Goal: Task Accomplishment & Management: Manage account settings

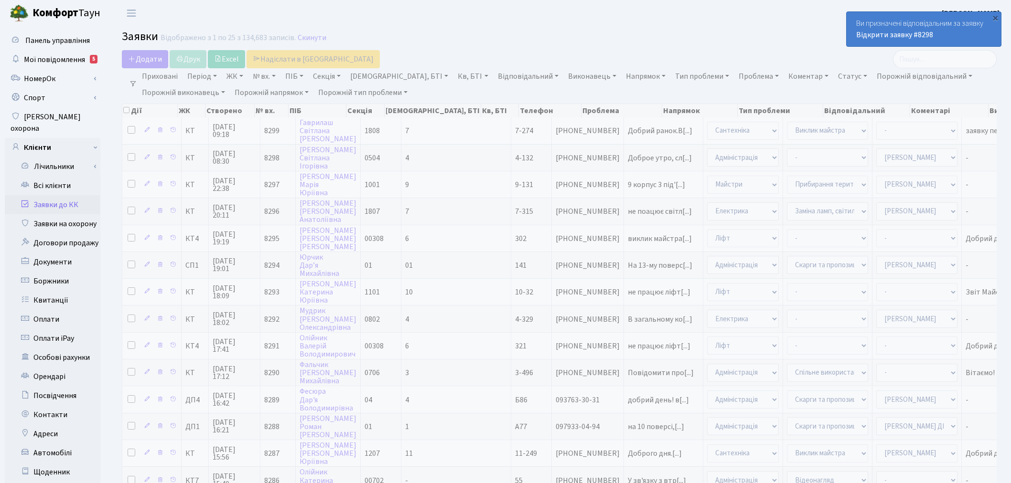
select select "25"
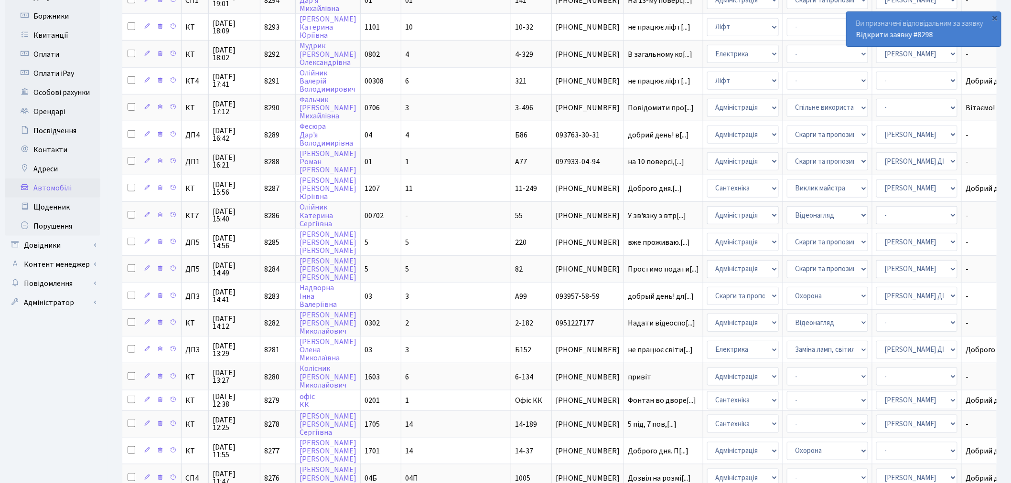
click at [79, 179] on link "Автомобілі" at bounding box center [53, 188] width 96 height 19
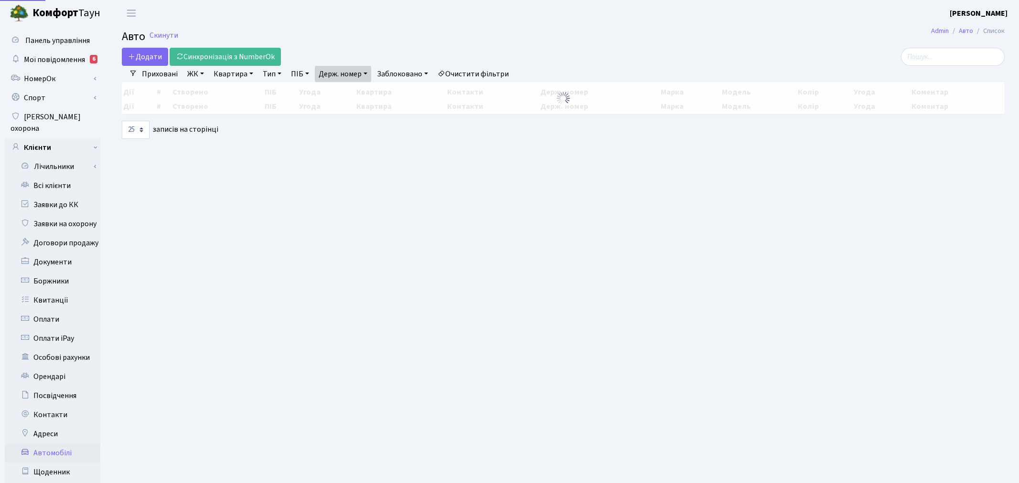
select select "25"
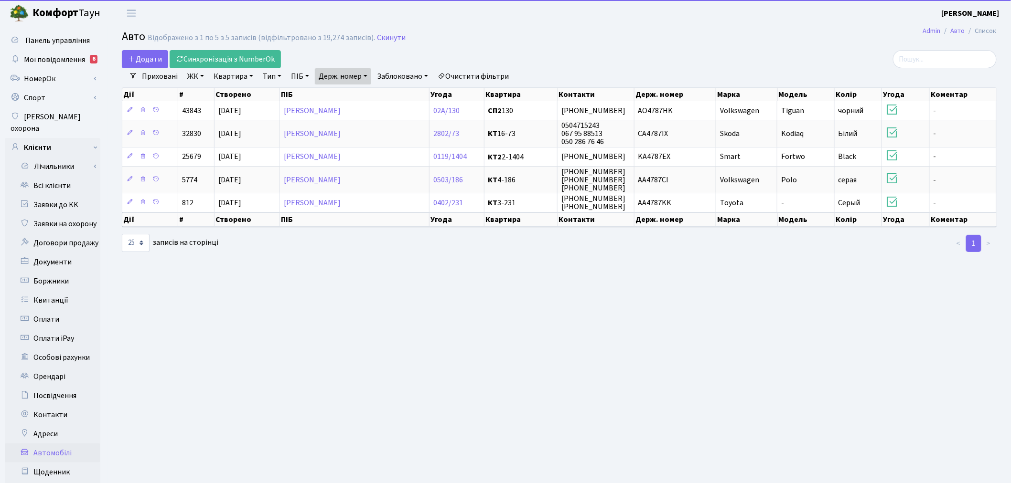
click at [355, 75] on link "Держ. номер" at bounding box center [343, 76] width 56 height 16
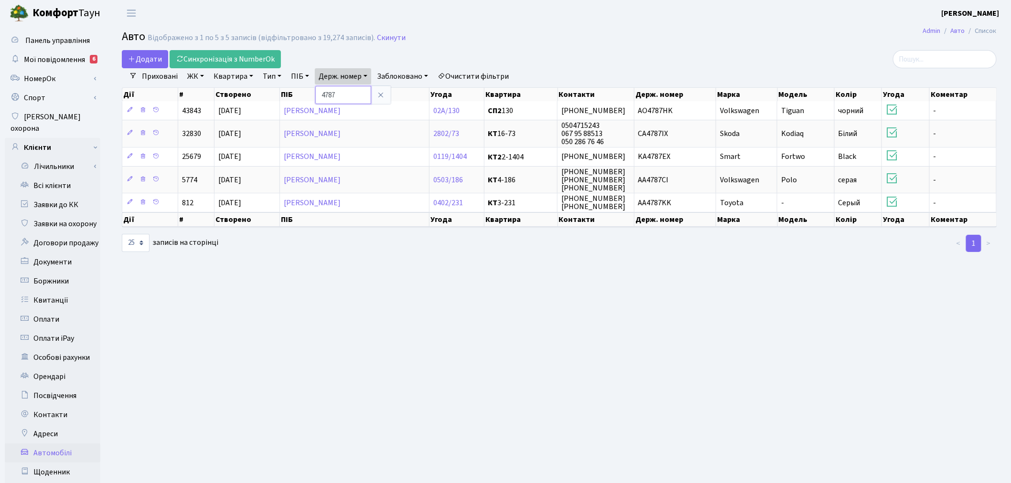
click at [359, 97] on input "4787" at bounding box center [343, 95] width 56 height 18
paste input "suchko88@icloud.com"
type input "suchko88@icloud.com"
drag, startPoint x: 368, startPoint y: 96, endPoint x: 228, endPoint y: 91, distance: 139.5
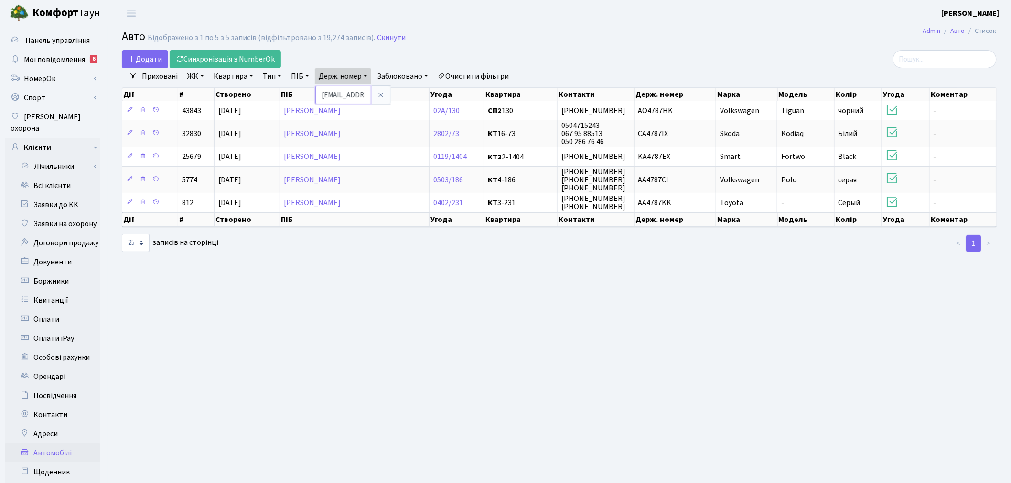
click at [228, 91] on div "Додати Синхронізація з NumberOk Фільтри Приховані ЖК - ТХ, вул. Ділова, 1/2 КТ,…" at bounding box center [559, 151] width 889 height 203
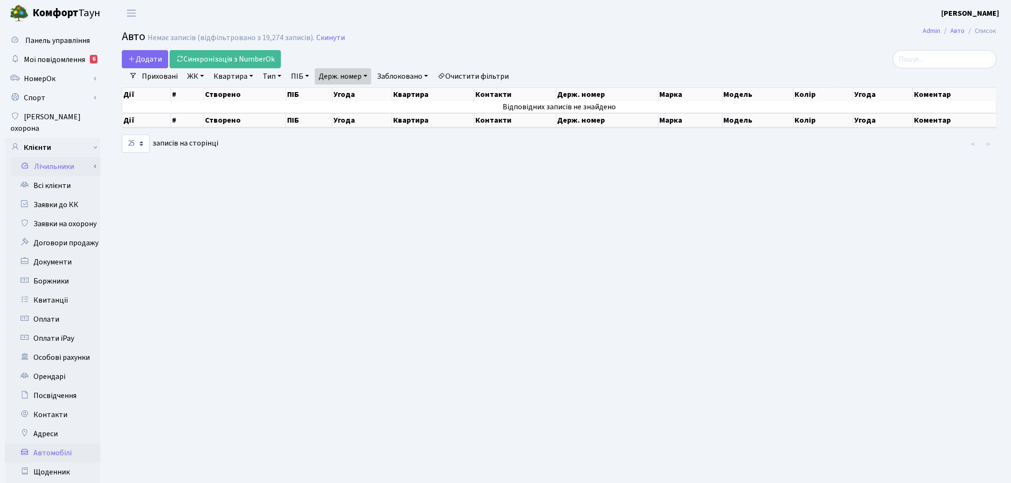
click at [79, 163] on link "Лічильники" at bounding box center [55, 166] width 89 height 19
click at [78, 157] on link "Лічильники" at bounding box center [55, 166] width 89 height 19
click at [71, 195] on link "Заявки до КК" at bounding box center [53, 204] width 96 height 19
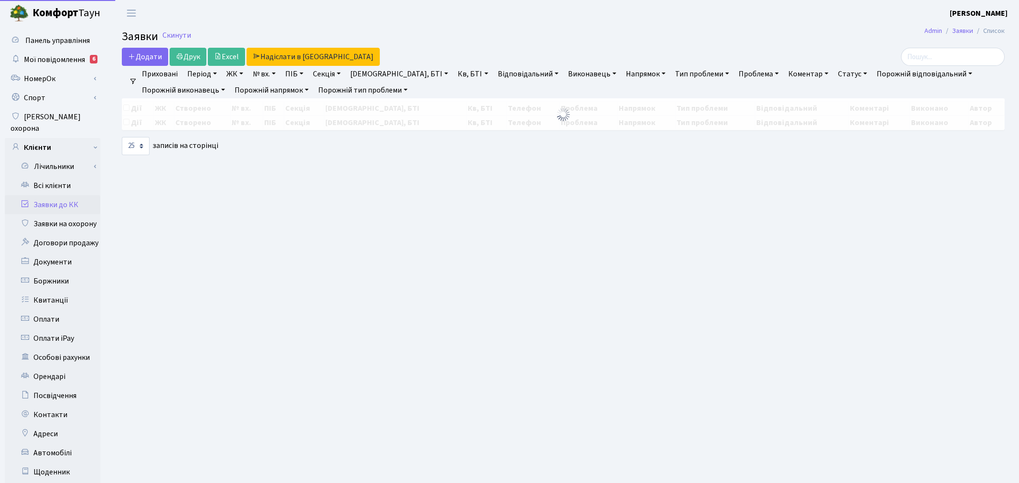
select select "25"
click at [71, 176] on link "Всі клієнти" at bounding box center [53, 185] width 96 height 19
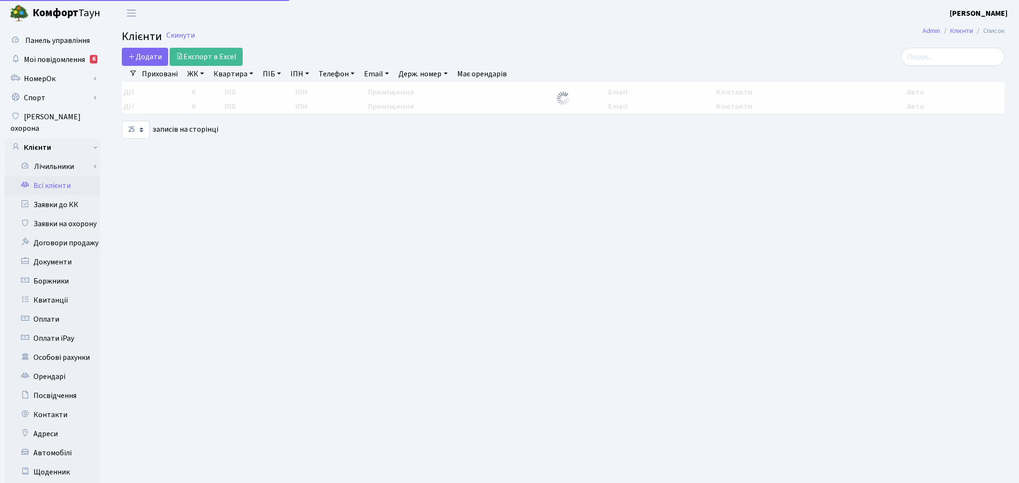
select select "25"
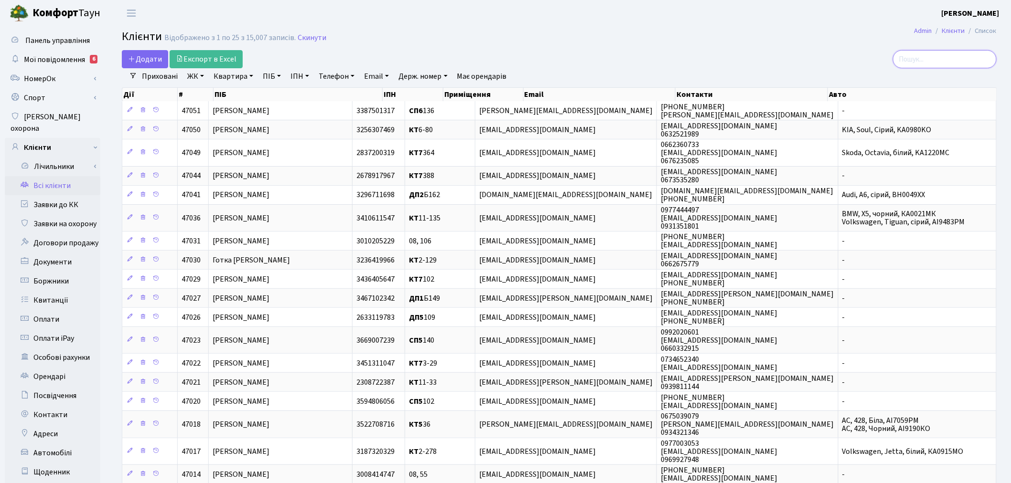
click at [929, 58] on input "search" at bounding box center [945, 59] width 104 height 18
paste input "suchko88@icloud.com"
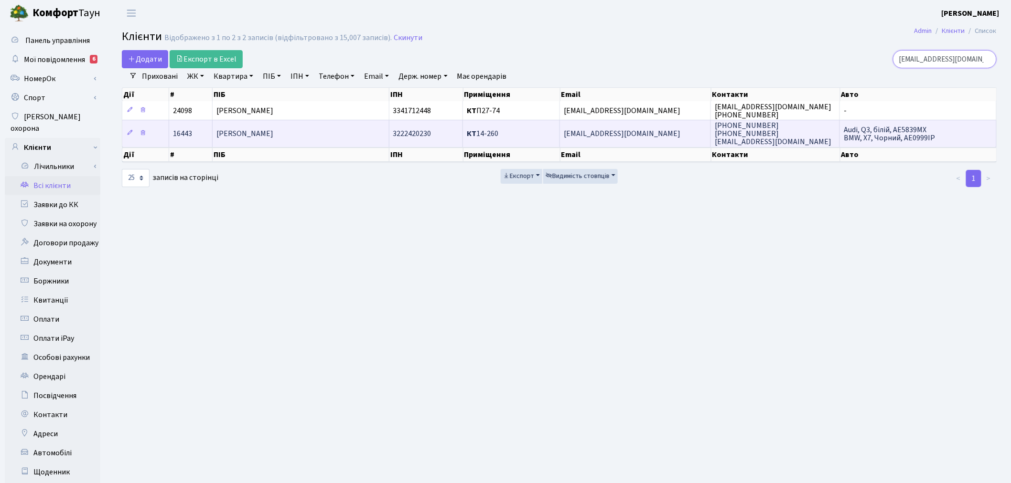
type input "[EMAIL_ADDRESS][DOMAIN_NAME]"
click at [646, 131] on td "suchko88@icloud.com" at bounding box center [635, 133] width 151 height 27
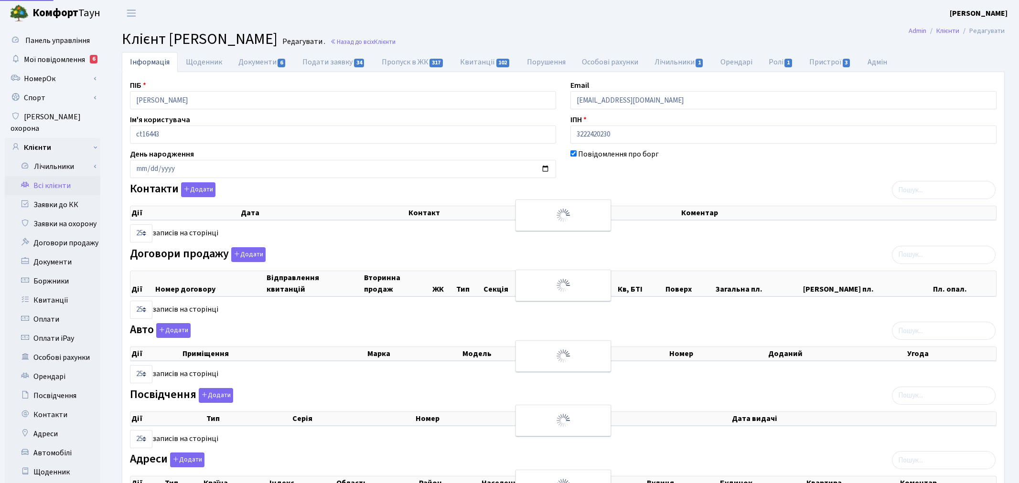
select select "25"
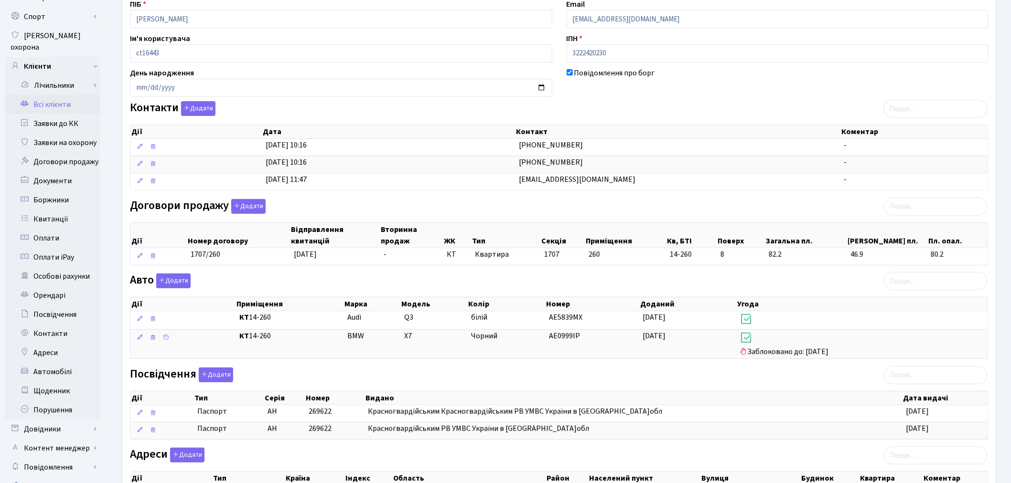
scroll to position [106, 0]
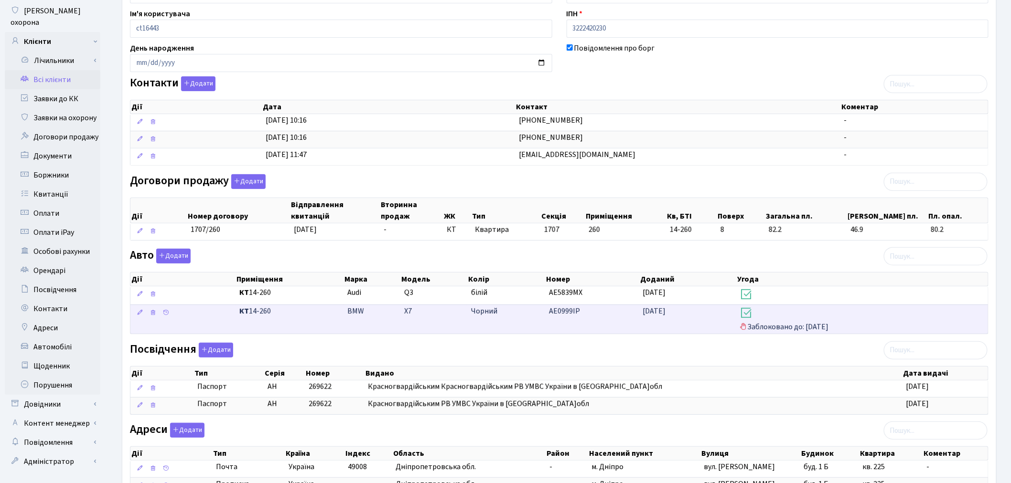
drag, startPoint x: 578, startPoint y: 313, endPoint x: 549, endPoint y: 312, distance: 29.1
click at [549, 312] on span "АЕ0999ІР" at bounding box center [564, 311] width 31 height 11
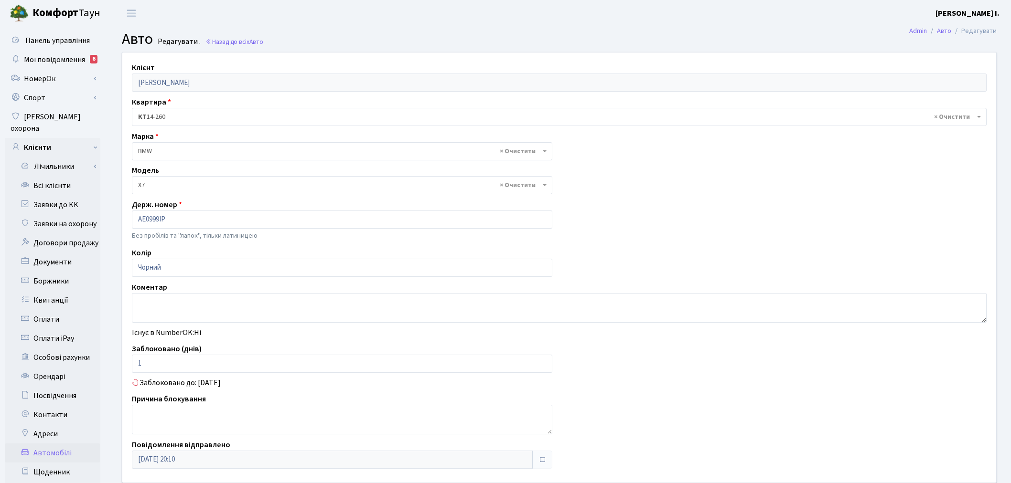
select select "3999"
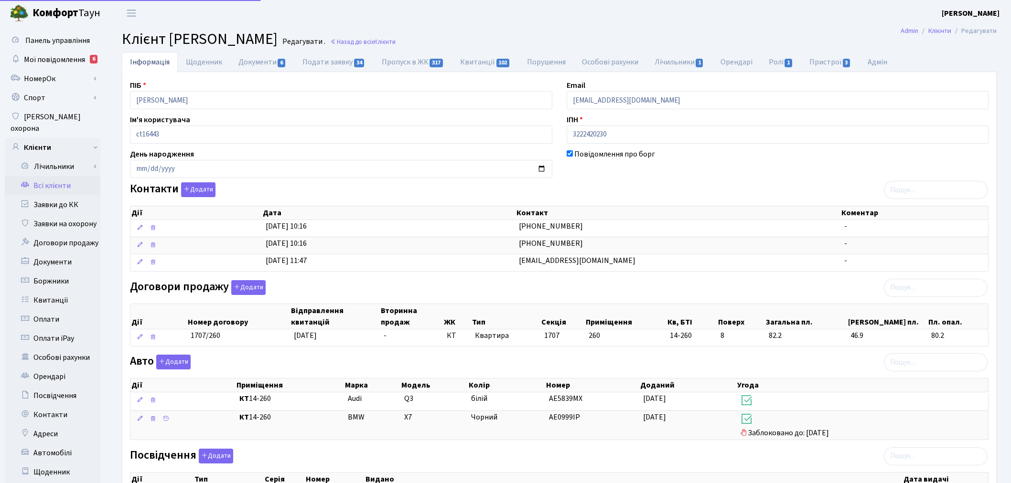
scroll to position [106, 0]
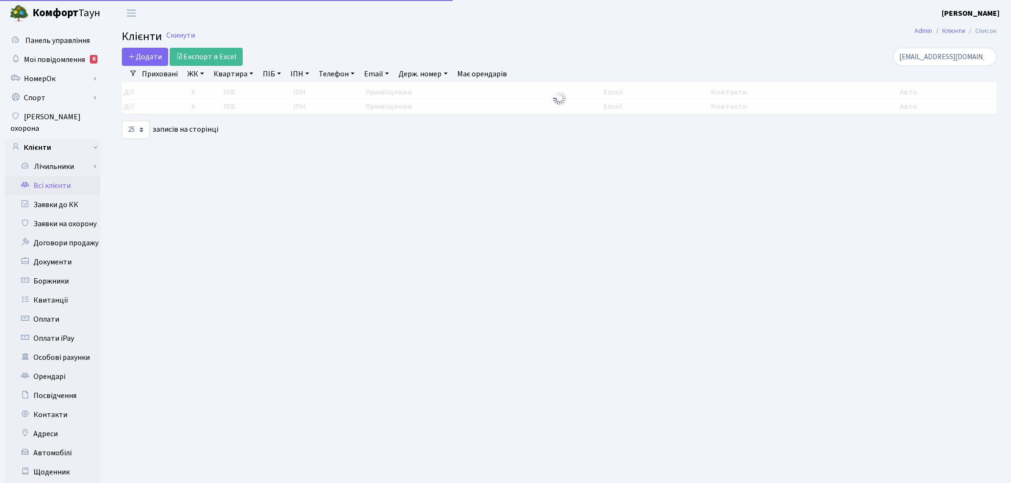
select select "25"
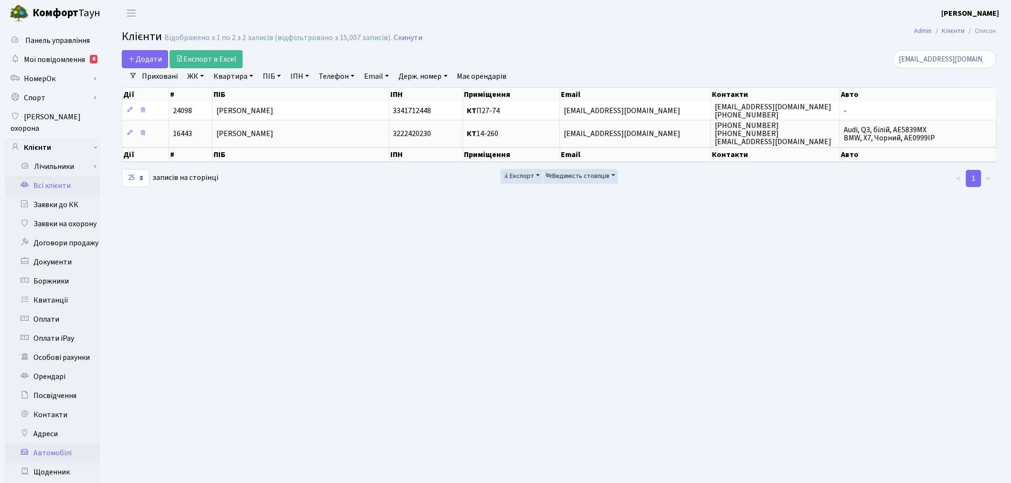
click at [63, 444] on link "Автомобілі" at bounding box center [53, 453] width 96 height 19
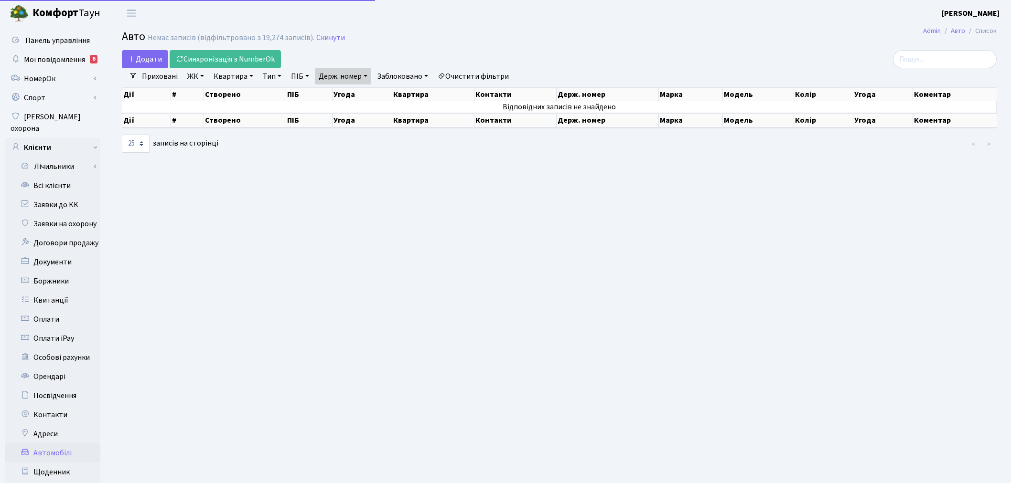
select select "25"
drag, startPoint x: 354, startPoint y: 79, endPoint x: 361, endPoint y: 89, distance: 11.4
click at [354, 79] on link "Держ. номер" at bounding box center [343, 76] width 56 height 16
click at [375, 96] on link at bounding box center [381, 95] width 20 height 18
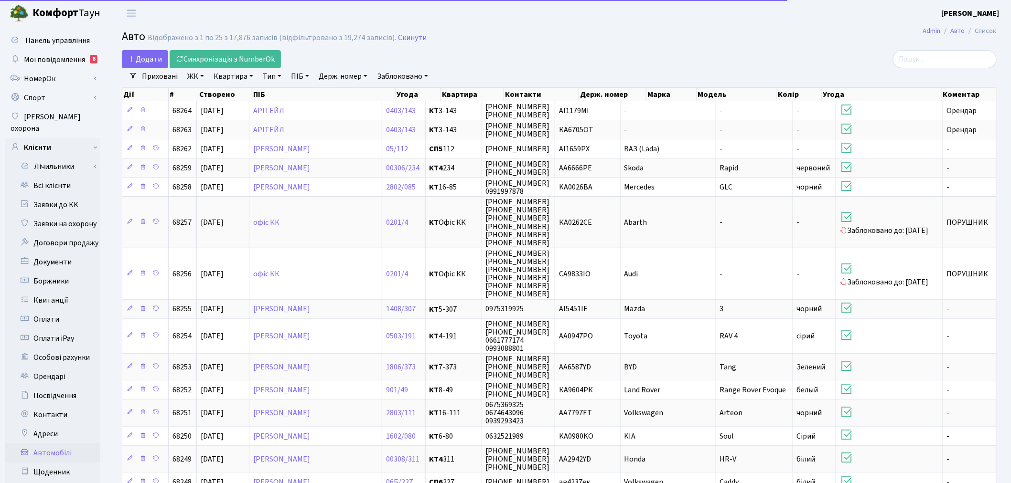
click at [358, 75] on link "Держ. номер" at bounding box center [343, 76] width 56 height 16
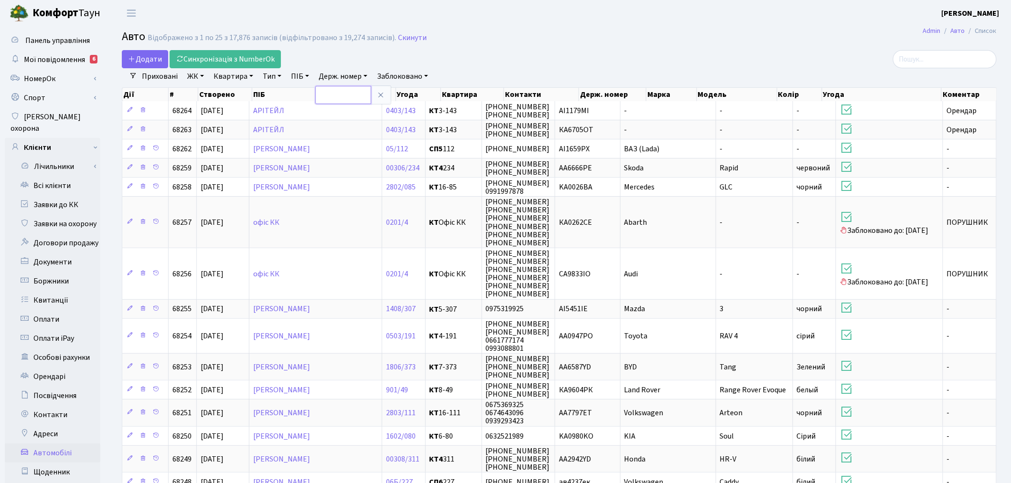
click at [358, 95] on input "text" at bounding box center [343, 95] width 56 height 18
paste input "suchko88@icloud.com"
drag, startPoint x: 370, startPoint y: 93, endPoint x: 264, endPoint y: 85, distance: 105.9
click at [264, 85] on div "Додати Синхронізація з NumberOk Фільтри Приховані ЖК - ТХ, вул. Ділова, 1/2 КТ,…" at bounding box center [559, 402] width 889 height 705
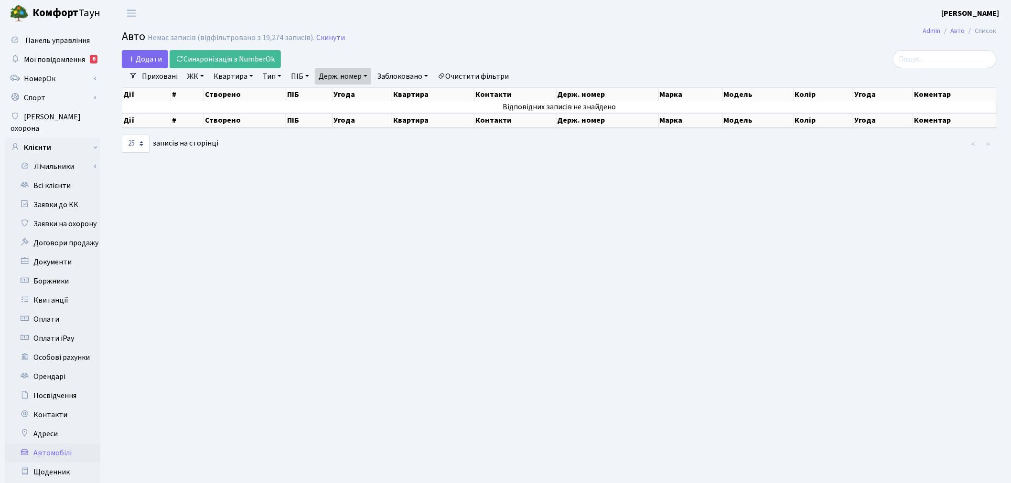
click at [357, 72] on link "Держ. номер" at bounding box center [343, 76] width 56 height 16
type input "0999"
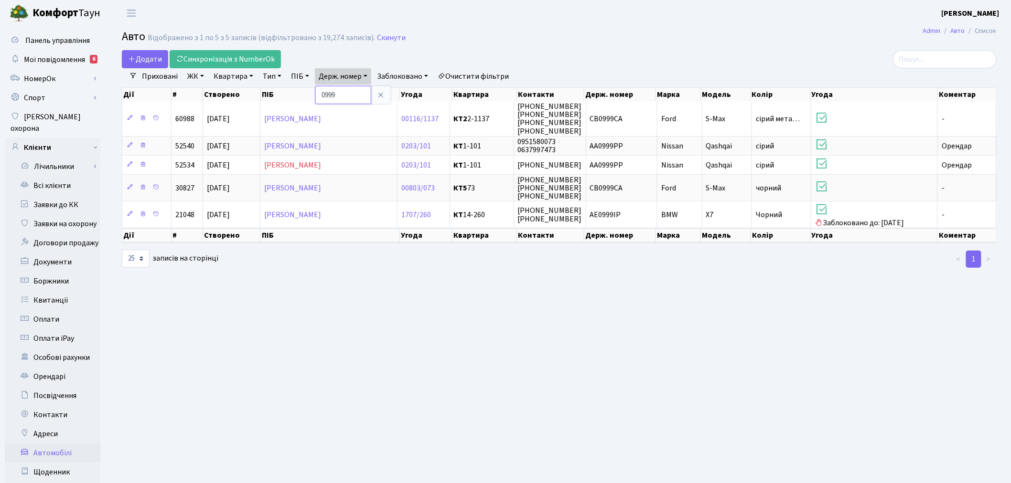
click at [357, 96] on input "0999" at bounding box center [343, 95] width 56 height 18
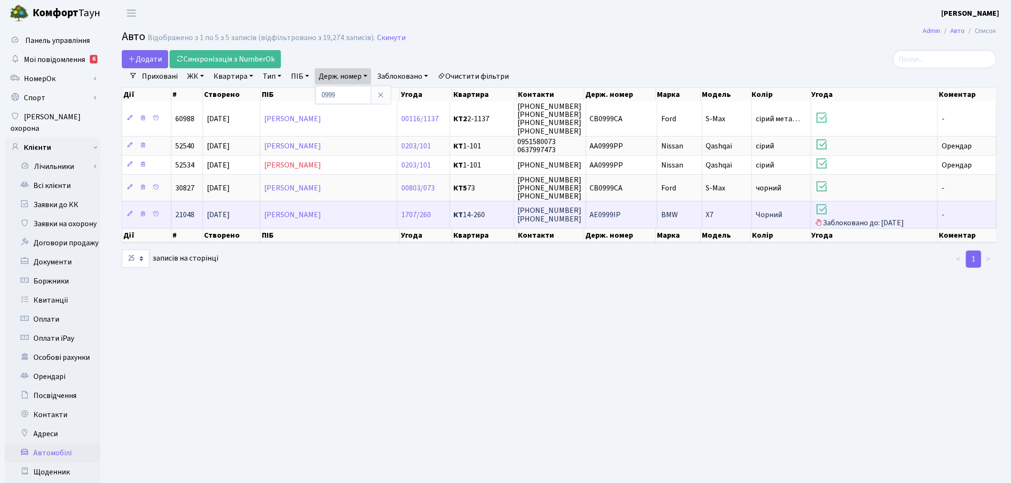
click at [669, 210] on span "BMW" at bounding box center [669, 215] width 17 height 11
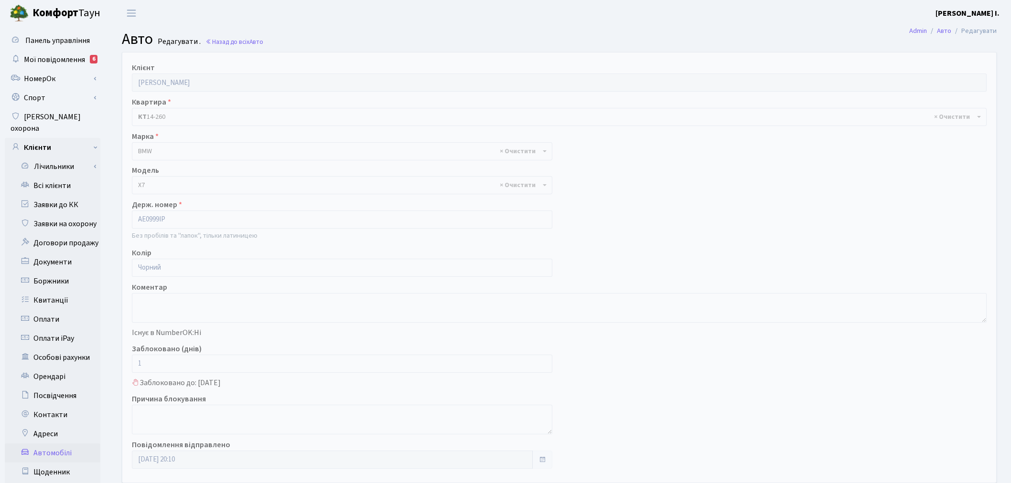
select select "3999"
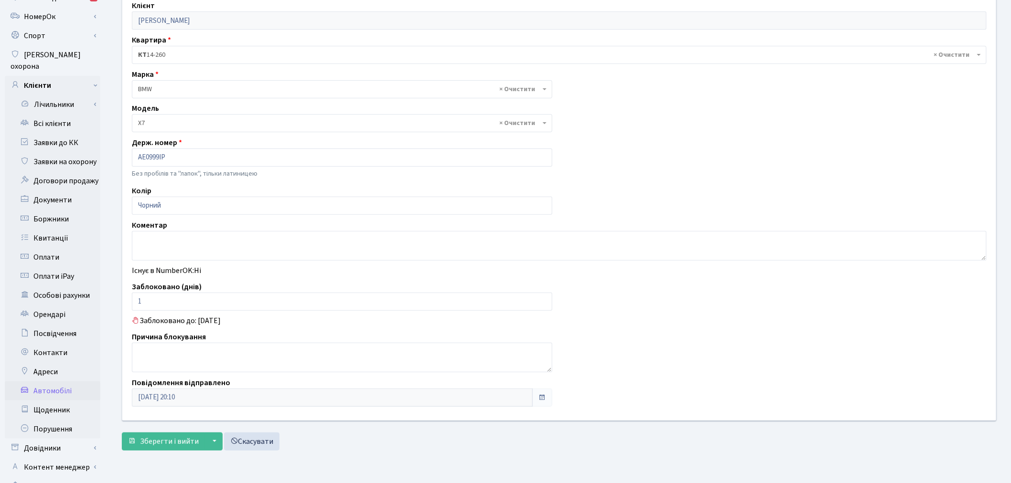
scroll to position [111, 0]
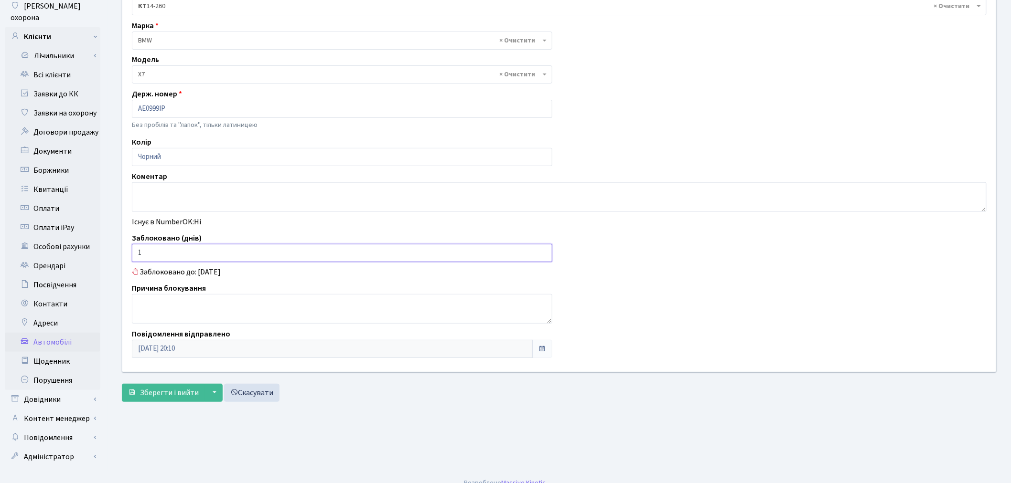
drag, startPoint x: 177, startPoint y: 256, endPoint x: 133, endPoint y: 255, distance: 44.4
click at [133, 255] on input "1" at bounding box center [342, 253] width 420 height 18
type input "0"
click at [168, 397] on span "Зберегти і вийти" at bounding box center [169, 393] width 59 height 11
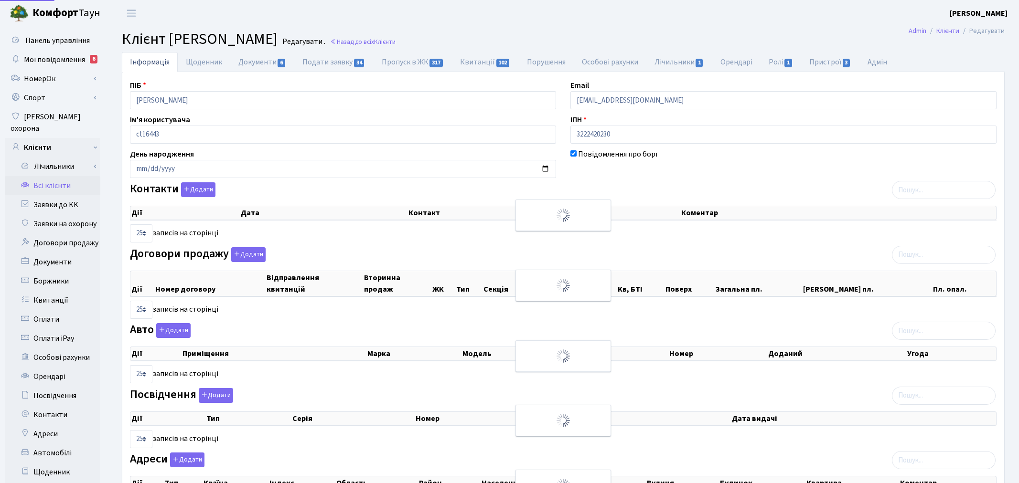
select select "25"
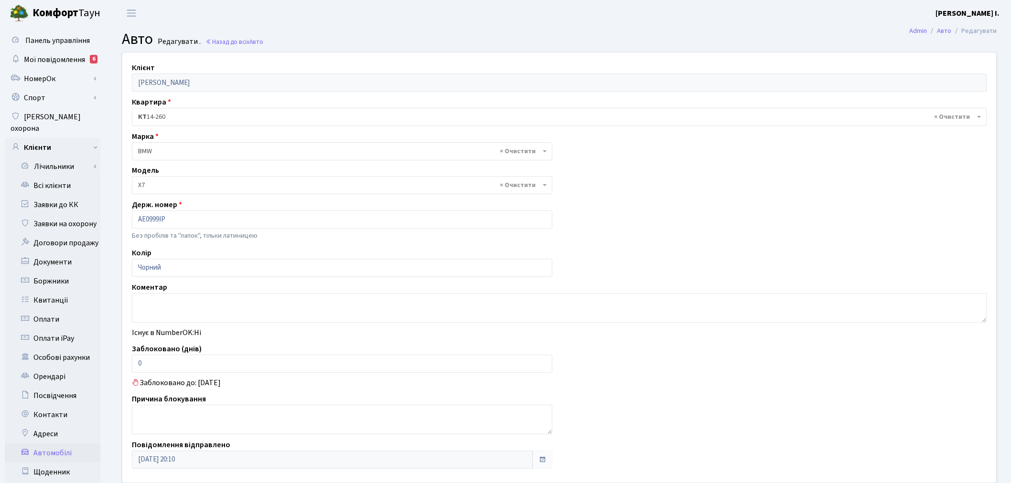
select select "3999"
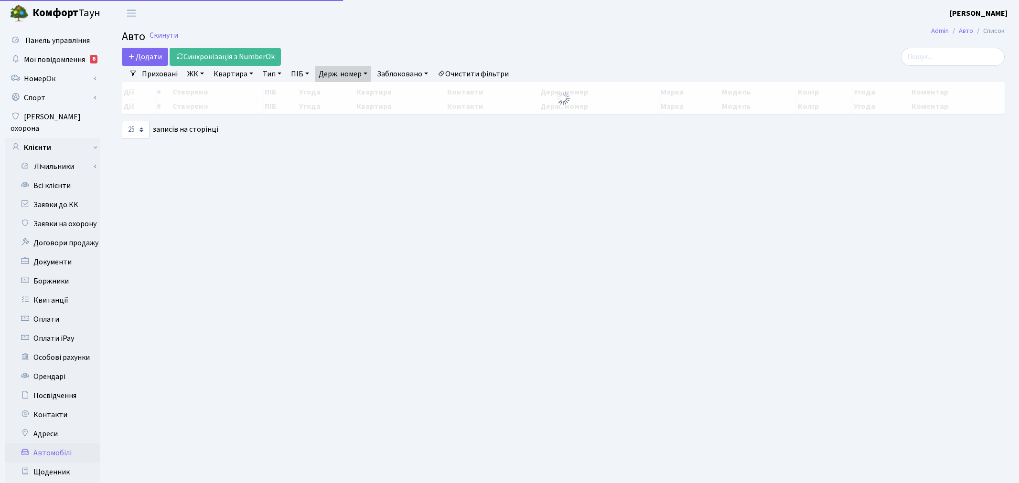
select select "25"
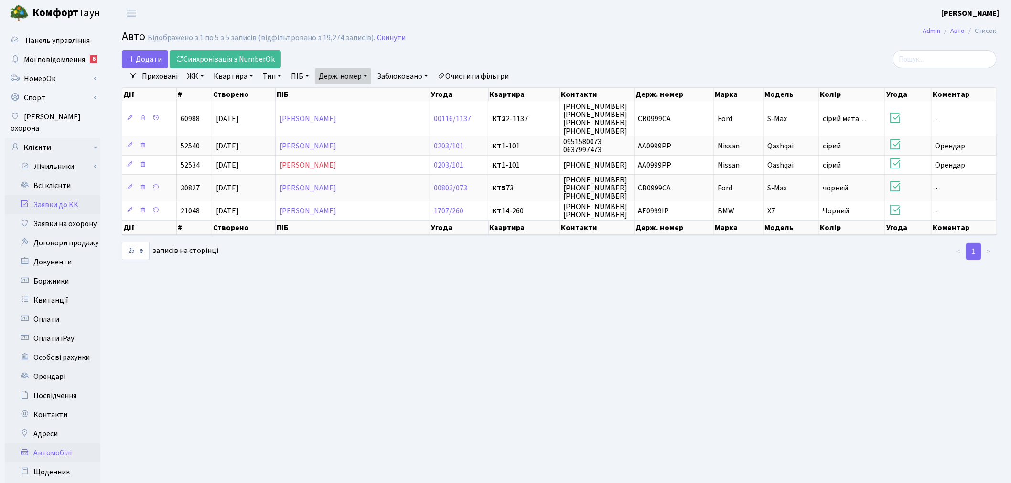
click at [70, 201] on link "Заявки до КК" at bounding box center [53, 204] width 96 height 19
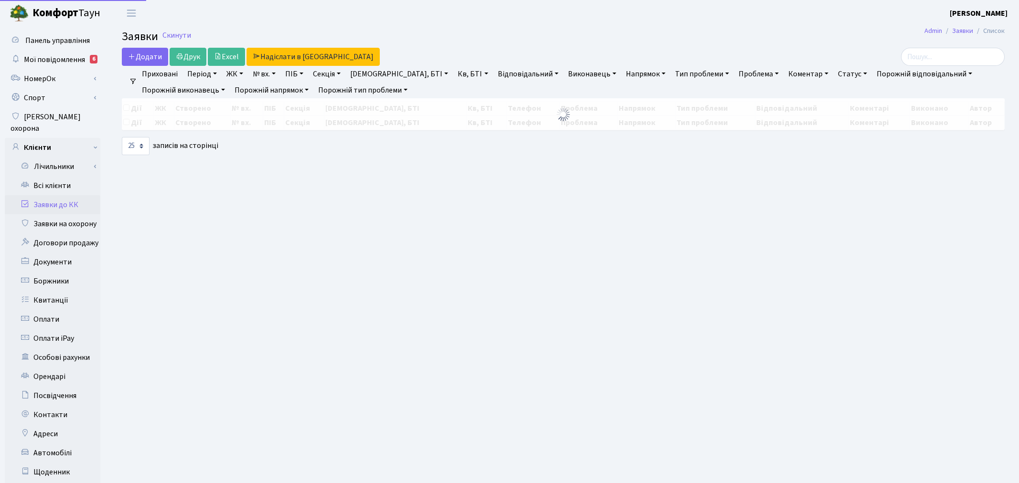
select select "25"
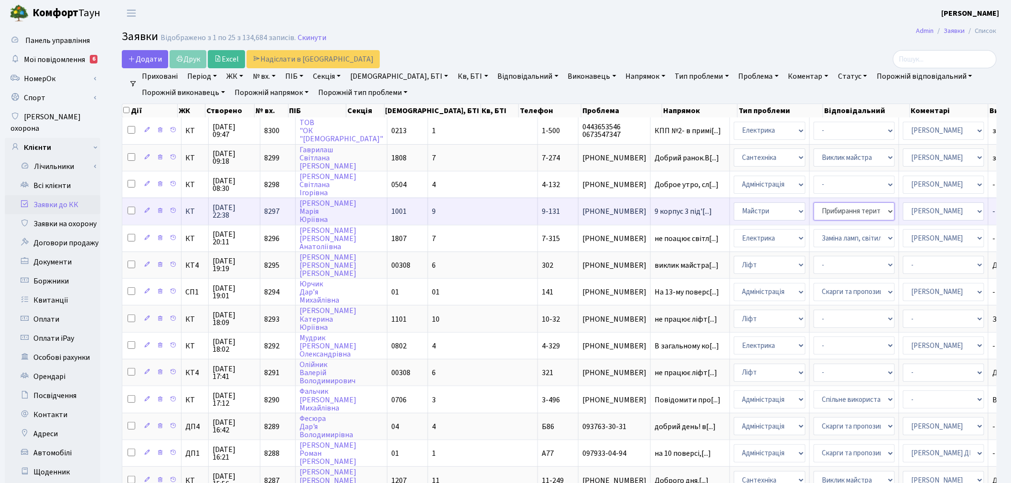
click at [813, 209] on select "- Замовлення плану комунікацій Дитячі майданчики Озеленення Прибирання в будинк…" at bounding box center [853, 211] width 81 height 18
select select "62"
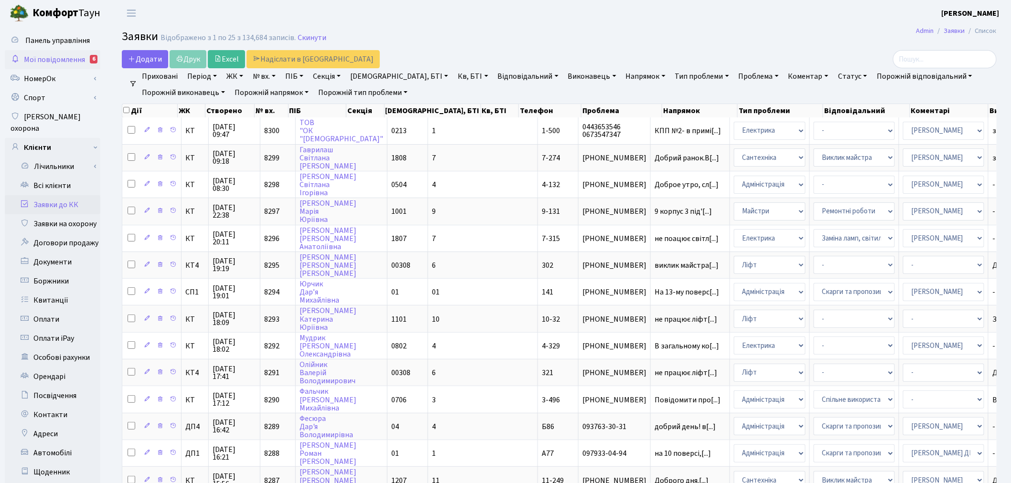
click at [69, 53] on link "Мої повідомлення 6" at bounding box center [53, 59] width 96 height 19
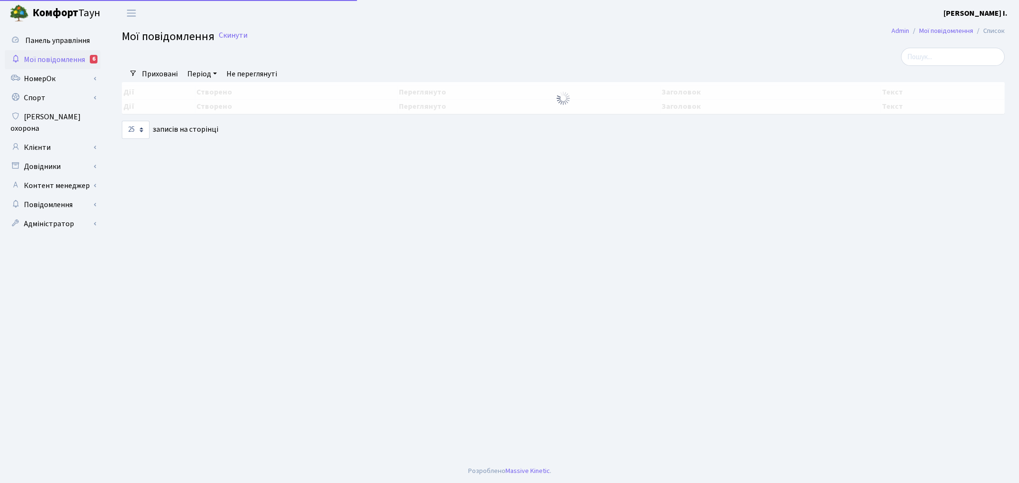
select select "25"
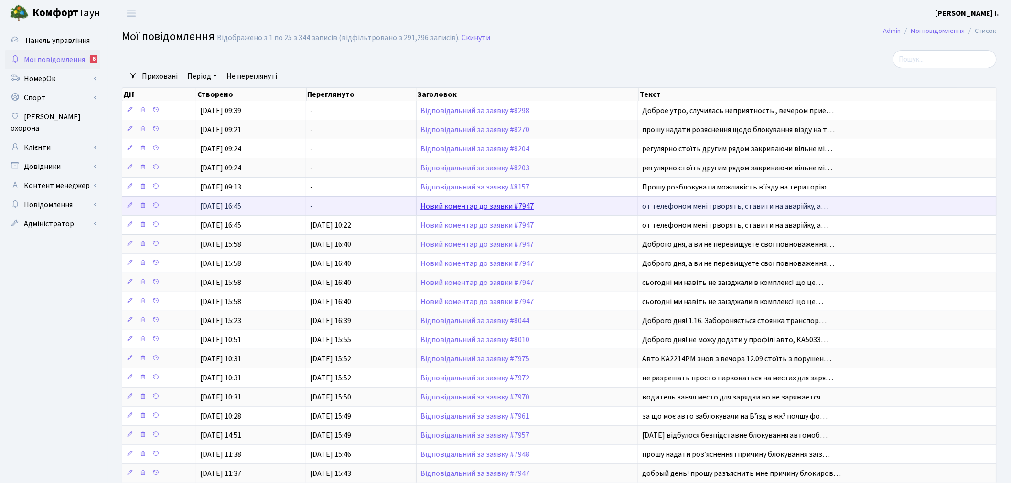
click at [478, 204] on link "Новий коментар до заявки #7947" at bounding box center [476, 206] width 113 height 11
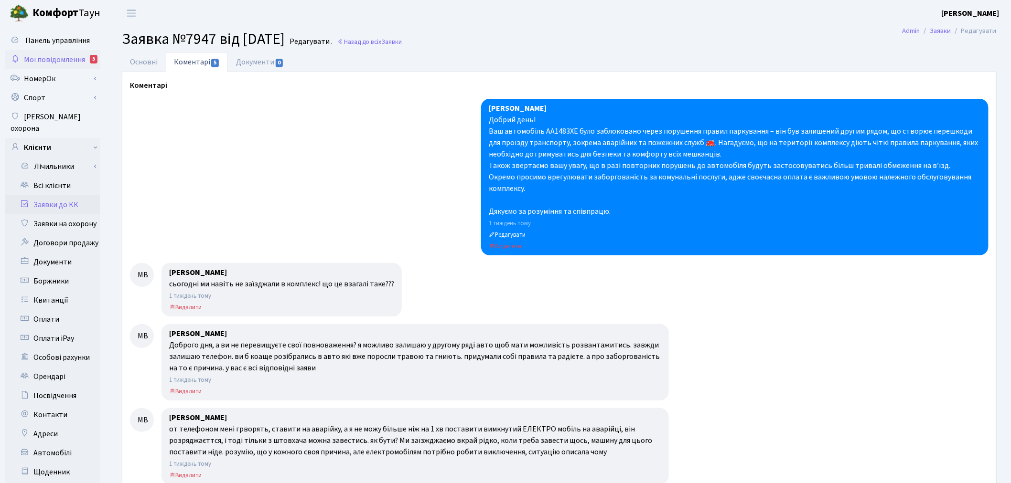
click at [59, 58] on span "Мої повідомлення" at bounding box center [54, 59] width 61 height 11
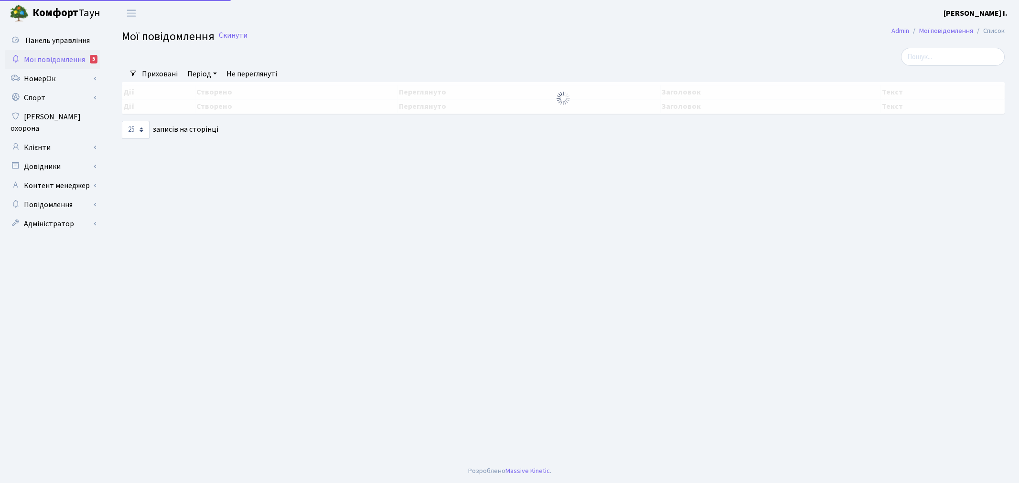
select select "25"
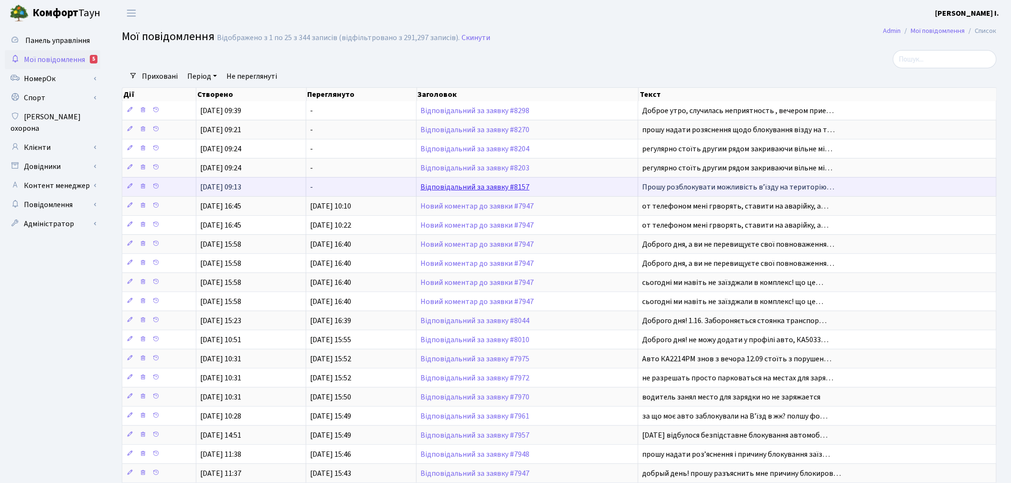
click at [494, 188] on link "Відповідальний за заявку #8157" at bounding box center [474, 187] width 109 height 11
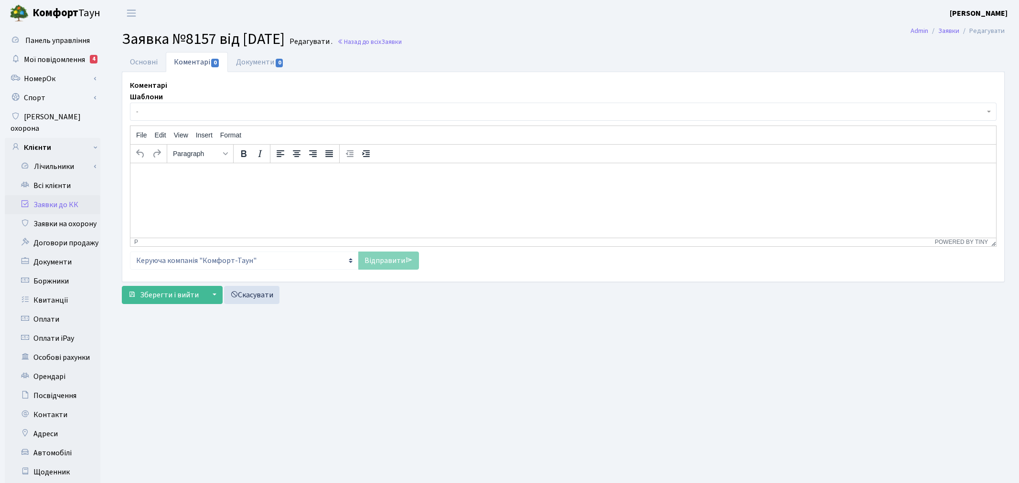
select select "6397"
select select "66"
click at [136, 59] on link "Основні" at bounding box center [144, 62] width 44 height 20
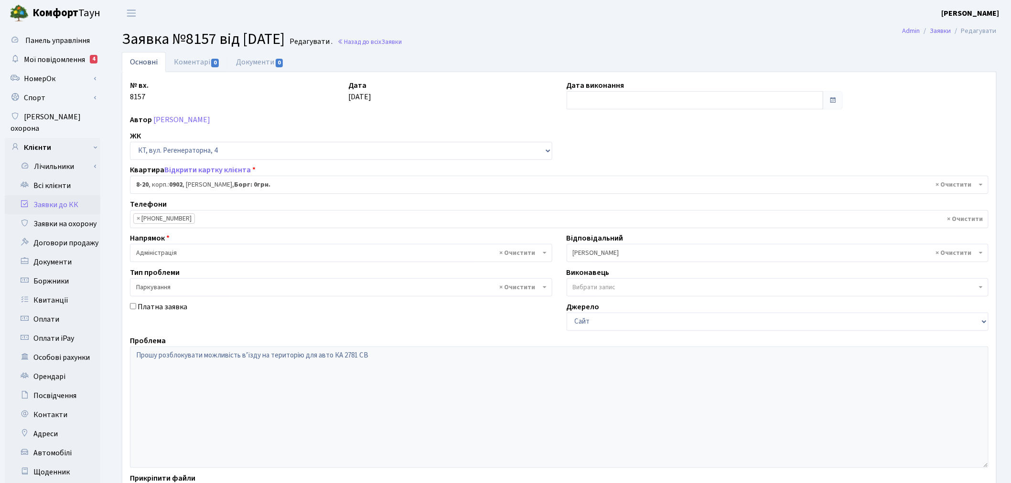
drag, startPoint x: 206, startPoint y: 58, endPoint x: 213, endPoint y: 50, distance: 10.8
click at [207, 58] on link "Коментарі 0" at bounding box center [197, 62] width 62 height 20
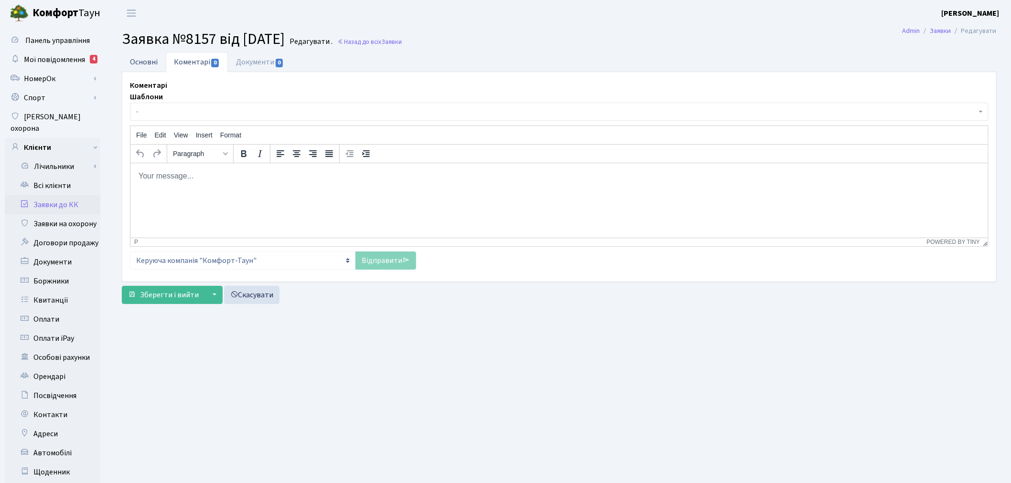
click at [127, 66] on link "Основні" at bounding box center [144, 62] width 44 height 20
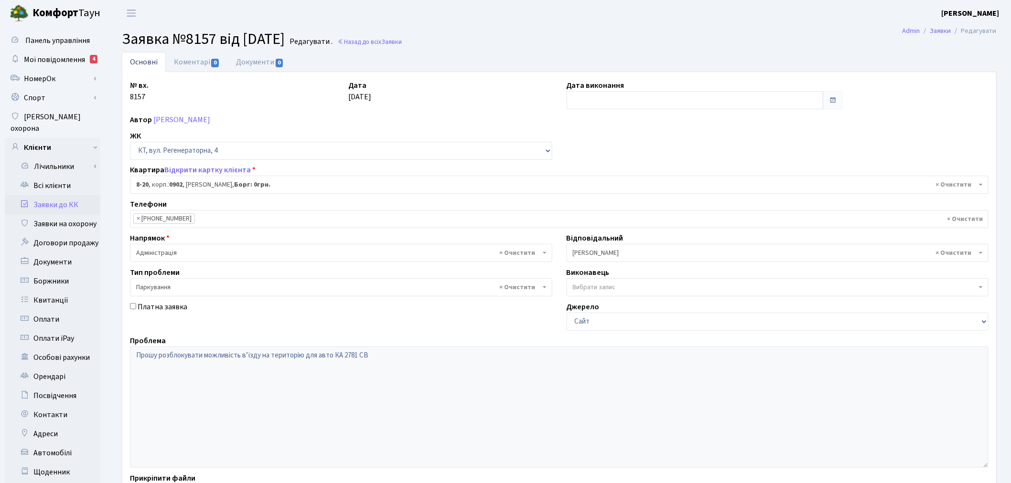
click at [402, 347] on div "Проблема Прошу розблокувати можливість вʼїзду на територію для авто КА 2781 СВ" at bounding box center [559, 401] width 873 height 133
drag, startPoint x: 402, startPoint y: 347, endPoint x: 118, endPoint y: 352, distance: 283.3
click at [119, 352] on div "Основні Коментарі 0 Документи 0 № вх. 8157 Дата 18.09.2025 Дата виконання Автор…" at bounding box center [559, 298] width 889 height 493
click at [221, 68] on link "Коментарі 0" at bounding box center [197, 62] width 62 height 20
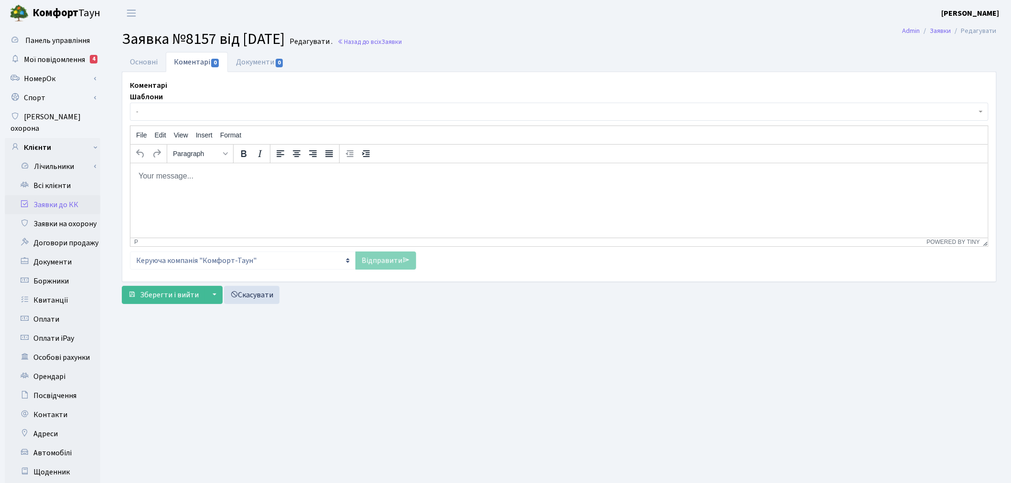
click at [261, 189] on html at bounding box center [558, 176] width 857 height 26
paste body "Rich Text Area. Press ALT-0 for help."
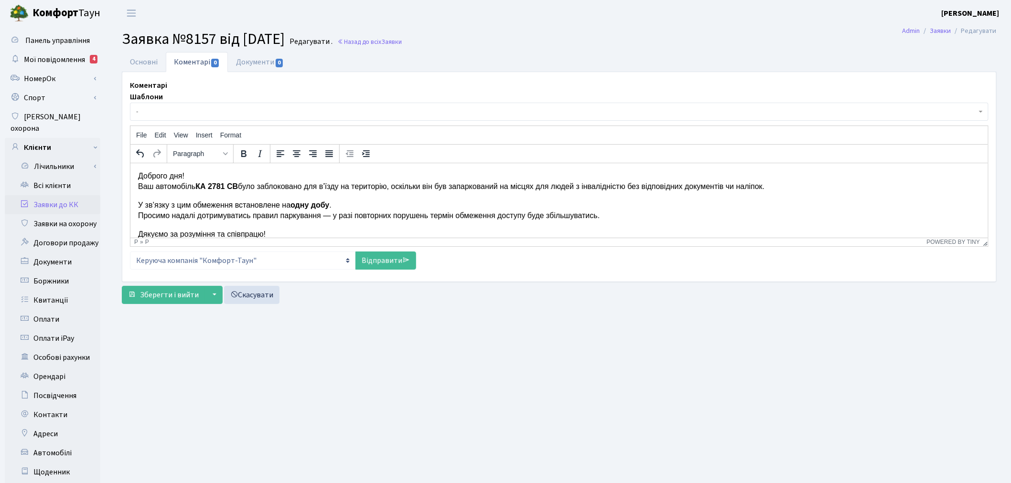
drag, startPoint x: 778, startPoint y: 187, endPoint x: 725, endPoint y: 186, distance: 53.0
click at [725, 186] on p "Доброго дня! Ваш автомобіль КА 2781 СВ було заблоковано для в’їзду на територію…" at bounding box center [559, 180] width 842 height 21
click at [192, 206] on p "У зв’язку з цим обмеження встановлене на одну добу . Просимо надалі дотримувати…" at bounding box center [559, 210] width 842 height 21
click at [233, 205] on p "У зв’язку з цим обмеження встановлене на одну добу . Просимо надалі дотримувати…" at bounding box center [559, 210] width 842 height 21
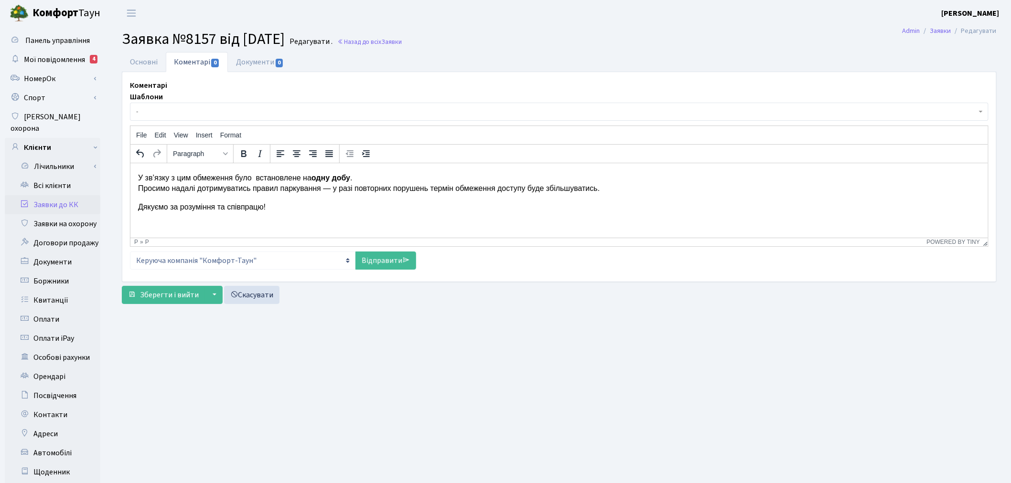
scroll to position [28, 0]
click at [390, 202] on p "Дякуємо за розуміння та співпрацю!" at bounding box center [559, 206] width 842 height 11
click at [399, 256] on link "Відправити" at bounding box center [385, 261] width 61 height 18
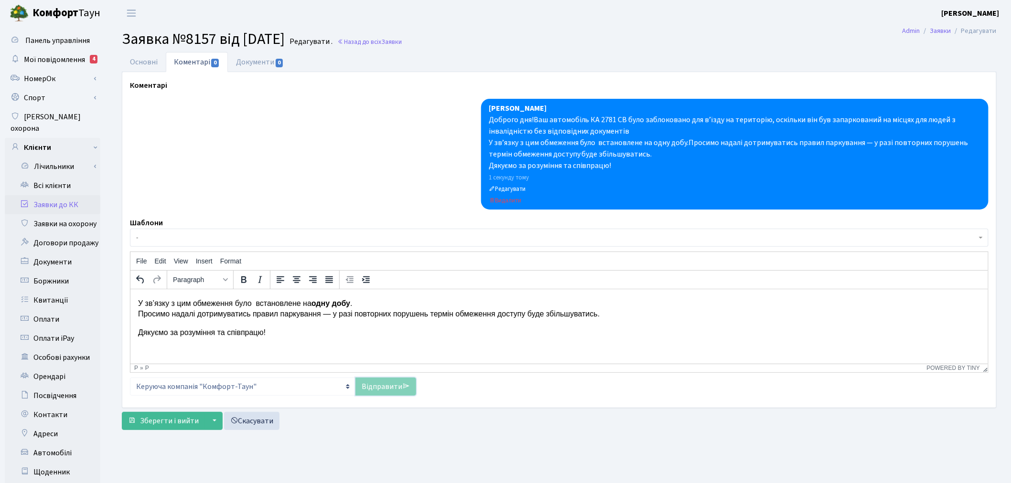
scroll to position [0, 0]
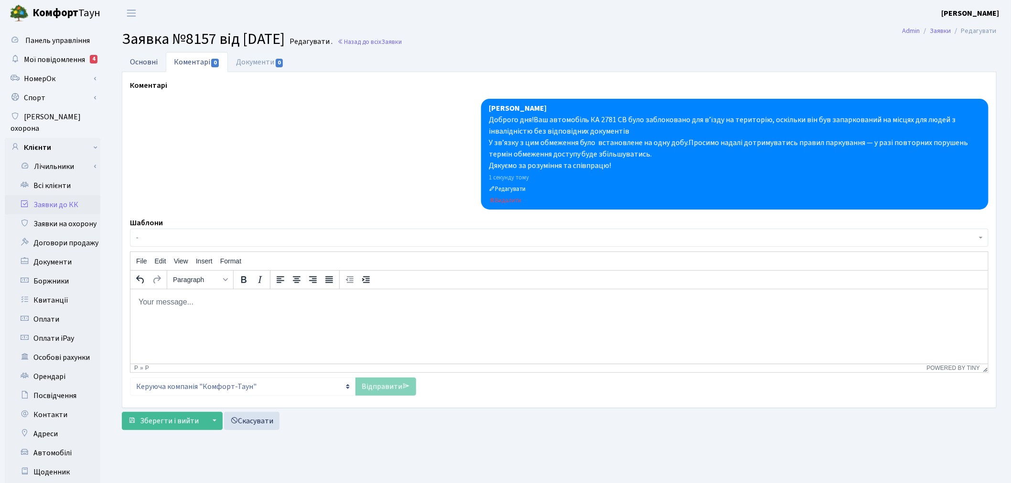
click at [148, 63] on link "Основні" at bounding box center [144, 62] width 44 height 20
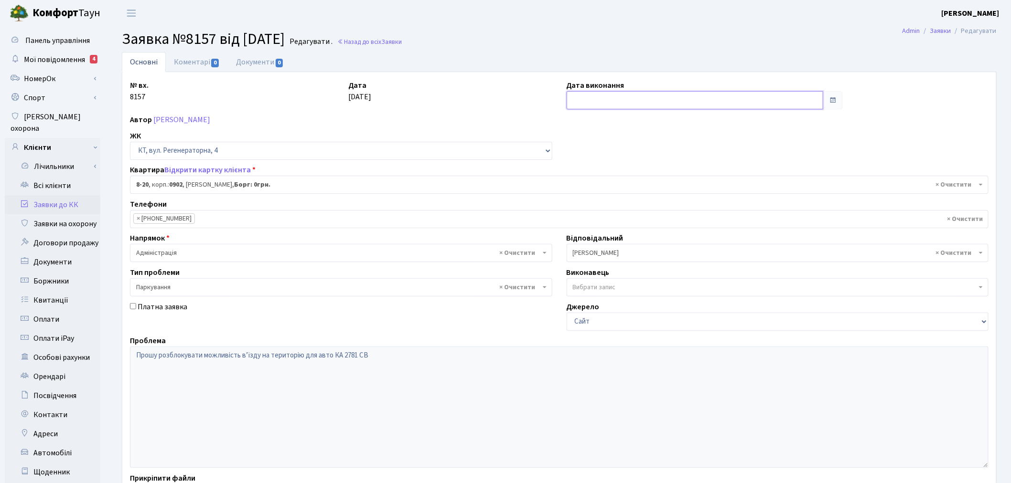
click at [600, 101] on input "text" at bounding box center [694, 100] width 257 height 18
click at [607, 205] on td "24" at bounding box center [604, 206] width 14 height 14
type input "24.09.2025"
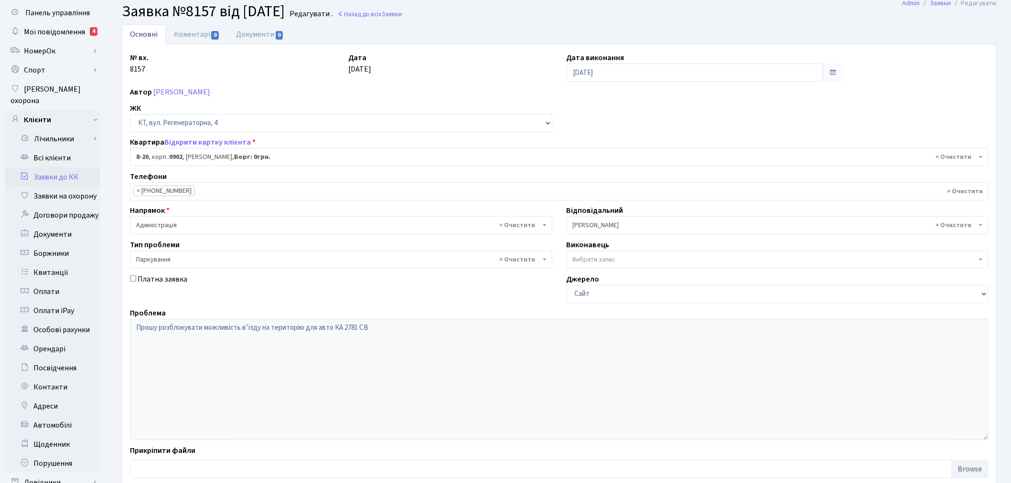
scroll to position [111, 0]
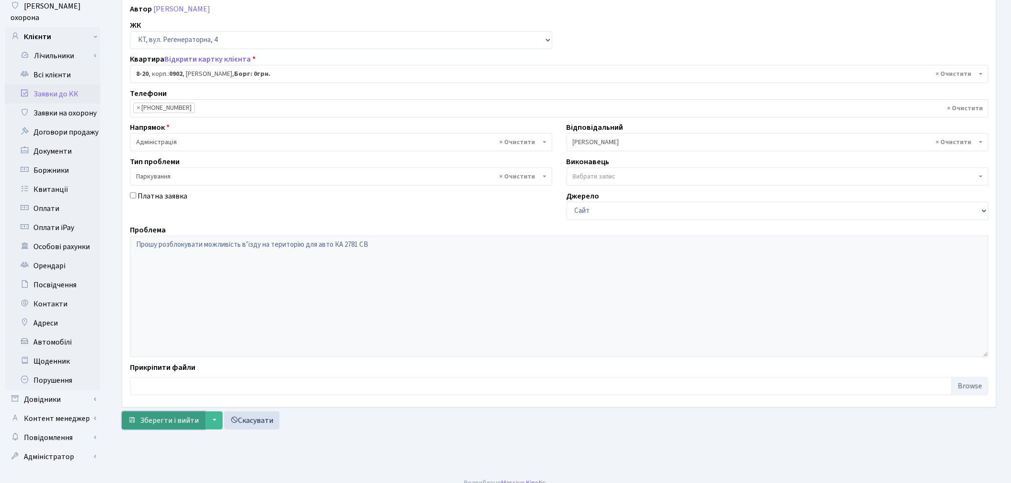
click at [172, 424] on span "Зберегти і вийти" at bounding box center [169, 420] width 59 height 11
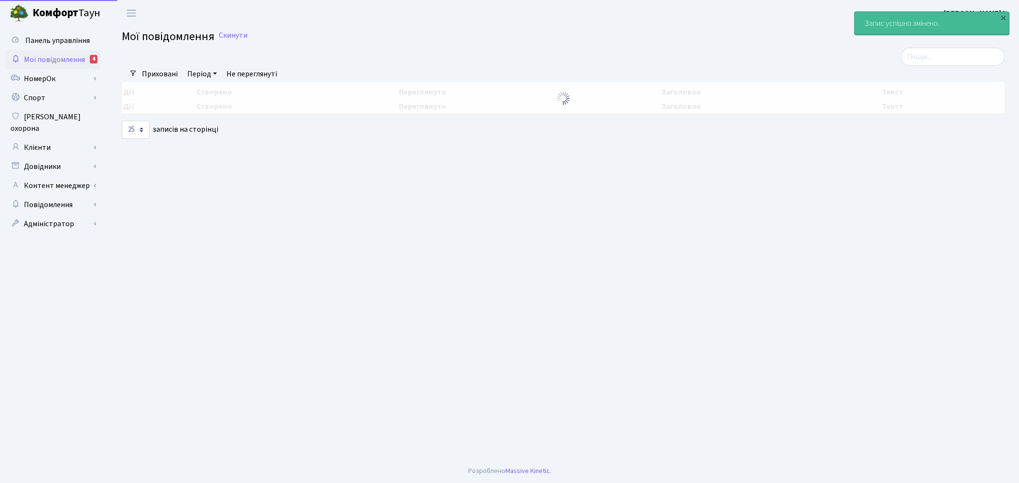
select select "25"
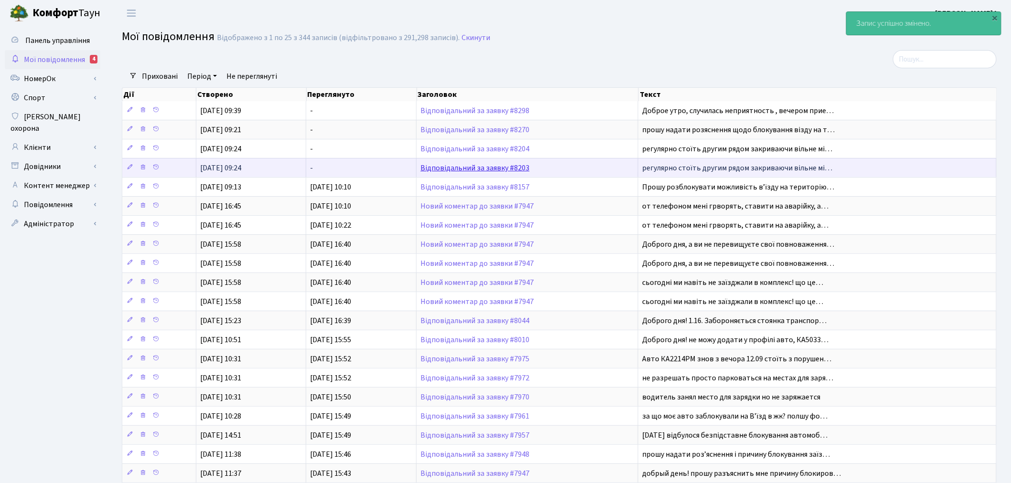
click at [501, 166] on link "Відповідальний за заявку #8203" at bounding box center [474, 168] width 109 height 11
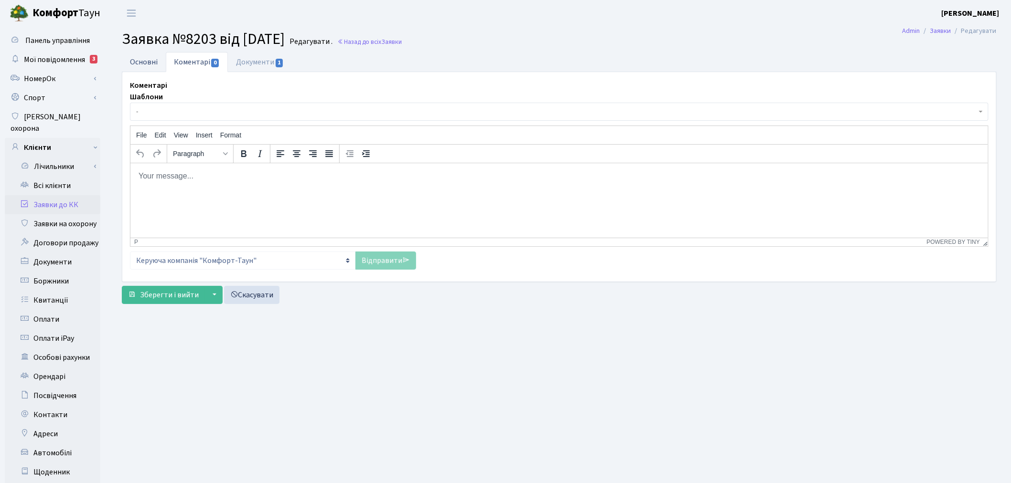
click at [149, 61] on link "Основні" at bounding box center [144, 62] width 44 height 20
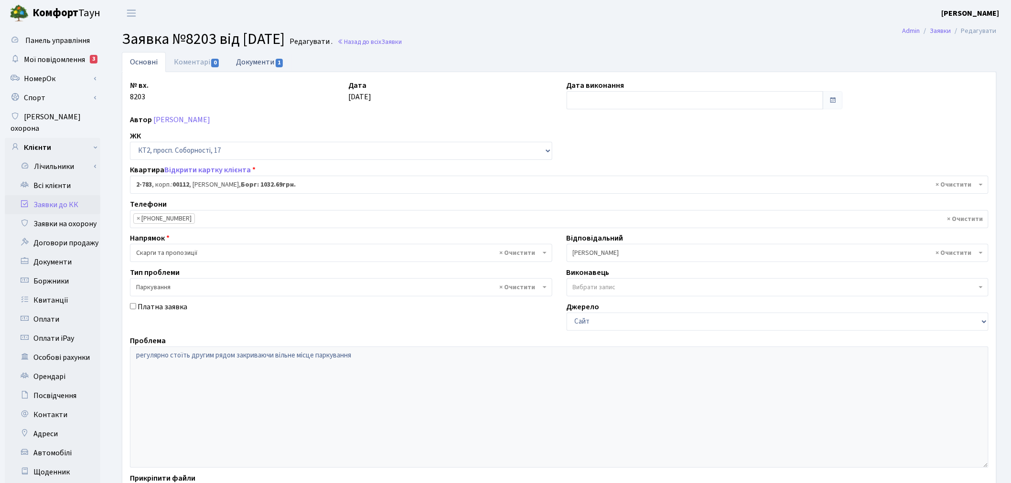
click at [273, 61] on link "Документи 1" at bounding box center [260, 62] width 64 height 20
select select "25"
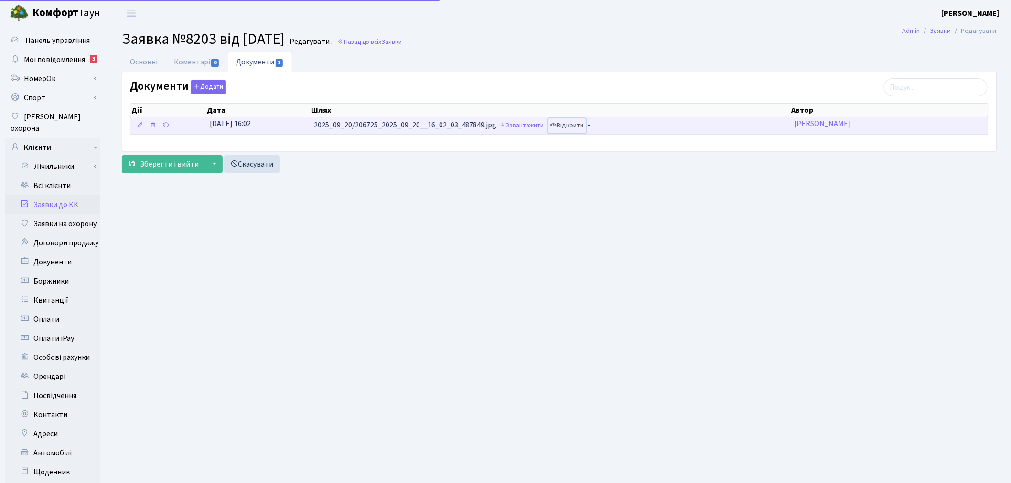
click at [567, 125] on link "Відкрити" at bounding box center [567, 125] width 38 height 15
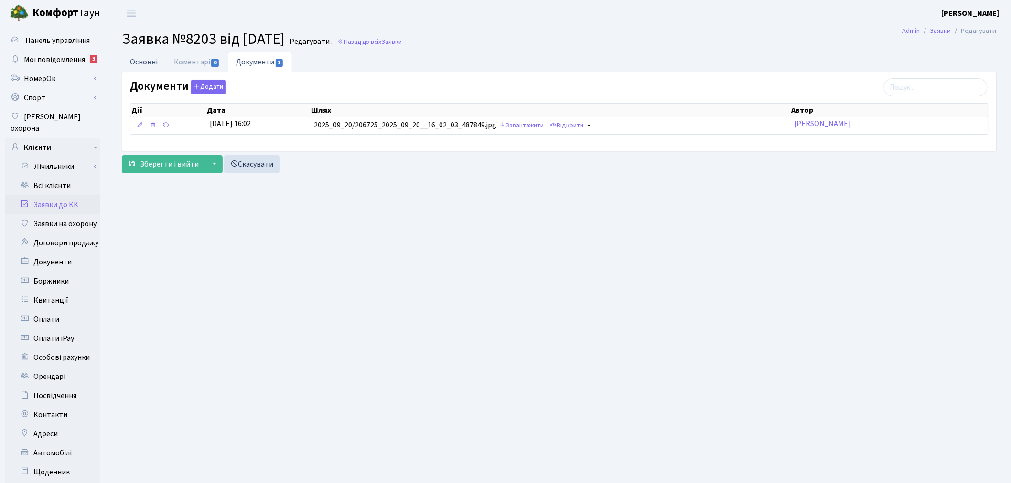
click at [144, 63] on link "Основні" at bounding box center [144, 62] width 44 height 20
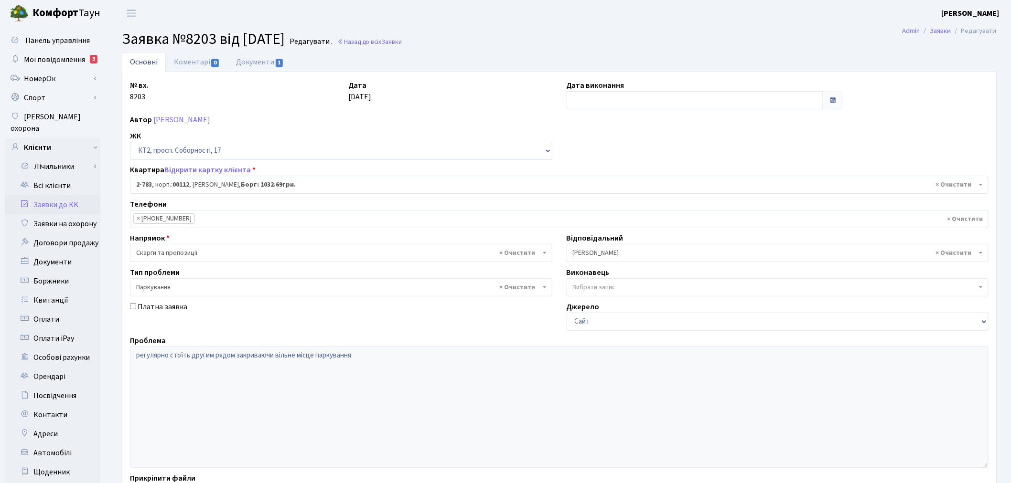
click at [111, 349] on div "Основні Коментарі 0 Документи 1 № вх. 8203 Дата 20.09.2025 Дата виконання Автор…" at bounding box center [558, 298] width 903 height 493
click at [197, 63] on link "Коментарі 0" at bounding box center [197, 62] width 62 height 20
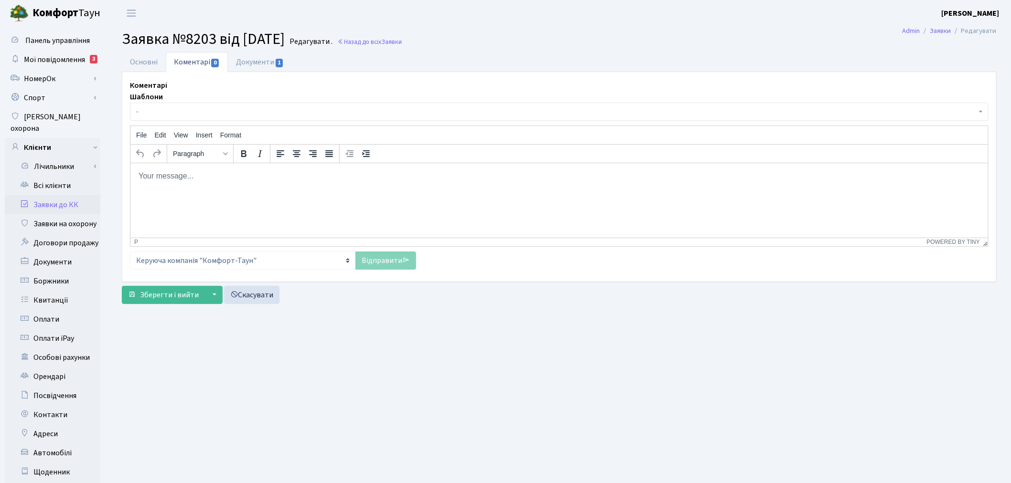
click at [273, 189] on html at bounding box center [558, 176] width 857 height 26
paste body "Rich Text Area. Press ALT-0 for help."
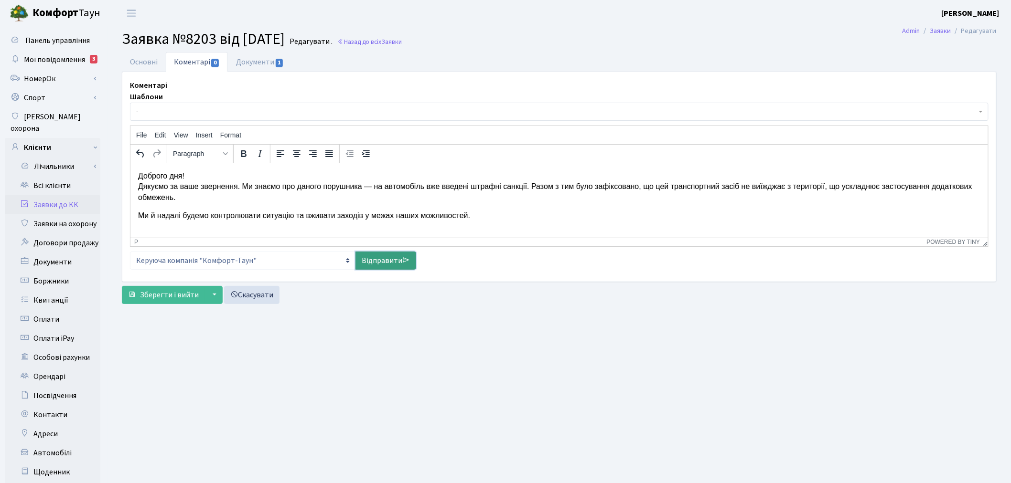
click at [375, 254] on link "Відправити" at bounding box center [385, 261] width 61 height 18
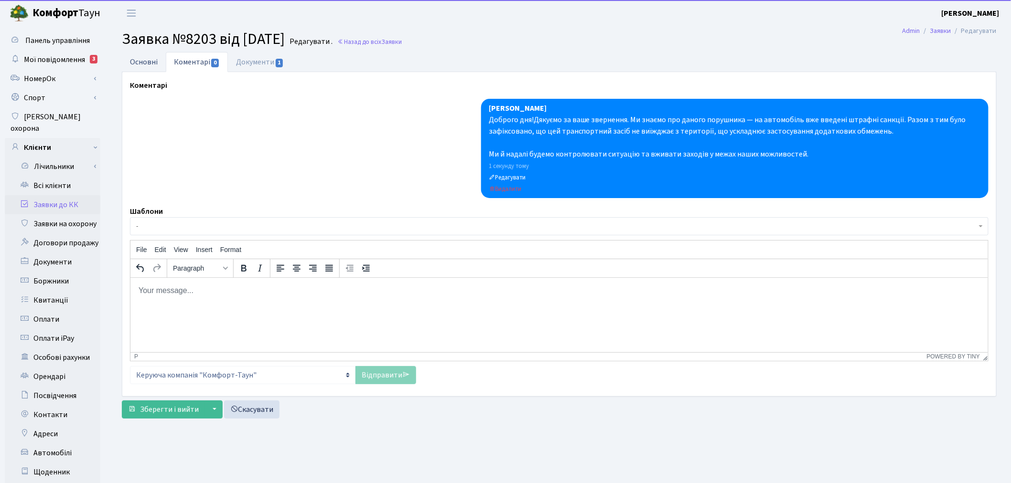
click at [136, 58] on link "Основні" at bounding box center [144, 62] width 44 height 20
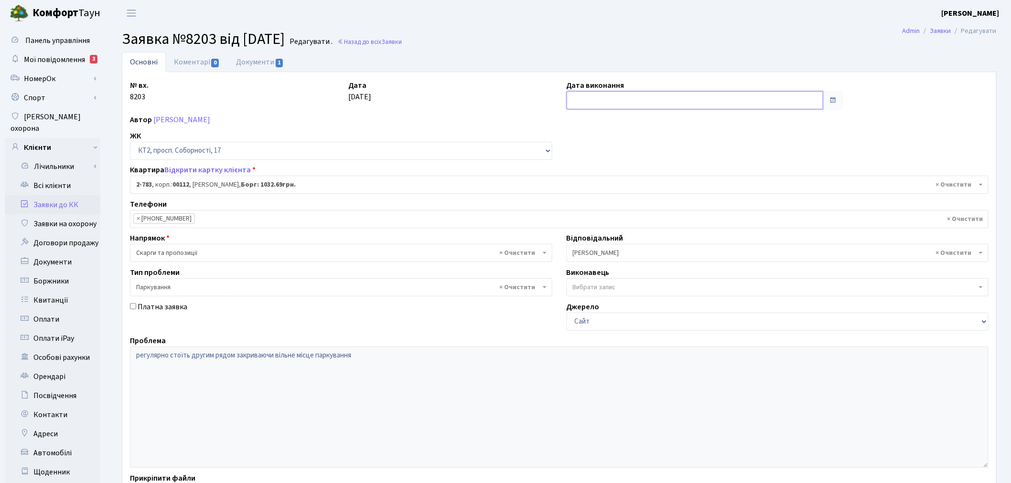
click at [628, 104] on input "text" at bounding box center [694, 100] width 257 height 18
click at [606, 208] on td "24" at bounding box center [604, 206] width 14 height 14
type input "24.09.2025"
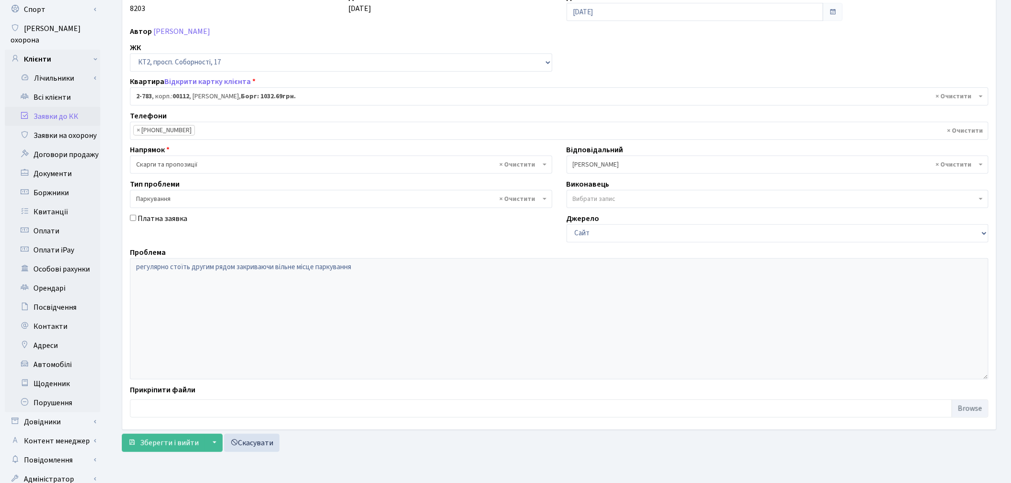
scroll to position [111, 0]
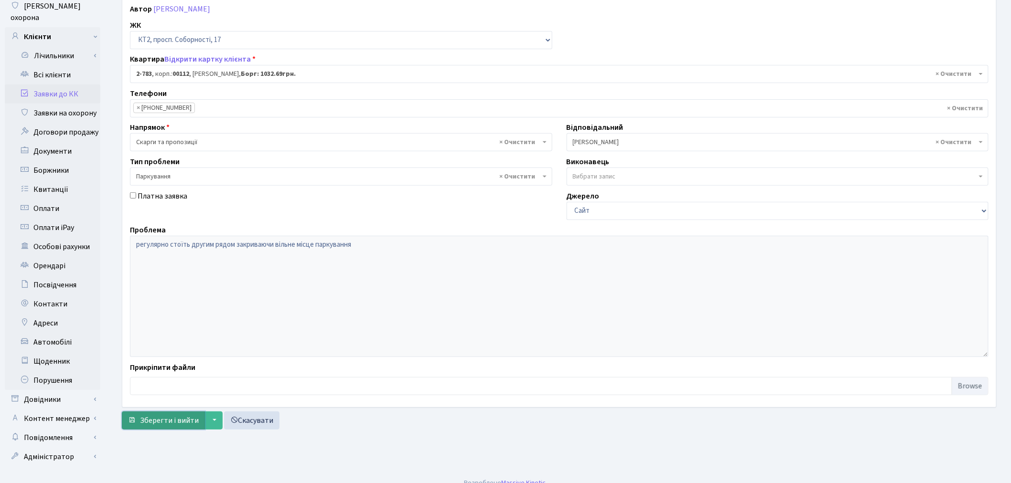
click at [176, 421] on span "Зберегти і вийти" at bounding box center [169, 420] width 59 height 11
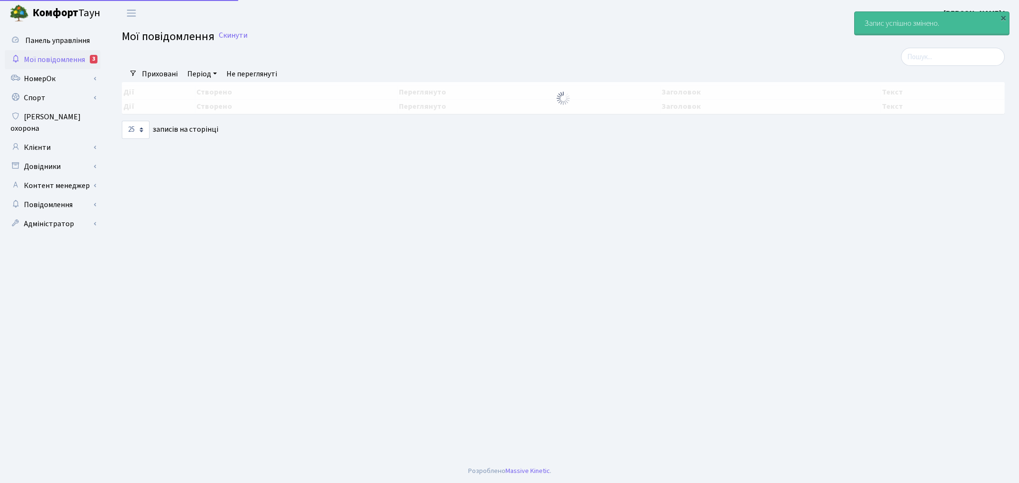
select select "25"
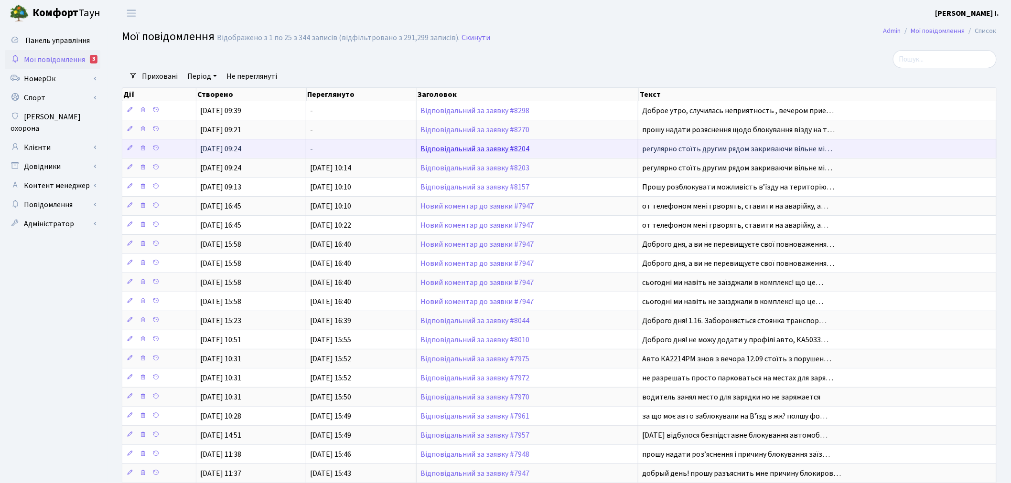
click at [460, 147] on link "Відповідальний за заявку #8204" at bounding box center [474, 149] width 109 height 11
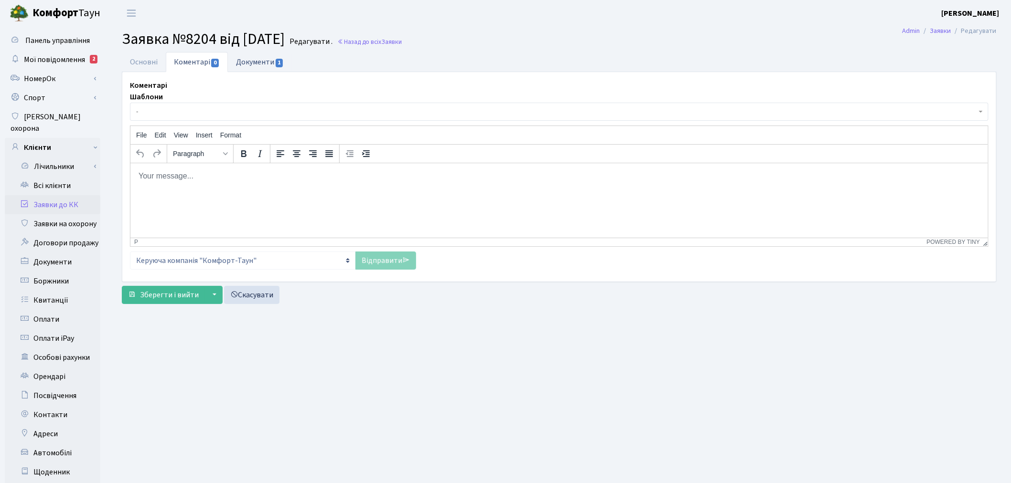
click at [245, 62] on link "Документи 1" at bounding box center [260, 62] width 64 height 20
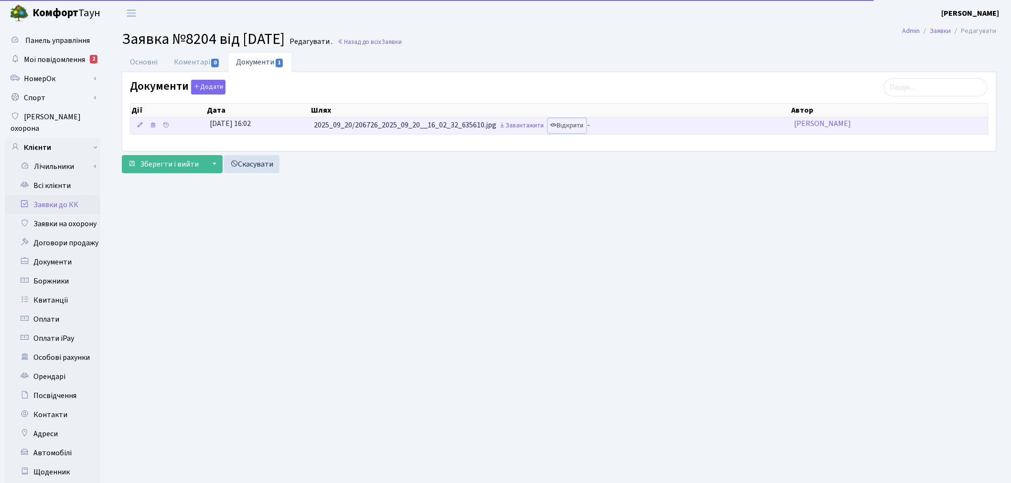
click at [580, 125] on link "Відкрити" at bounding box center [567, 125] width 38 height 15
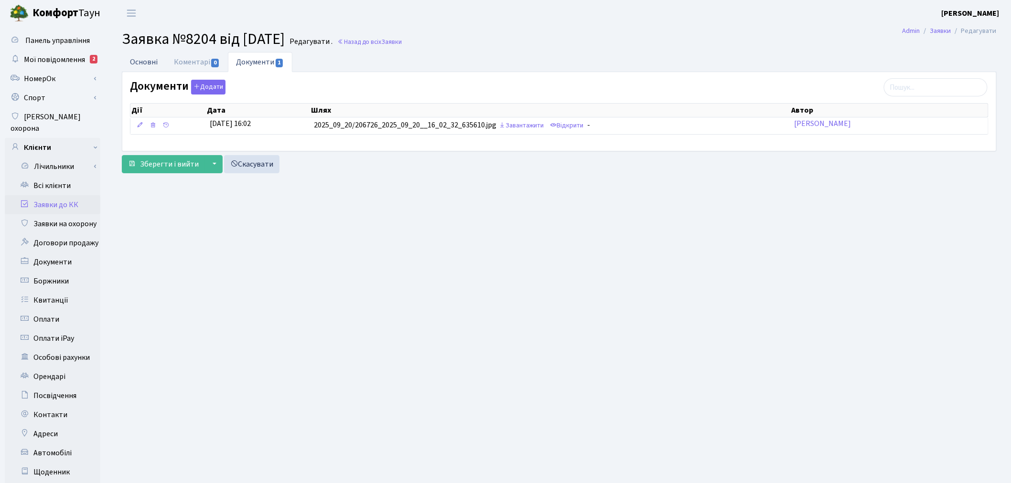
click at [134, 64] on link "Основні" at bounding box center [144, 62] width 44 height 20
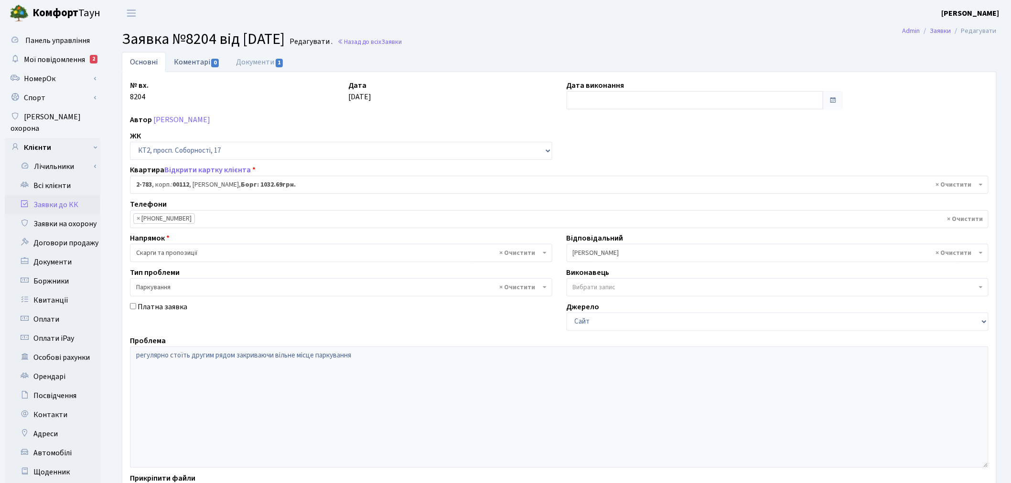
click at [172, 62] on link "Коментарі 0" at bounding box center [197, 62] width 62 height 20
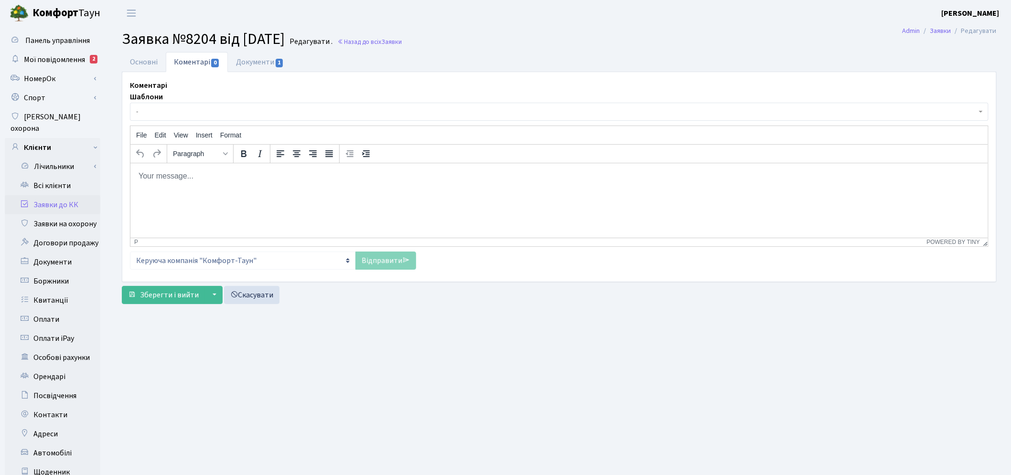
click at [352, 113] on span "-" at bounding box center [556, 112] width 840 height 10
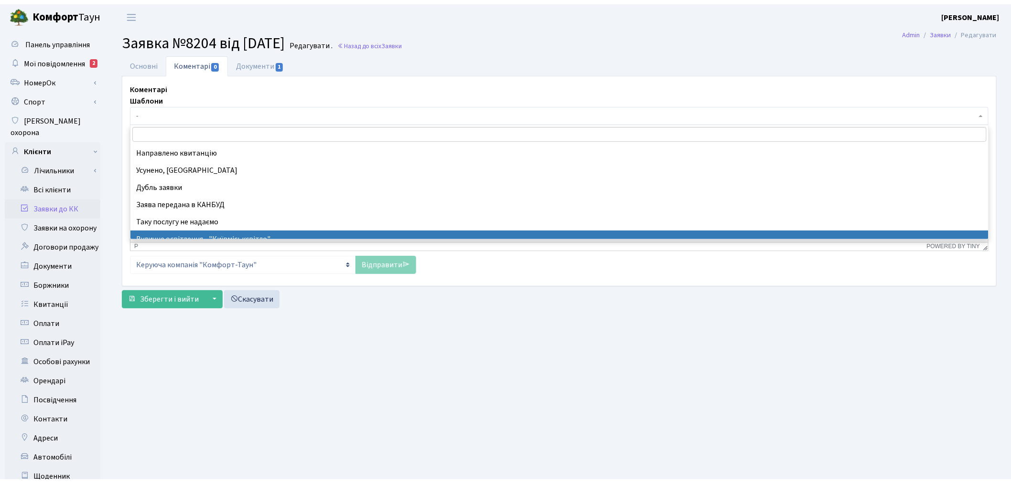
scroll to position [84, 0]
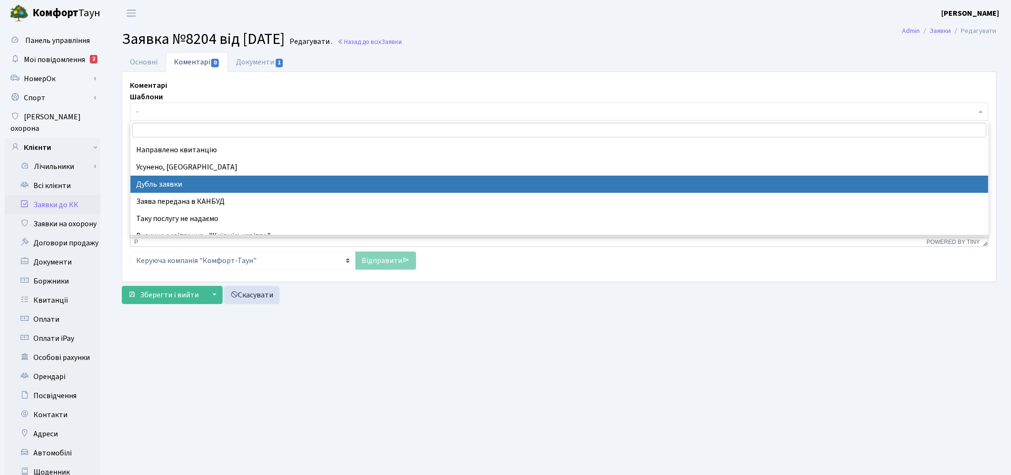
select select "17"
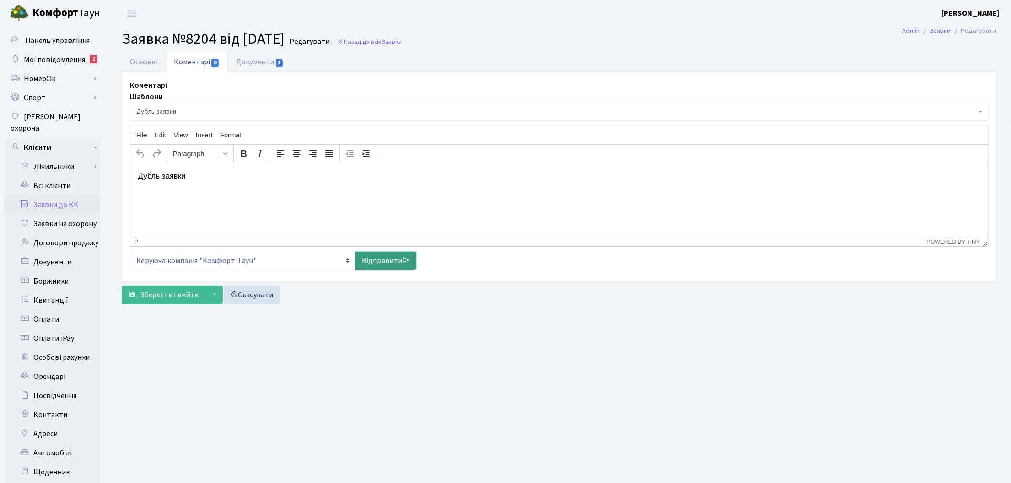
click at [379, 264] on link "Відправити" at bounding box center [385, 261] width 61 height 18
select select
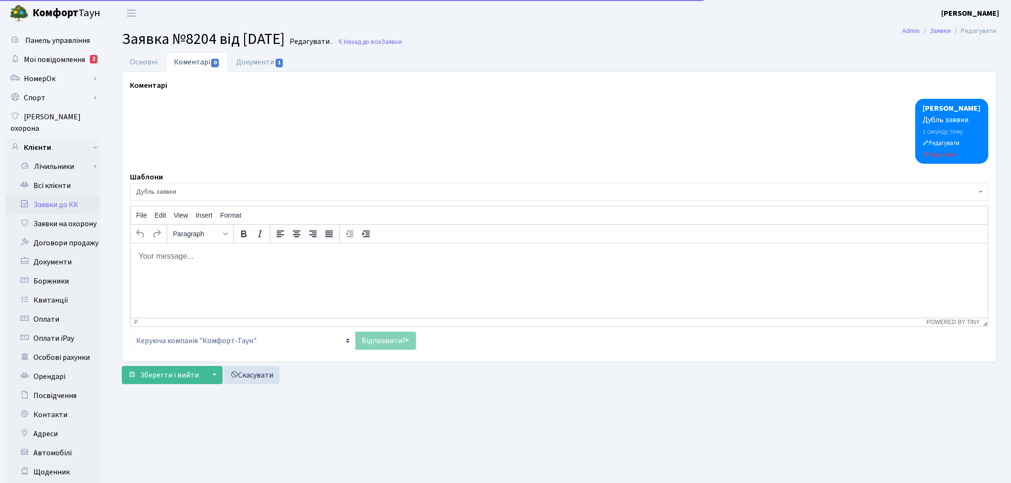
click at [141, 51] on main "Admin Заявки Редагувати Заявка №8204 від 20.09.2025 Редагувати . Назад до всіх …" at bounding box center [558, 304] width 903 height 556
click at [144, 65] on link "Основні" at bounding box center [144, 62] width 44 height 20
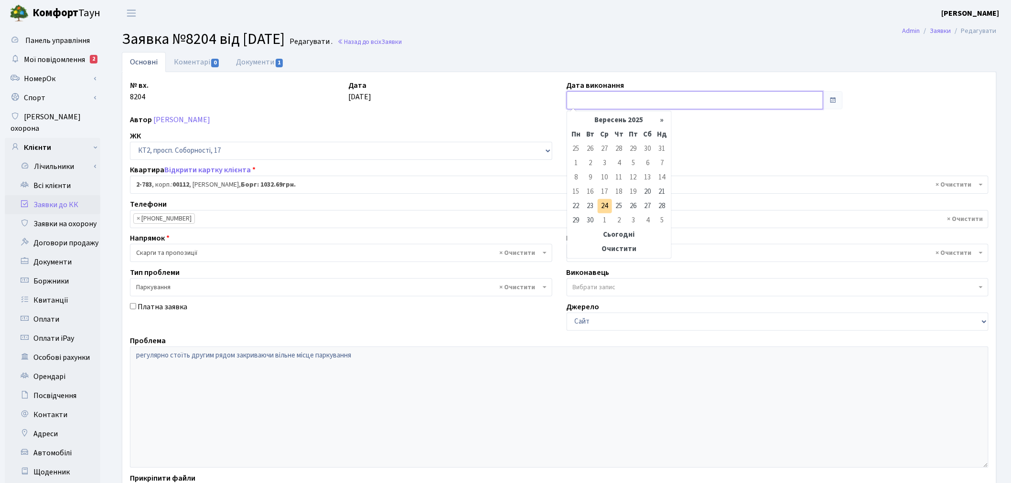
click at [604, 103] on input "text" at bounding box center [694, 100] width 257 height 18
click at [605, 209] on td "24" at bounding box center [604, 206] width 14 height 14
type input "24.09.2025"
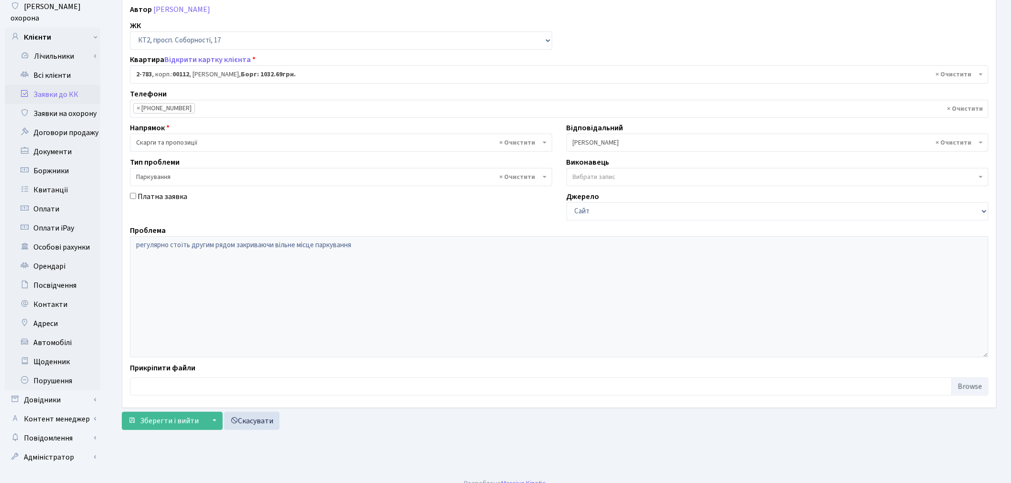
scroll to position [111, 0]
click at [160, 420] on span "Зберегти і вийти" at bounding box center [169, 420] width 59 height 11
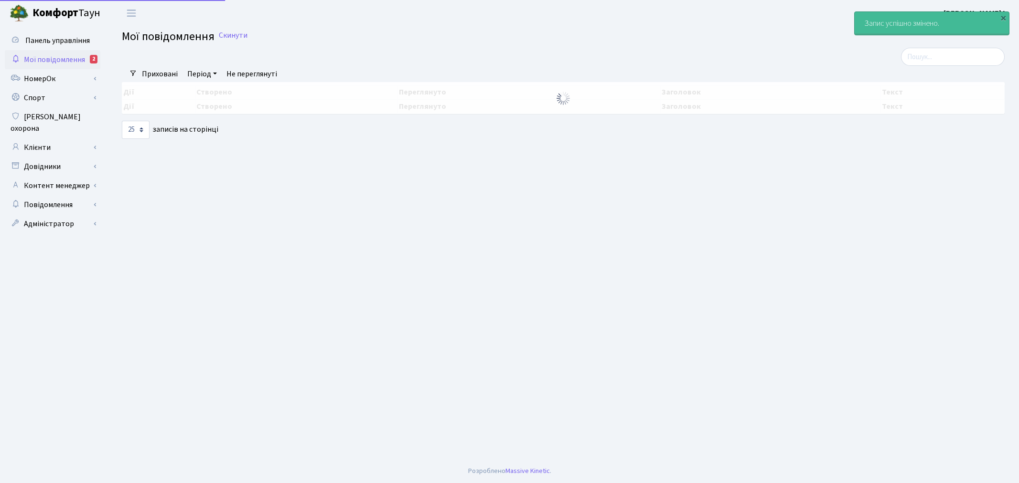
select select "25"
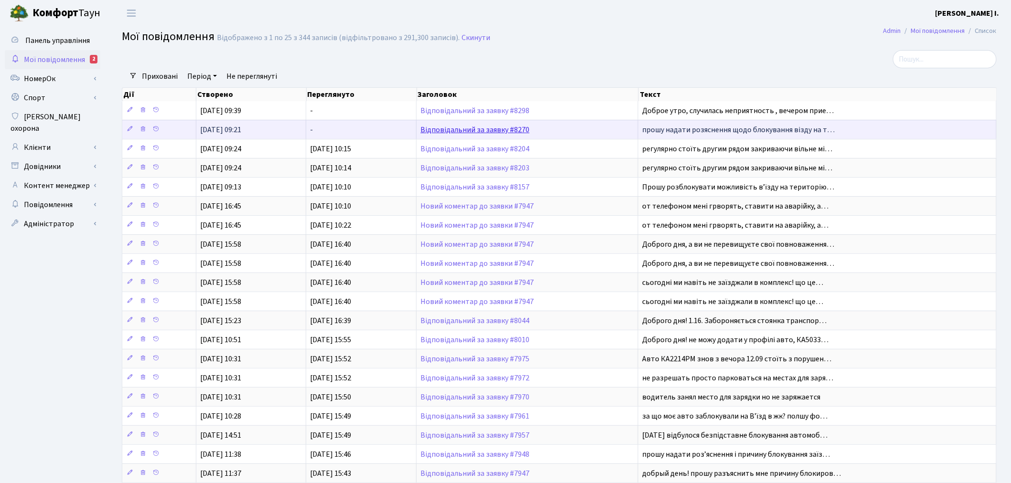
click at [480, 129] on link "Відповідальний за заявку #8270" at bounding box center [474, 130] width 109 height 11
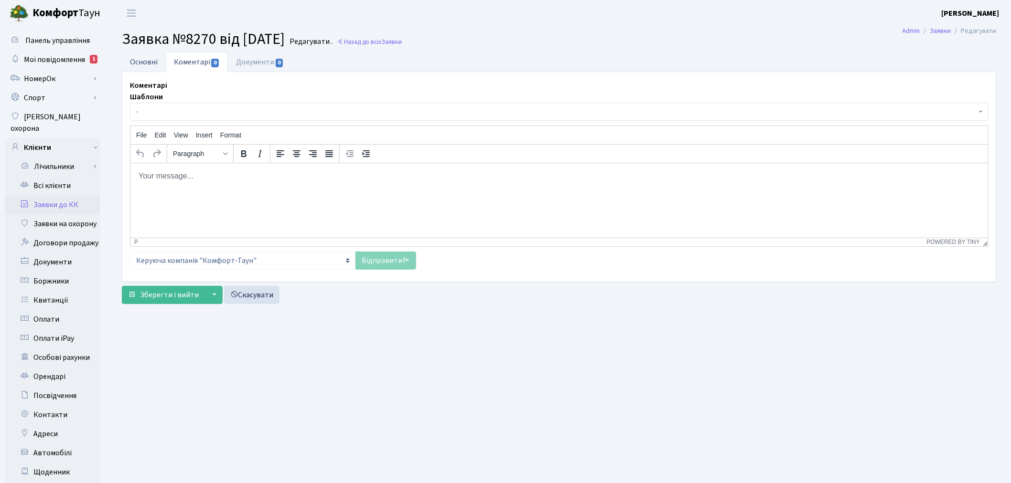
click at [153, 64] on link "Основні" at bounding box center [144, 62] width 44 height 20
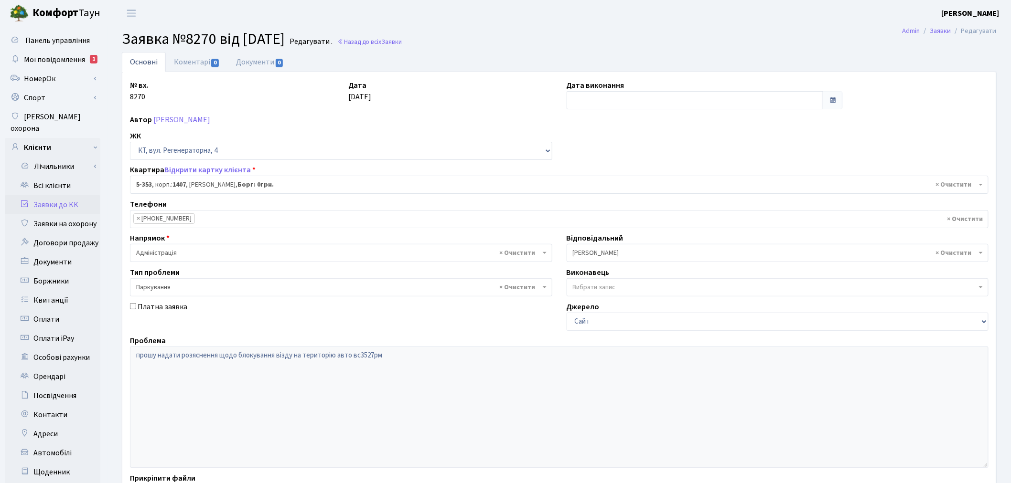
click at [119, 357] on div "Основні Коментарі 0 Документи 0 № вх. 8270 Дата 23.09.2025 Дата виконання Автор…" at bounding box center [559, 298] width 889 height 493
click at [199, 64] on link "Коментарі 0" at bounding box center [197, 62] width 62 height 20
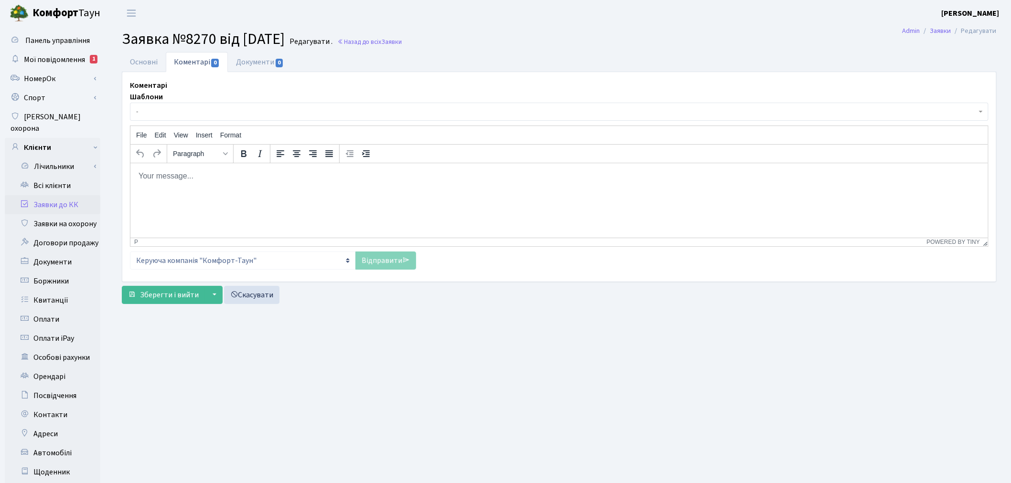
click at [235, 189] on html at bounding box center [558, 176] width 857 height 26
paste body "Rich Text Area. Press ALT-0 for help."
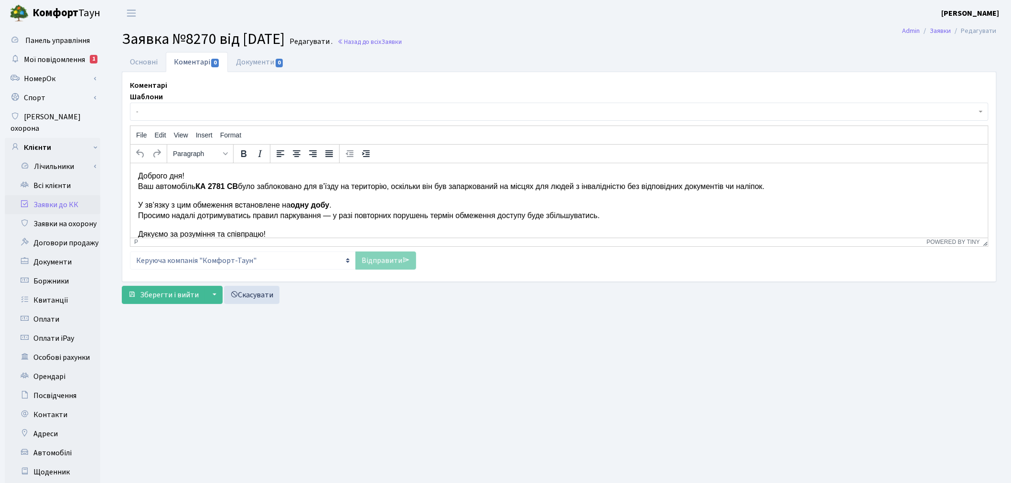
scroll to position [2, 0]
drag, startPoint x: 236, startPoint y: 185, endPoint x: 196, endPoint y: 187, distance: 40.1
click at [196, 187] on strong "КА 2781 СВ" at bounding box center [216, 184] width 43 height 8
drag, startPoint x: 771, startPoint y: 190, endPoint x: 722, endPoint y: 186, distance: 49.3
click at [722, 186] on body "Доброго дня! Ваш автомобіль ВС3527РМ було заблоковано для в’їзду на територію, …" at bounding box center [559, 203] width 842 height 69
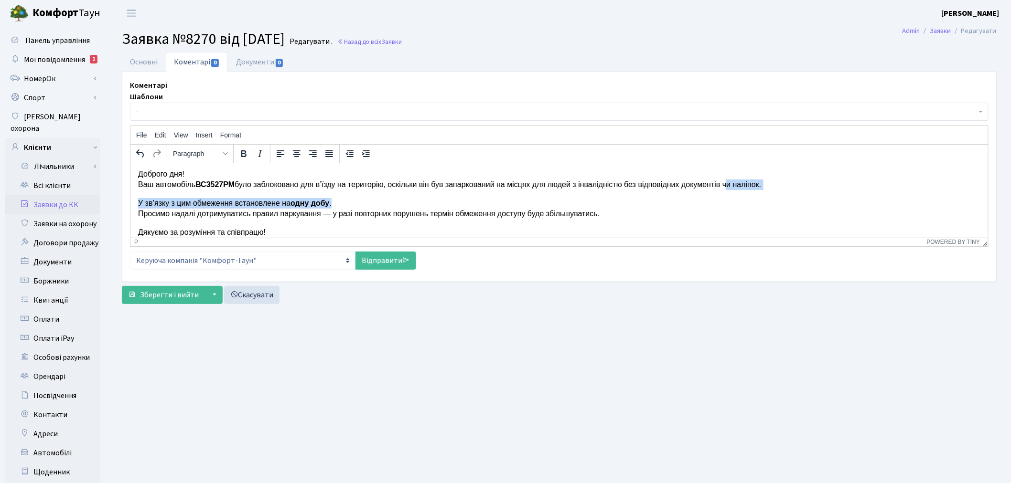
click at [717, 205] on p "У зв’язку з цим обмеження встановлене на одну добу . Просимо надалі дотримувати…" at bounding box center [559, 208] width 842 height 21
drag, startPoint x: 773, startPoint y: 184, endPoint x: 724, endPoint y: 183, distance: 48.7
click at [724, 183] on p "Доброго дня! Ваш автомобіль ВС3527РМ було заблоковано для в’їзду на територію, …" at bounding box center [559, 179] width 842 height 21
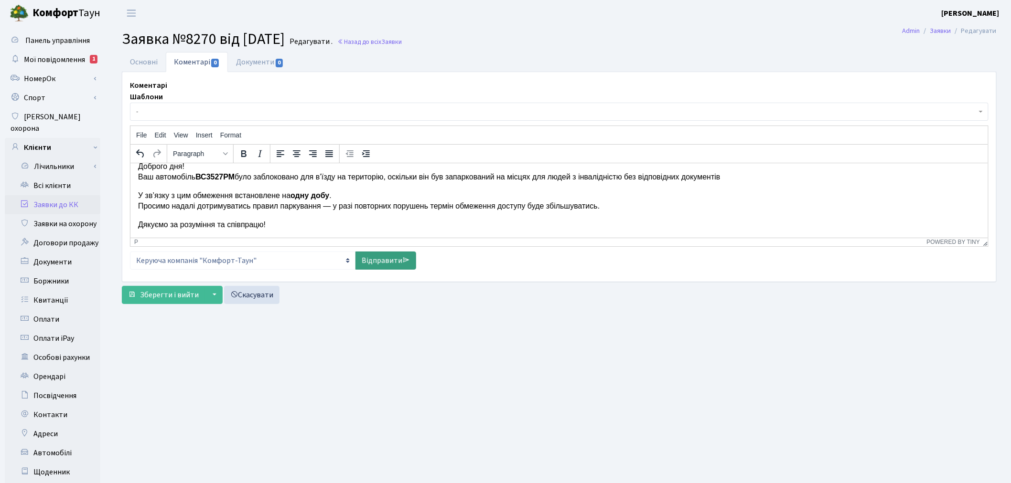
click at [398, 259] on link "Відправити" at bounding box center [385, 261] width 61 height 18
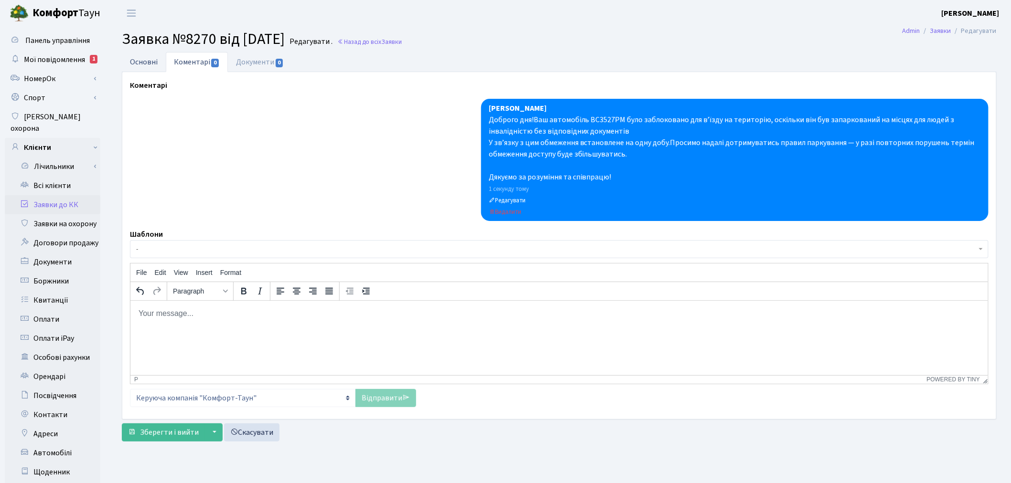
click at [136, 61] on link "Основні" at bounding box center [144, 62] width 44 height 20
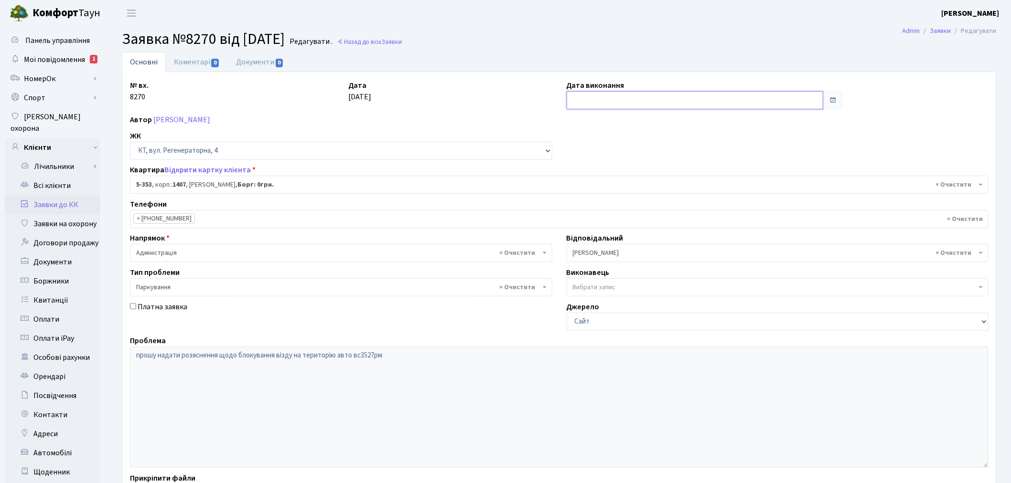
click at [594, 109] on input "text" at bounding box center [694, 100] width 257 height 18
click at [604, 203] on td "24" at bounding box center [604, 206] width 14 height 14
type input "[DATE]"
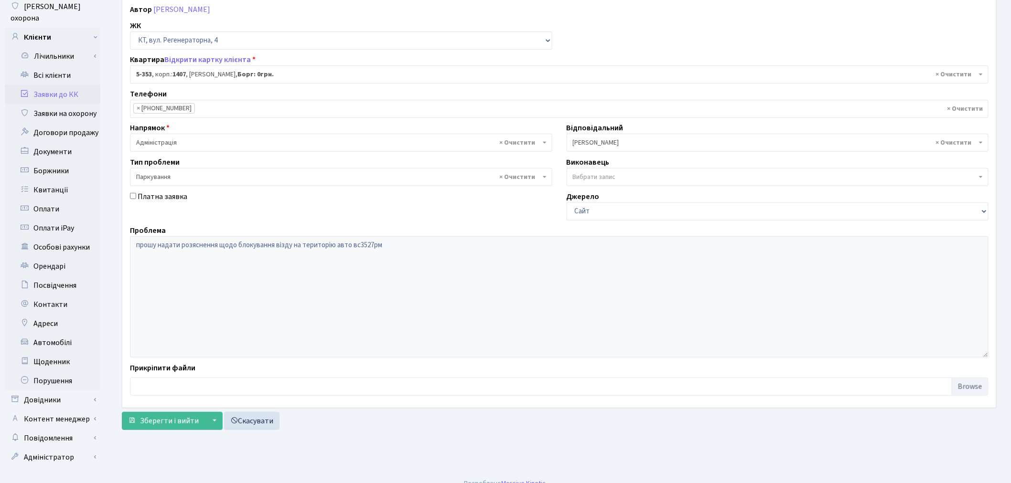
scroll to position [111, 0]
click at [159, 417] on span "Зберегти і вийти" at bounding box center [169, 420] width 59 height 11
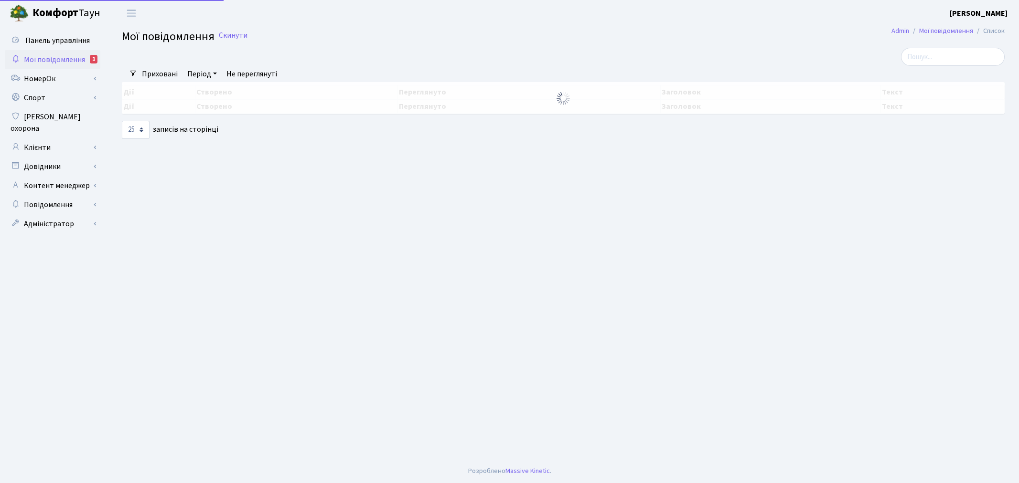
select select "25"
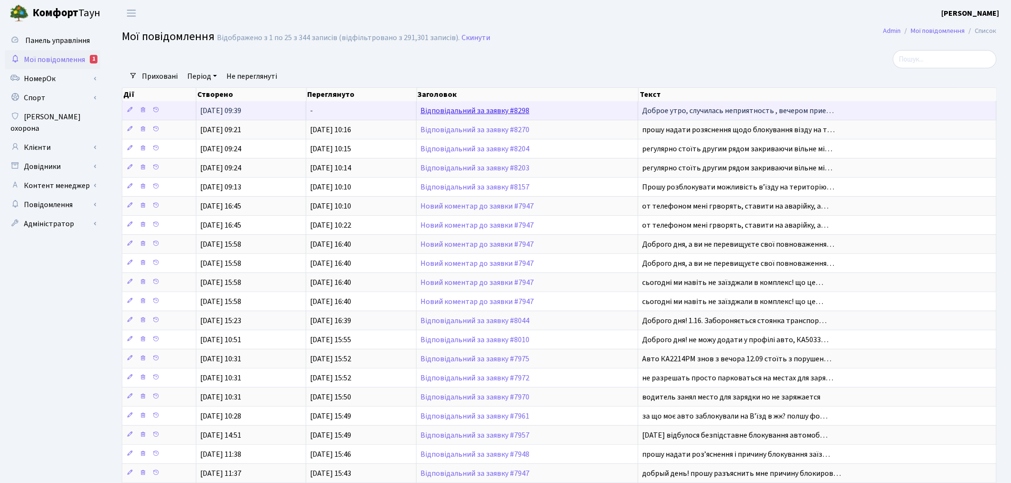
click at [471, 111] on link "Відповідальний за заявку #8298" at bounding box center [474, 111] width 109 height 11
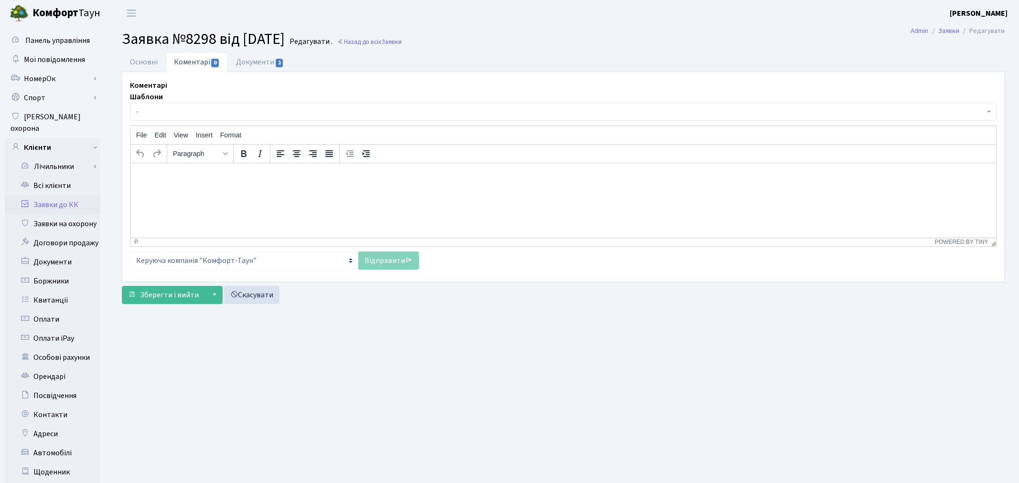
select select "1131"
click at [142, 59] on link "Основні" at bounding box center [144, 62] width 44 height 20
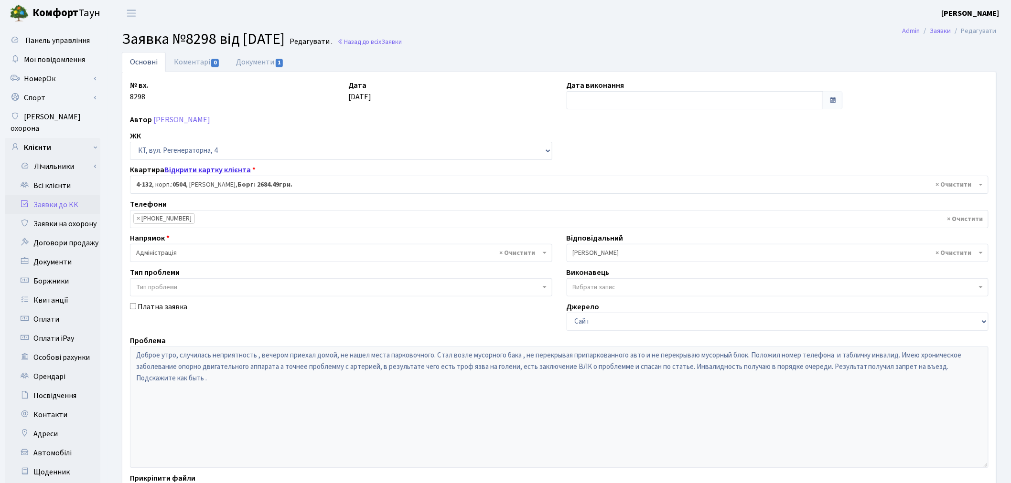
click at [222, 170] on link "Відкрити картку клієнта" at bounding box center [207, 170] width 86 height 11
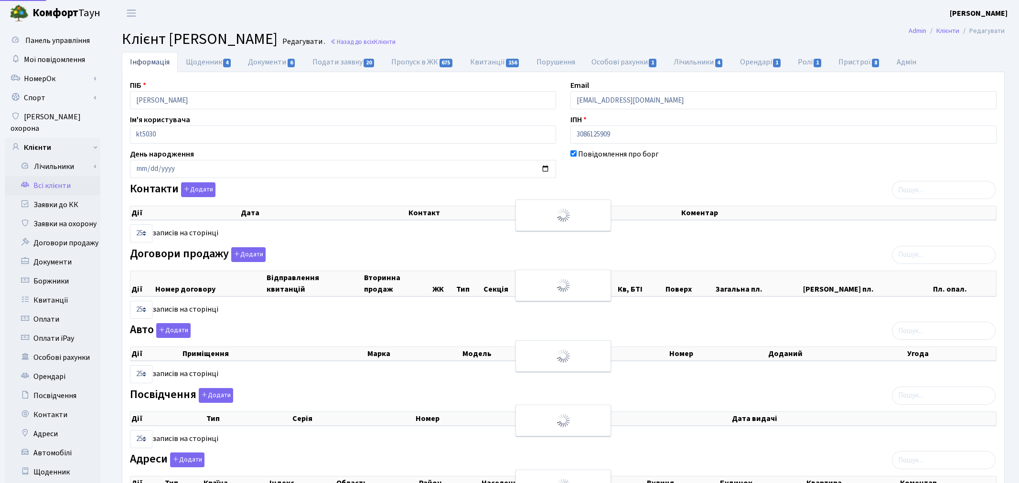
select select "25"
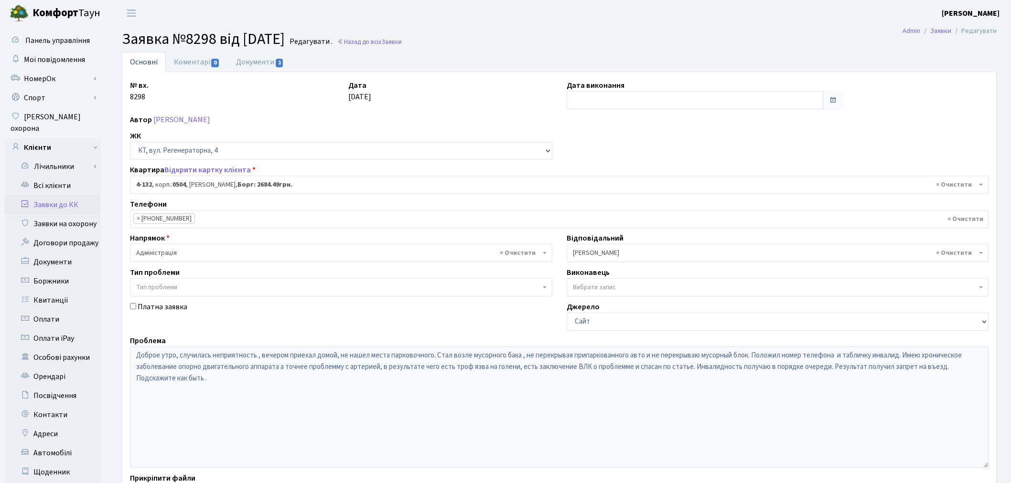
select select "1131"
click at [122, 353] on div "№ вх. 8298 Дата 24.09.2025 Дата виконання Автор Сідорова Світлана Ігорівна ЖК -…" at bounding box center [559, 295] width 874 height 447
click at [212, 63] on span "0" at bounding box center [215, 63] width 8 height 9
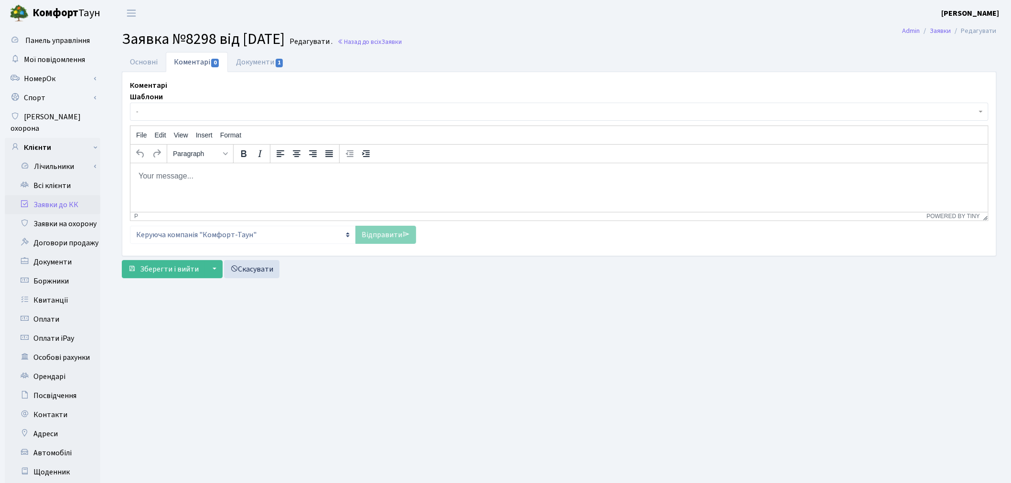
click at [247, 179] on p "Rich Text Area. Press ALT-0 for help." at bounding box center [559, 175] width 842 height 11
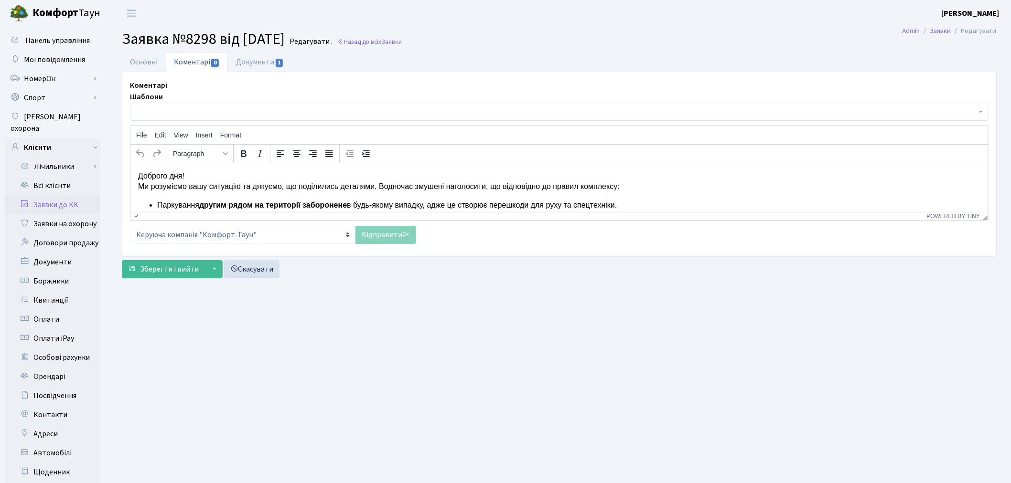
scroll to position [64, 0]
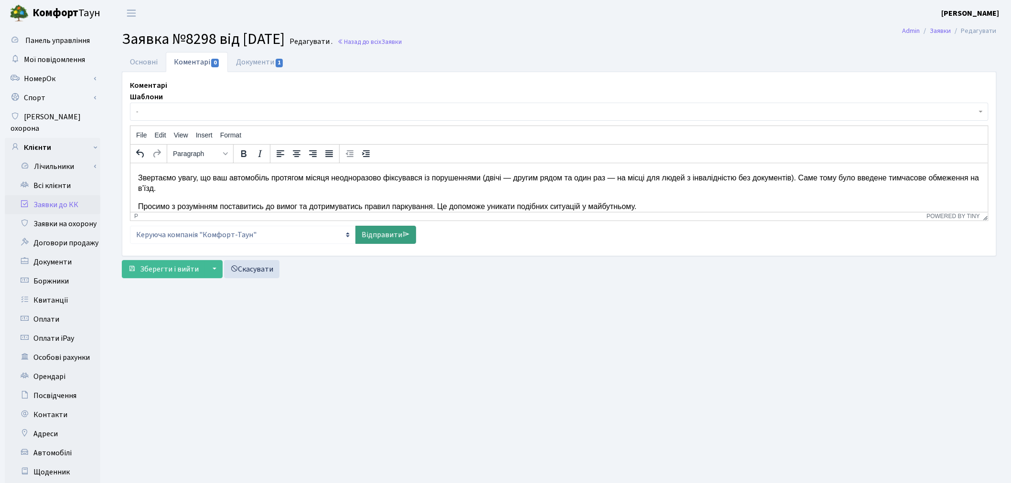
click at [389, 232] on link "Відправити" at bounding box center [385, 235] width 61 height 18
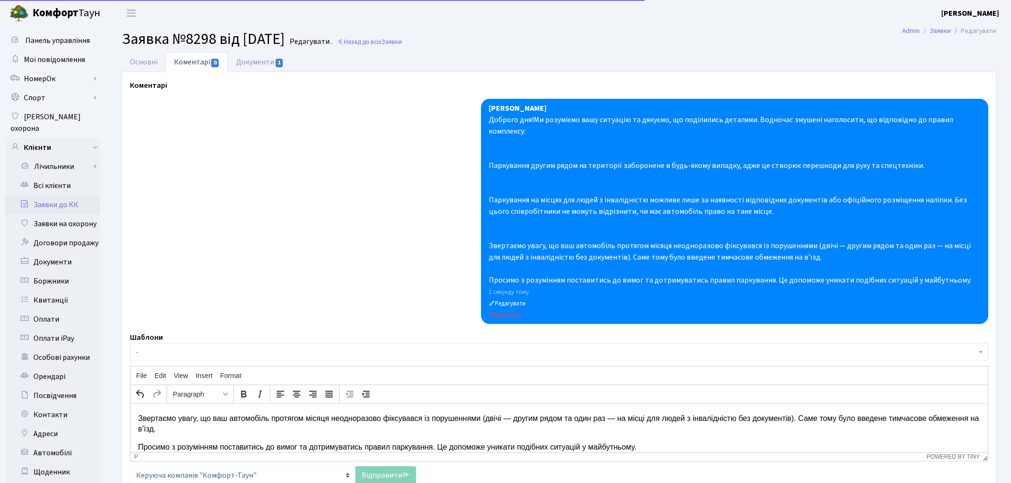
scroll to position [0, 0]
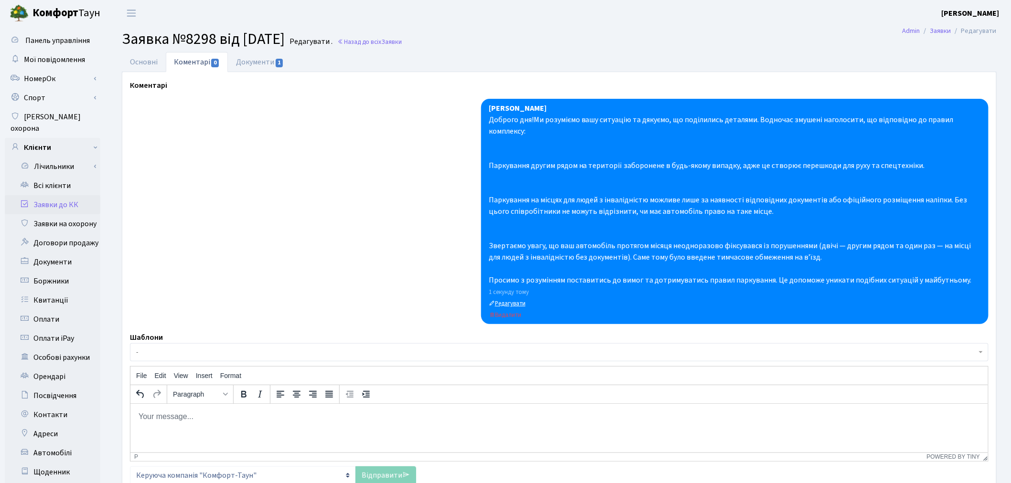
click at [505, 302] on small "Редагувати" at bounding box center [507, 303] width 37 height 9
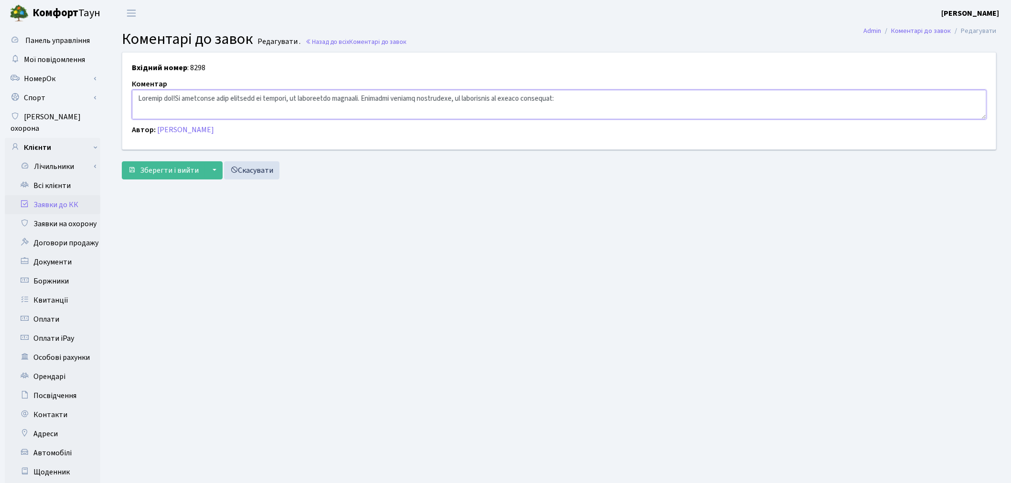
click at [216, 104] on textarea at bounding box center [559, 105] width 854 height 30
click at [228, 114] on textarea at bounding box center [559, 105] width 854 height 30
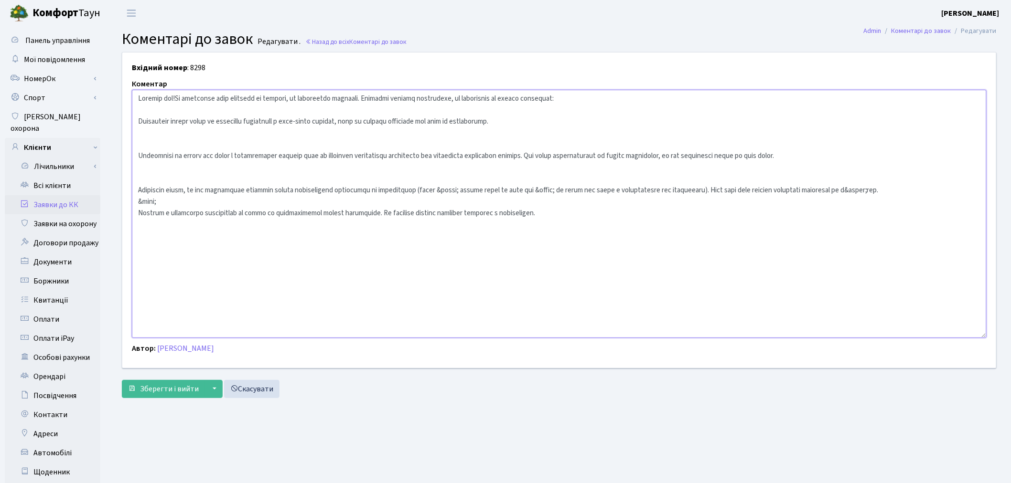
drag, startPoint x: 982, startPoint y: 117, endPoint x: 840, endPoint y: 323, distance: 251.0
click at [894, 336] on textarea at bounding box center [559, 214] width 854 height 248
click at [153, 109] on textarea at bounding box center [559, 214] width 854 height 249
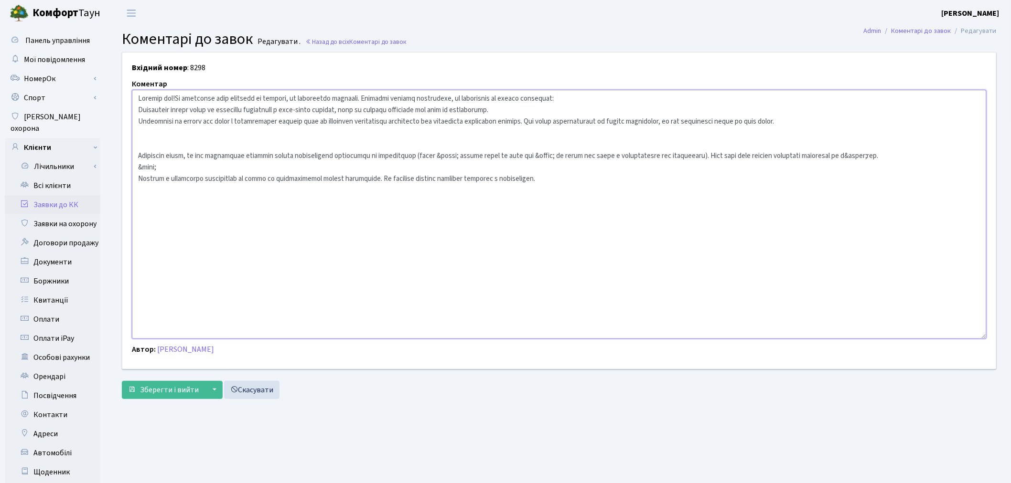
click at [139, 154] on textarea at bounding box center [559, 214] width 854 height 249
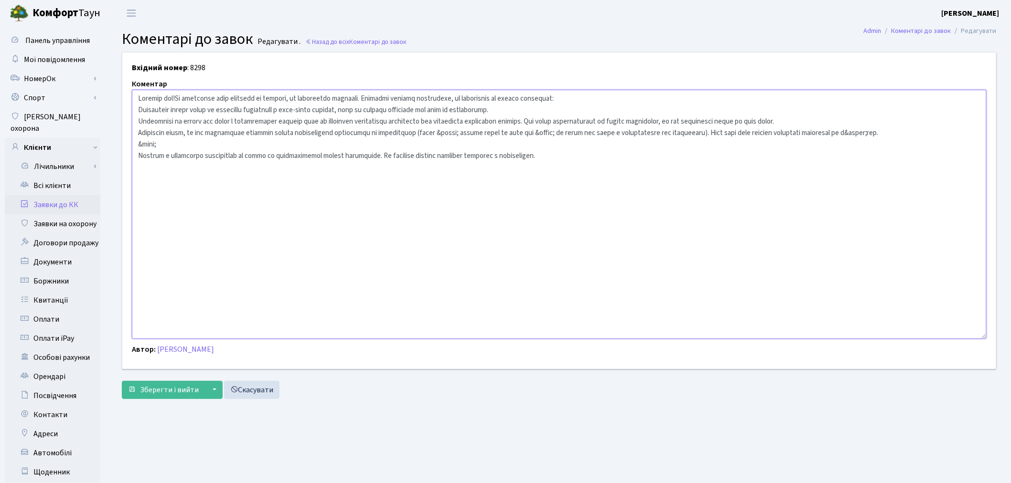
drag, startPoint x: 488, startPoint y: 132, endPoint x: 461, endPoint y: 133, distance: 26.3
click at [461, 133] on textarea at bounding box center [559, 214] width 854 height 249
drag, startPoint x: 571, startPoint y: 133, endPoint x: 548, endPoint y: 132, distance: 23.4
click at [548, 132] on textarea at bounding box center [559, 214] width 854 height 249
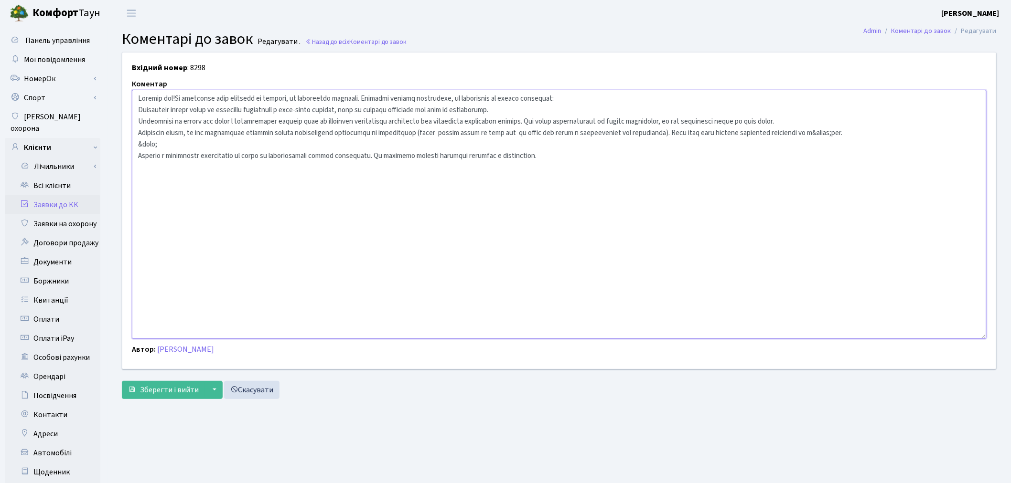
drag, startPoint x: 907, startPoint y: 133, endPoint x: 898, endPoint y: 132, distance: 9.6
click at [898, 132] on textarea at bounding box center [559, 214] width 854 height 249
click at [873, 132] on textarea at bounding box center [559, 214] width 854 height 249
drag, startPoint x: 893, startPoint y: 132, endPoint x: 870, endPoint y: 132, distance: 22.9
click at [870, 132] on textarea at bounding box center [559, 214] width 854 height 249
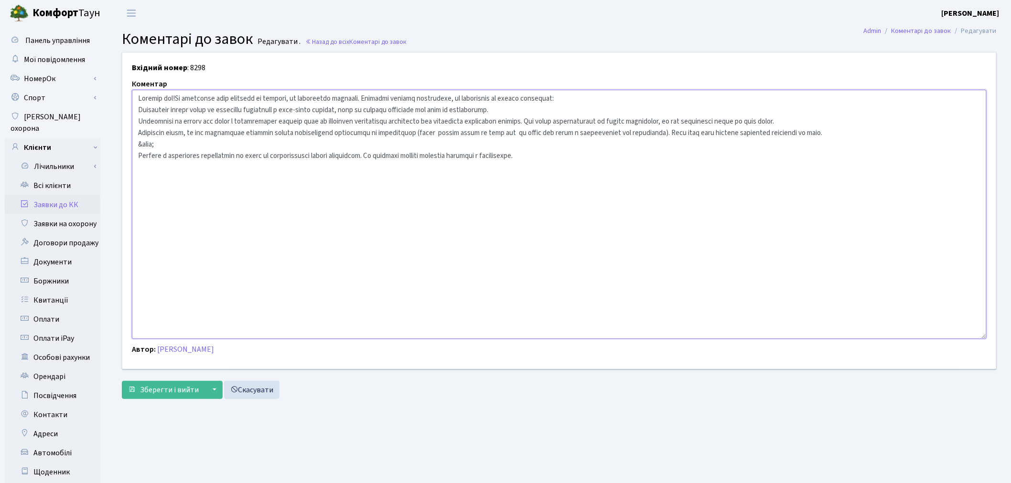
drag, startPoint x: 166, startPoint y: 142, endPoint x: 125, endPoint y: 144, distance: 40.6
click at [125, 144] on div "Коментар" at bounding box center [559, 208] width 869 height 261
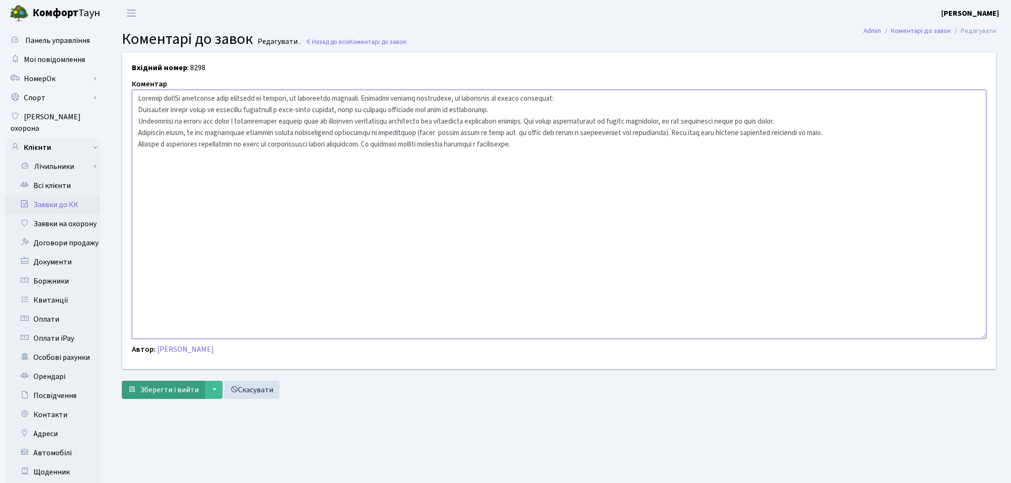
type textarea "Доброго дня!Ми розуміємо вашу ситуацію та дякуємо, що поділились деталями. Водн…"
click at [169, 385] on span "Зберегти і вийти" at bounding box center [169, 390] width 59 height 11
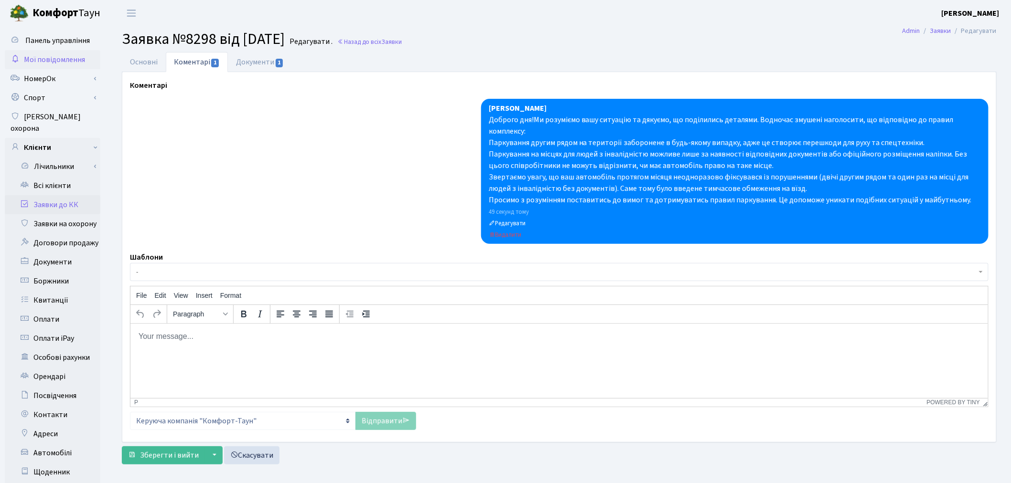
click at [79, 60] on span "Мої повідомлення" at bounding box center [54, 59] width 61 height 11
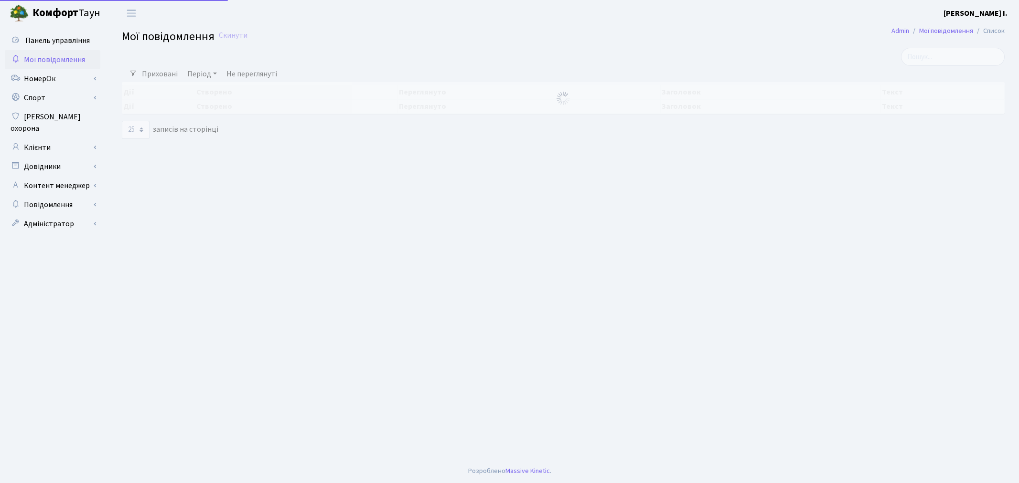
select select "25"
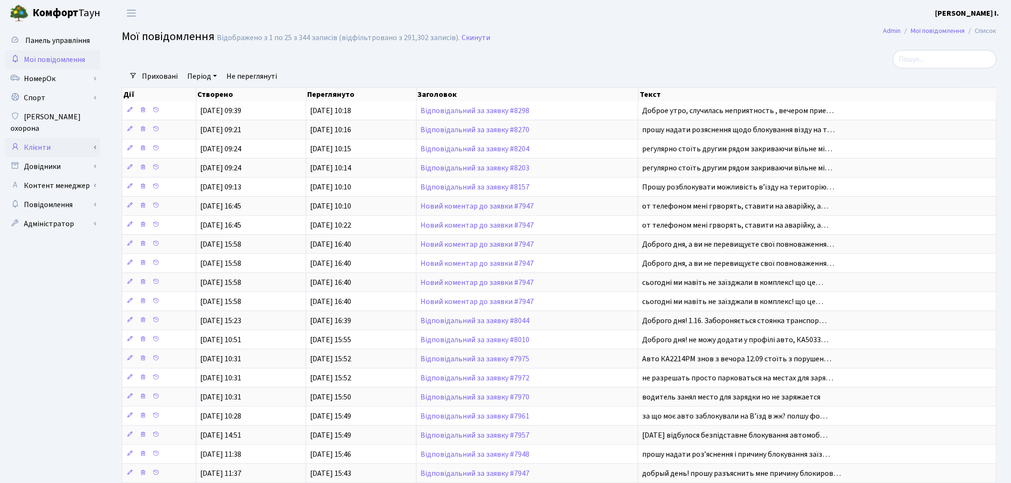
click at [90, 138] on link "Клієнти" at bounding box center [53, 147] width 96 height 19
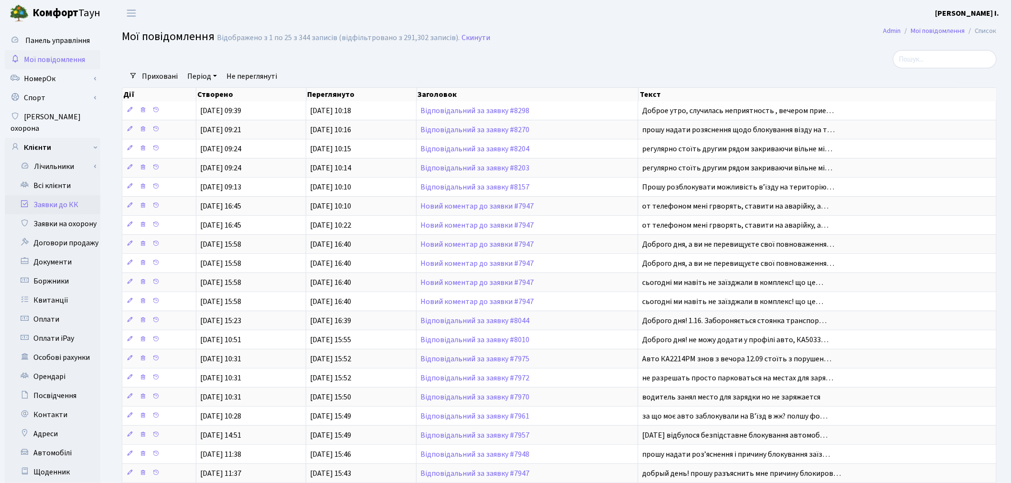
click at [78, 195] on link "Заявки до КК" at bounding box center [53, 204] width 96 height 19
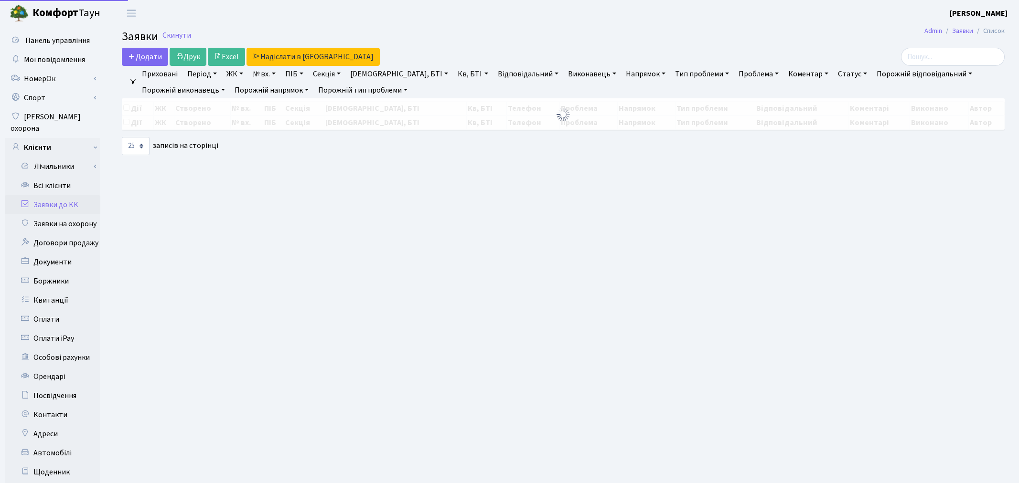
select select "25"
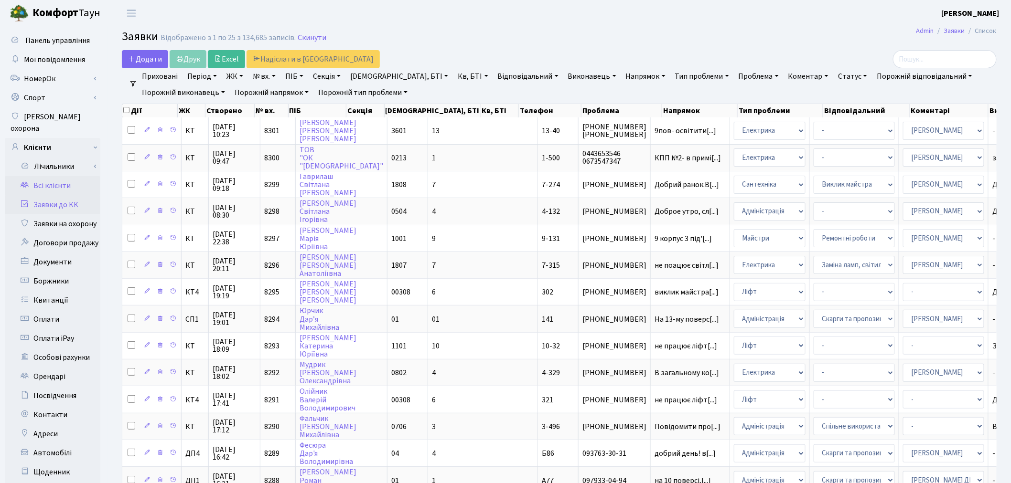
click at [77, 176] on link "Всі клієнти" at bounding box center [53, 185] width 96 height 19
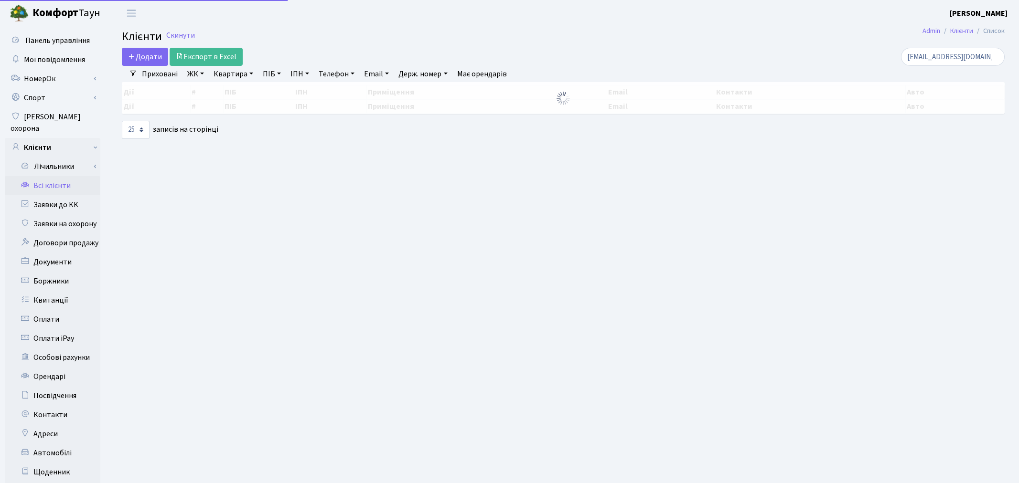
select select "25"
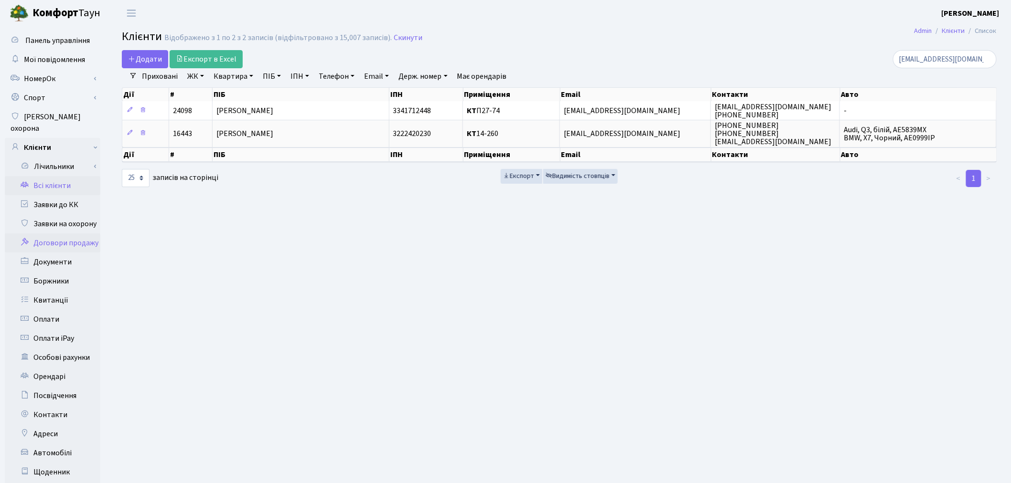
scroll to position [53, 0]
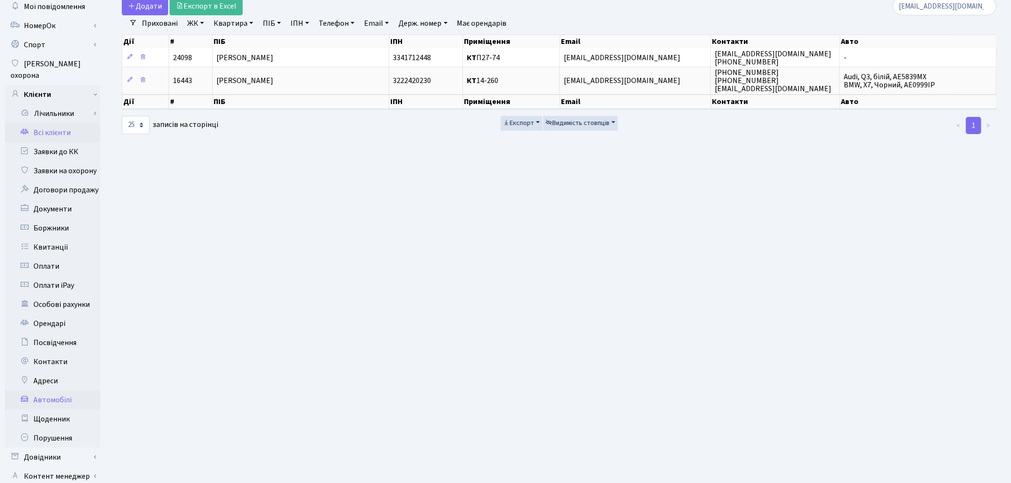
click at [57, 391] on link "Автомобілі" at bounding box center [53, 400] width 96 height 19
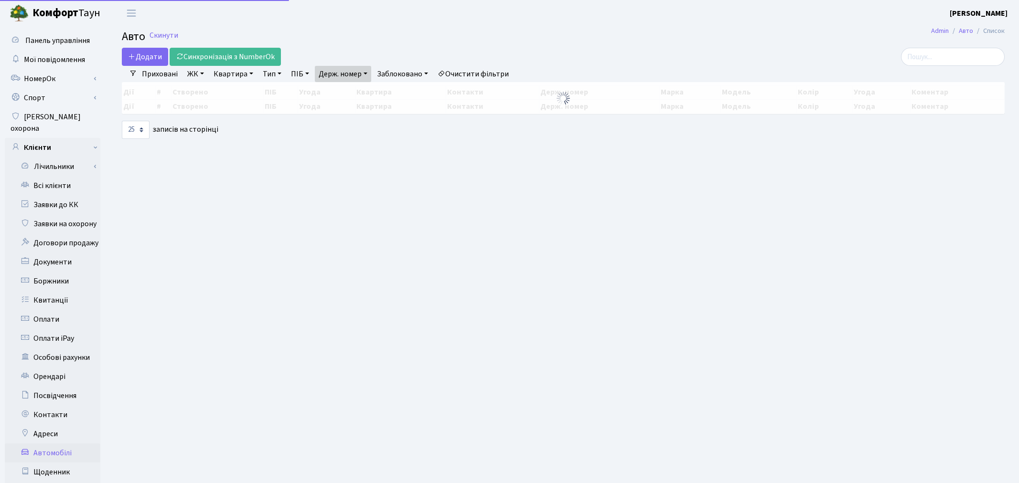
select select "25"
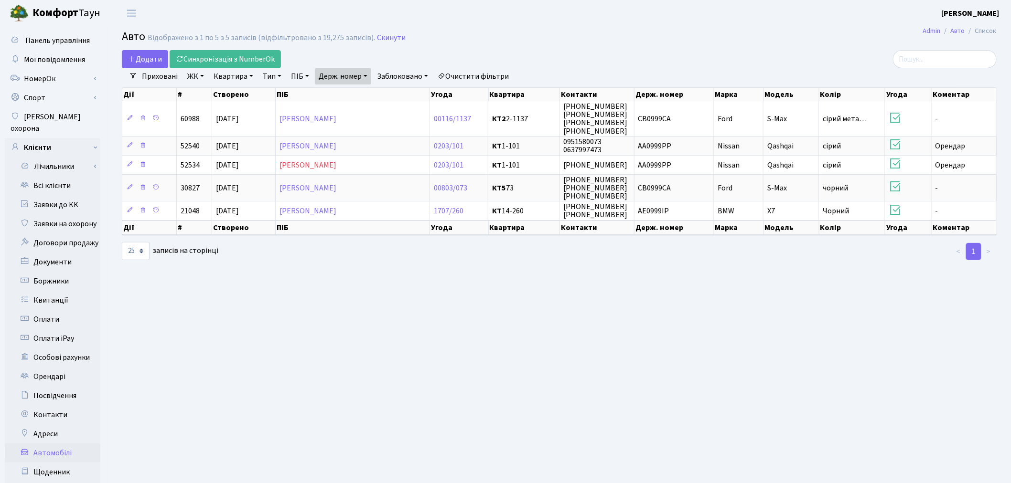
drag, startPoint x: 352, startPoint y: 76, endPoint x: 362, endPoint y: 91, distance: 17.9
click at [352, 75] on link "Держ. номер" at bounding box center [343, 76] width 56 height 16
click at [363, 93] on input "0999" at bounding box center [343, 95] width 56 height 18
type input "8463"
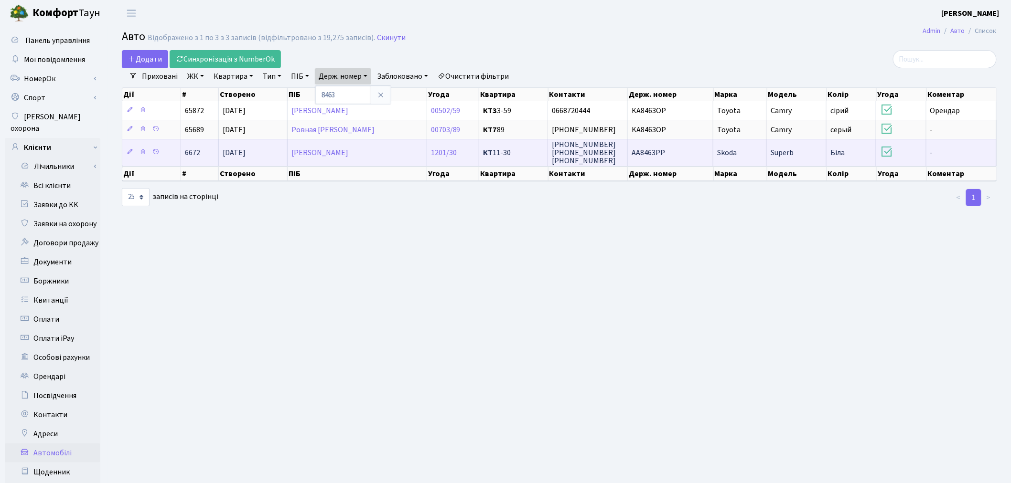
click at [686, 155] on td "АА8463РР" at bounding box center [670, 152] width 85 height 27
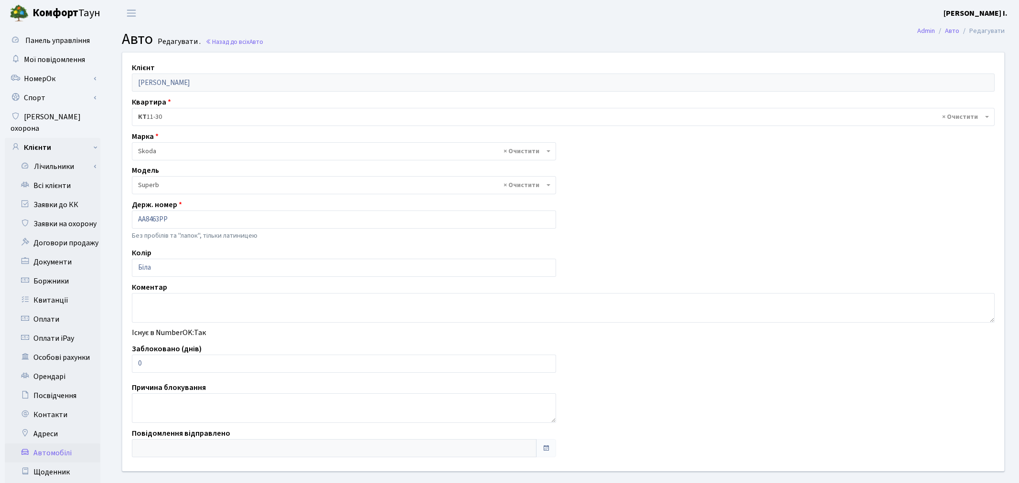
select select "2146"
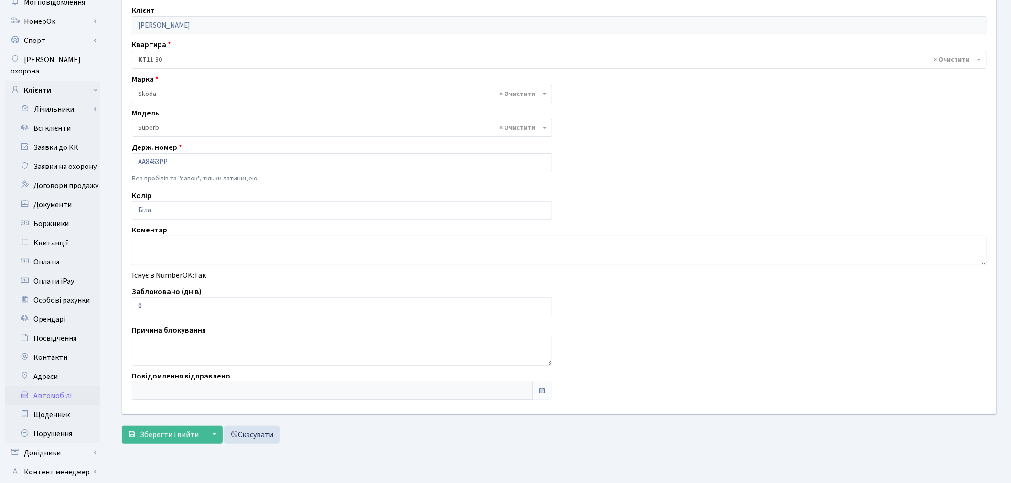
scroll to position [111, 0]
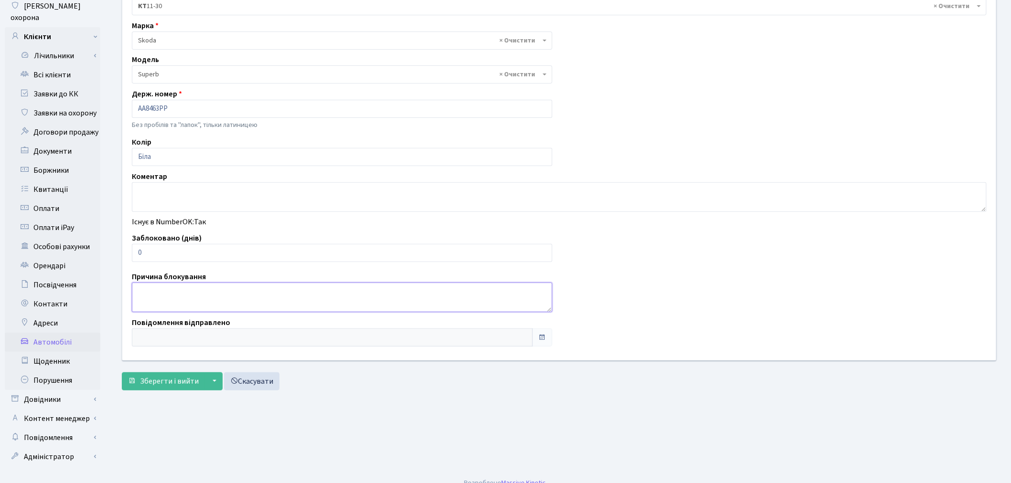
click at [164, 285] on textarea at bounding box center [342, 298] width 420 height 30
click at [178, 190] on textarea at bounding box center [559, 197] width 854 height 30
click at [191, 189] on textarea at bounding box center [559, 197] width 854 height 30
paste textarea "учасник бойових дій, протезований в 2016 році"
drag, startPoint x: 362, startPoint y: 188, endPoint x: 88, endPoint y: 183, distance: 273.7
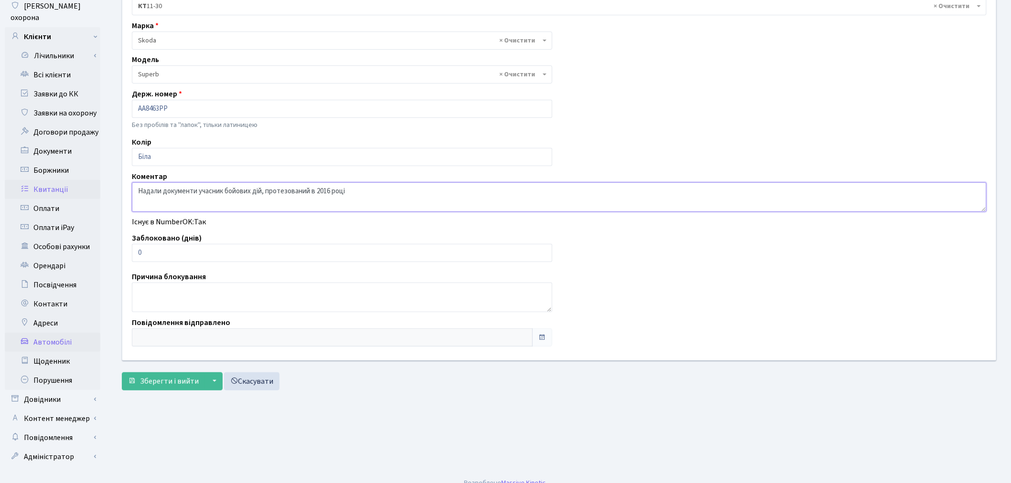
click at [88, 183] on div "Панель управління Мої повідомлення НомерОк" at bounding box center [505, 193] width 1011 height 556
type textarea "Надали документи учасник бойових дій, протезований в 2016 році"
click at [158, 386] on span "Зберегти і вийти" at bounding box center [169, 381] width 59 height 11
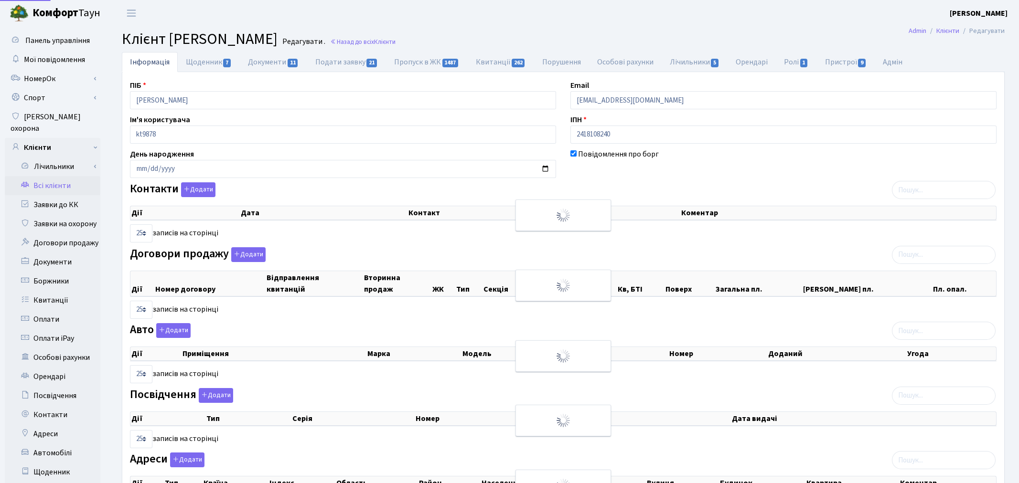
select select "25"
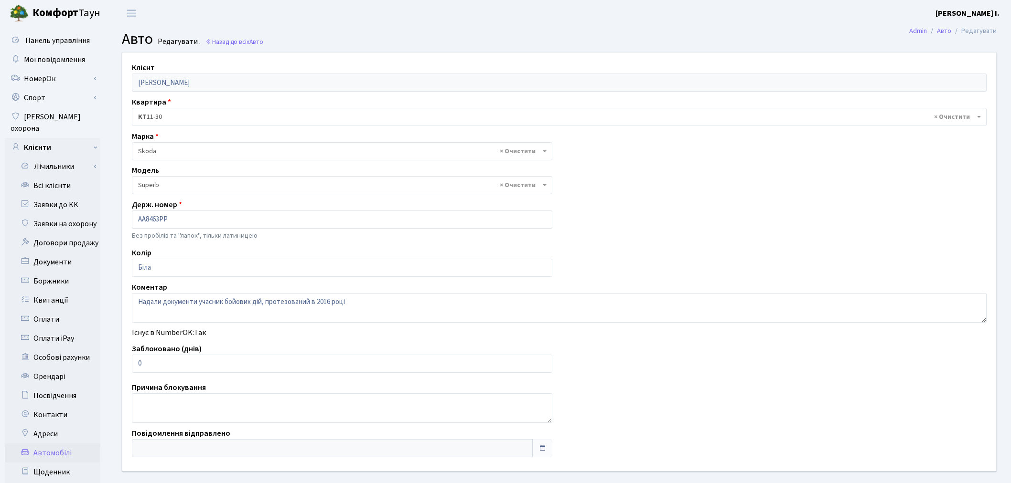
select select "2146"
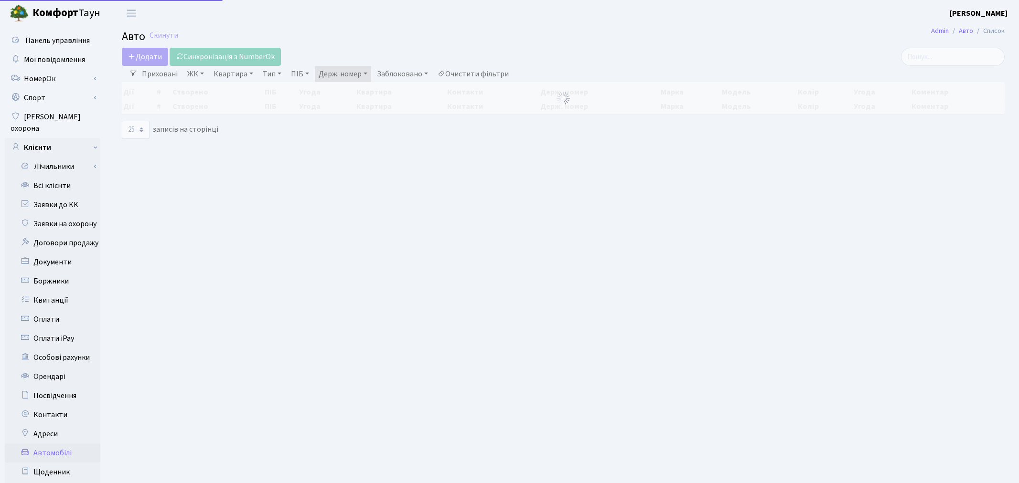
select select "25"
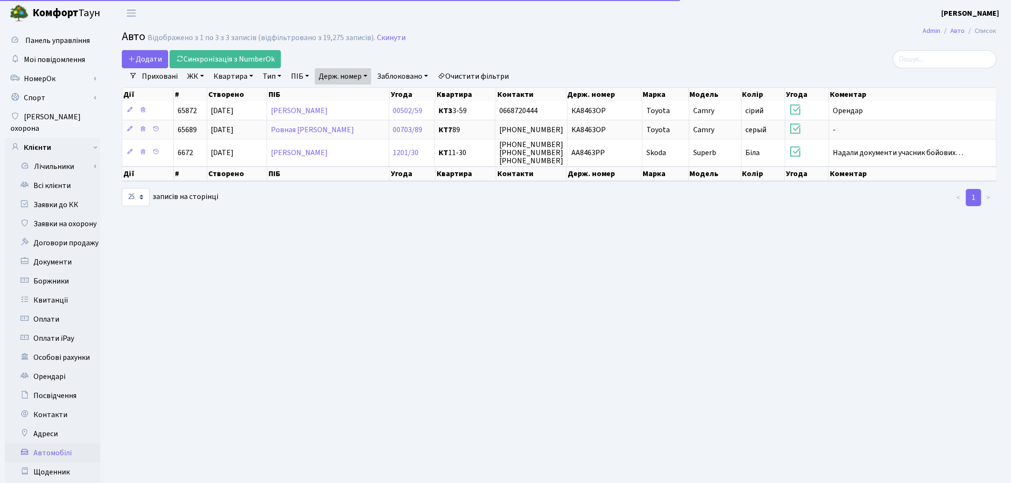
drag, startPoint x: 342, startPoint y: 65, endPoint x: 342, endPoint y: 73, distance: 8.1
click at [342, 73] on div "Додати Синхронізація з NumberOk Фільтри Приховані ЖК - ТХ, вул. [PERSON_NAME], …" at bounding box center [559, 128] width 889 height 157
click at [342, 73] on link "Держ. номер" at bounding box center [343, 76] width 56 height 16
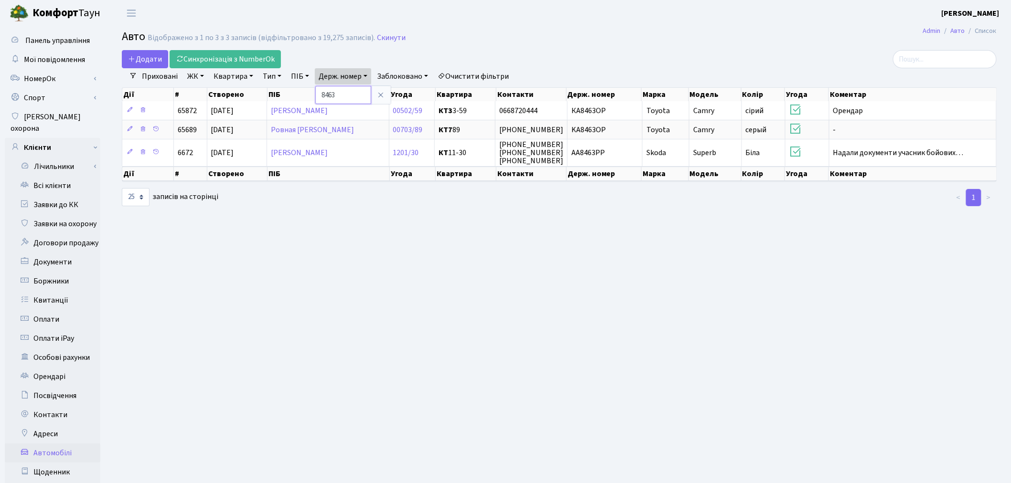
click at [356, 91] on input "8463" at bounding box center [343, 95] width 56 height 18
type input "8565"
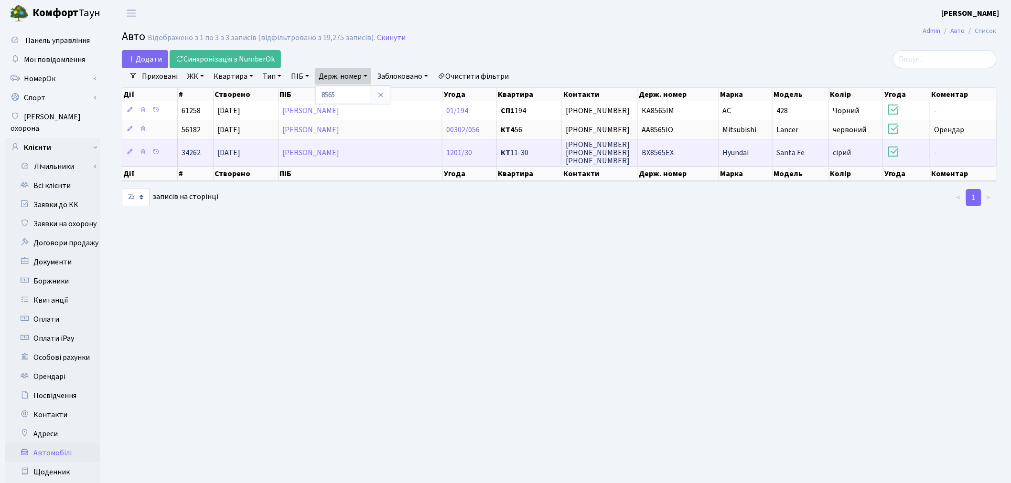
click at [680, 154] on td "ВХ8565ЕХ" at bounding box center [678, 152] width 81 height 27
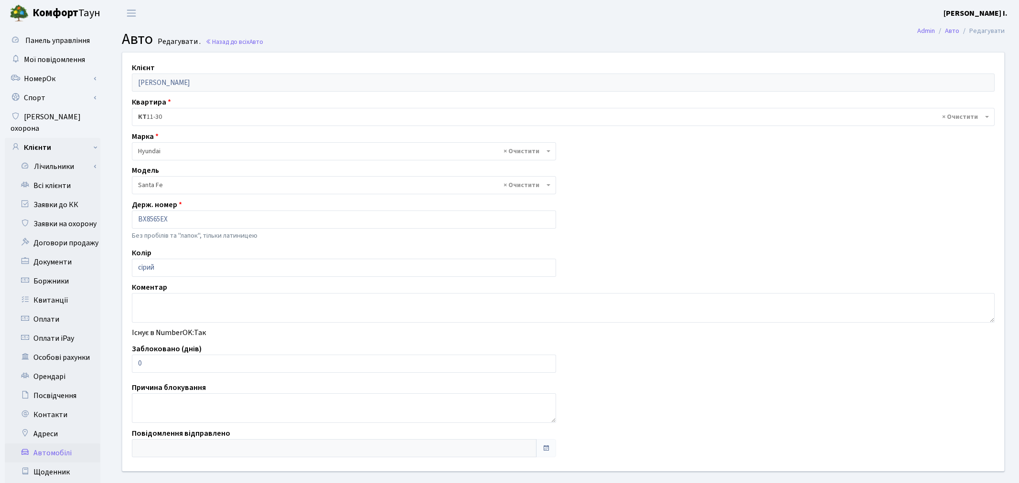
select select "1032"
click at [168, 301] on textarea at bounding box center [559, 308] width 854 height 30
paste textarea "Надали документи учасник бойових дій, протезований в 2016 році"
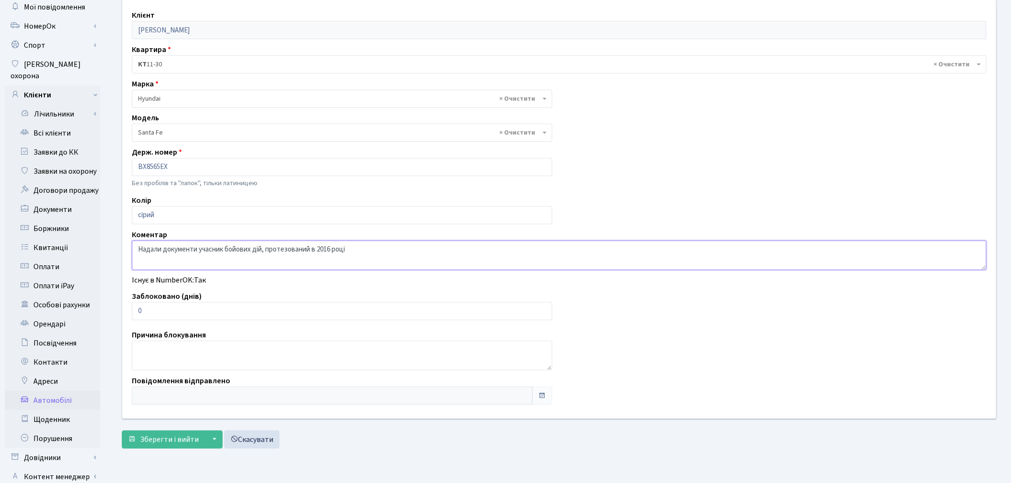
scroll to position [53, 0]
type textarea "Надали документи учасник бойових дій, протезований в 2016 році"
click at [150, 434] on span "Зберегти і вийти" at bounding box center [169, 439] width 59 height 11
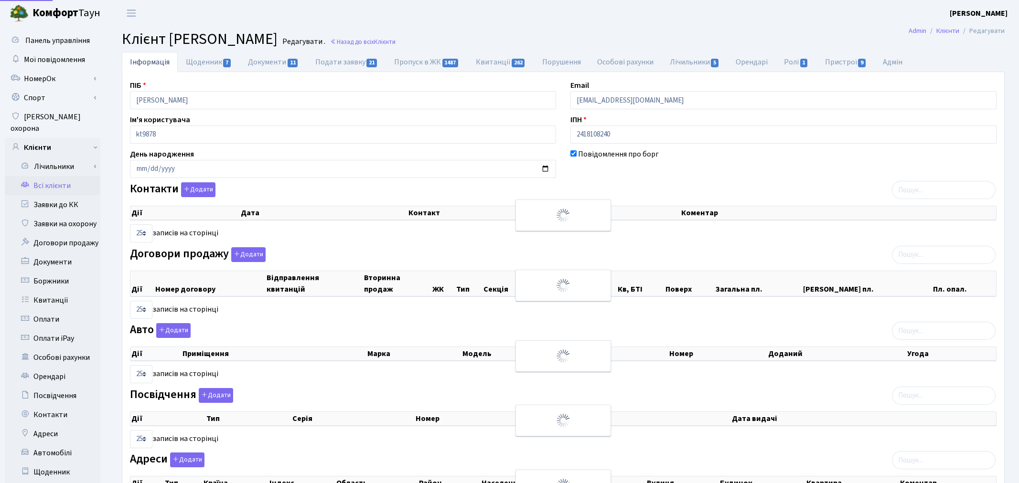
select select "25"
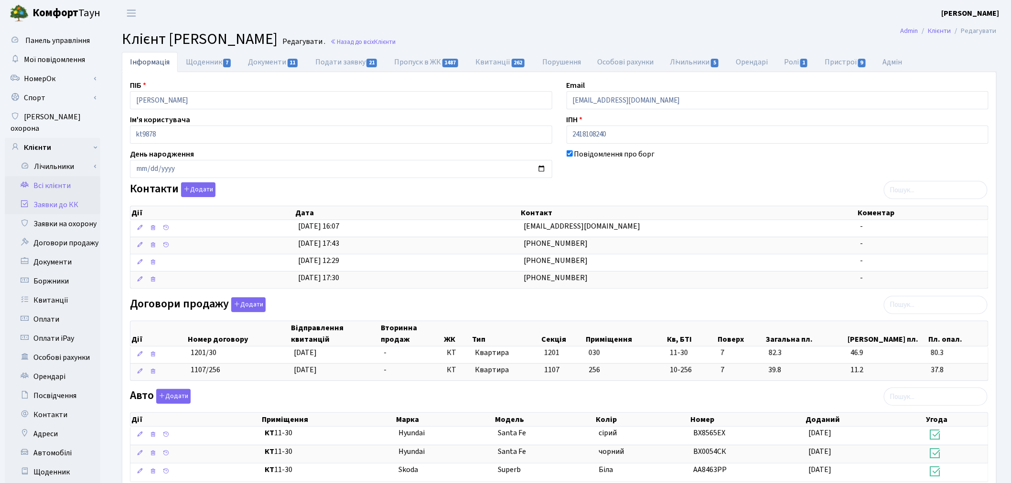
click at [75, 195] on link "Заявки до КК" at bounding box center [53, 204] width 96 height 19
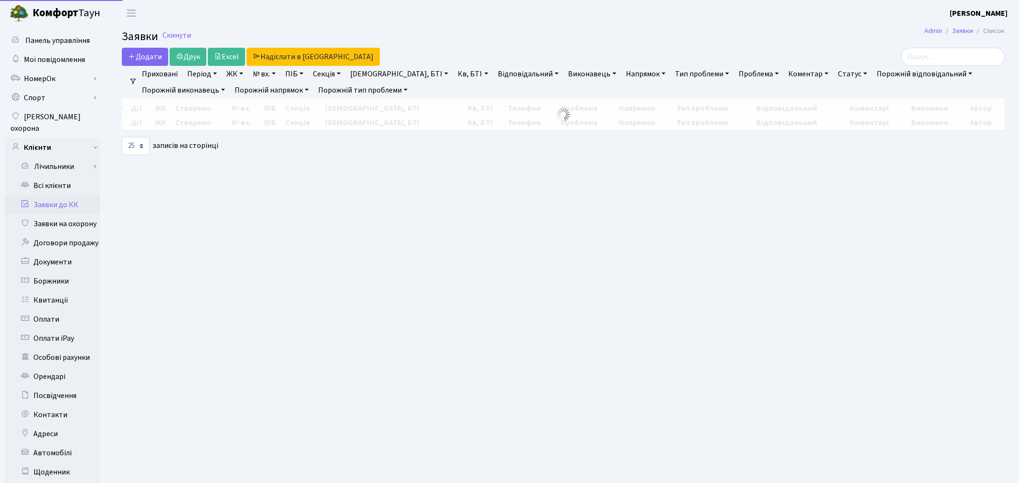
select select "25"
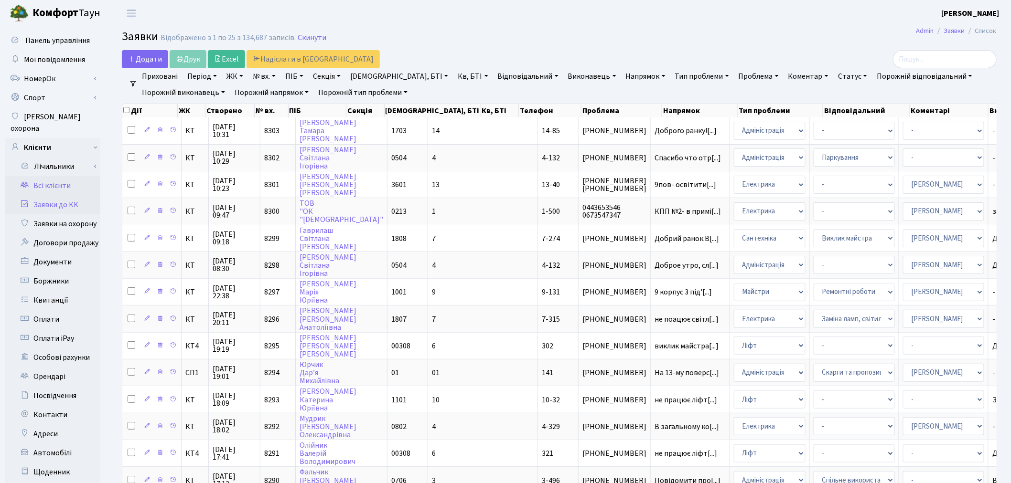
click at [82, 176] on link "Всі клієнти" at bounding box center [53, 185] width 96 height 19
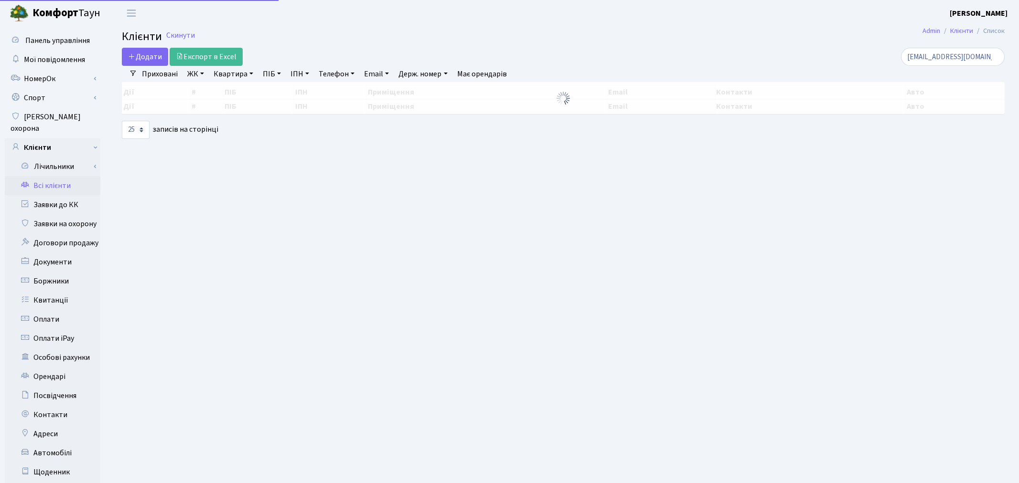
select select "25"
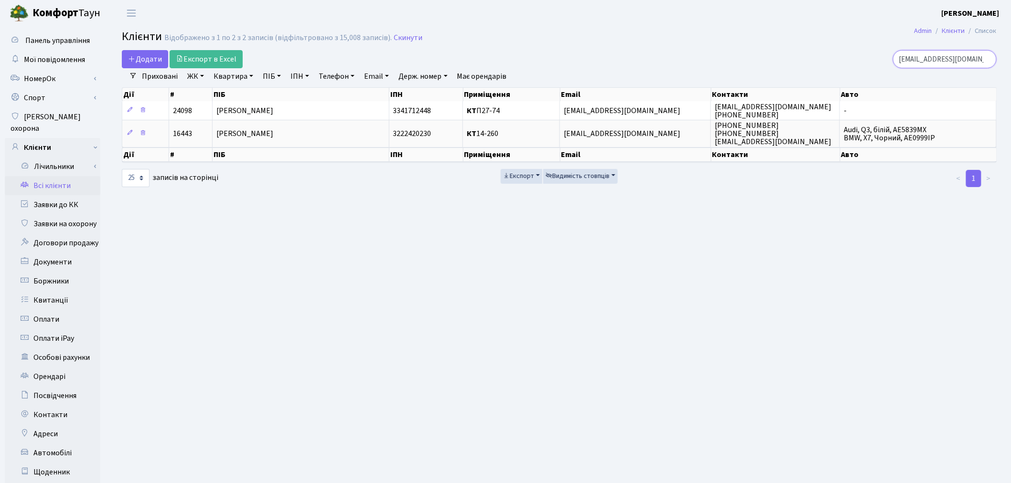
click at [984, 59] on input "suchko88@icloud.com" at bounding box center [945, 59] width 104 height 18
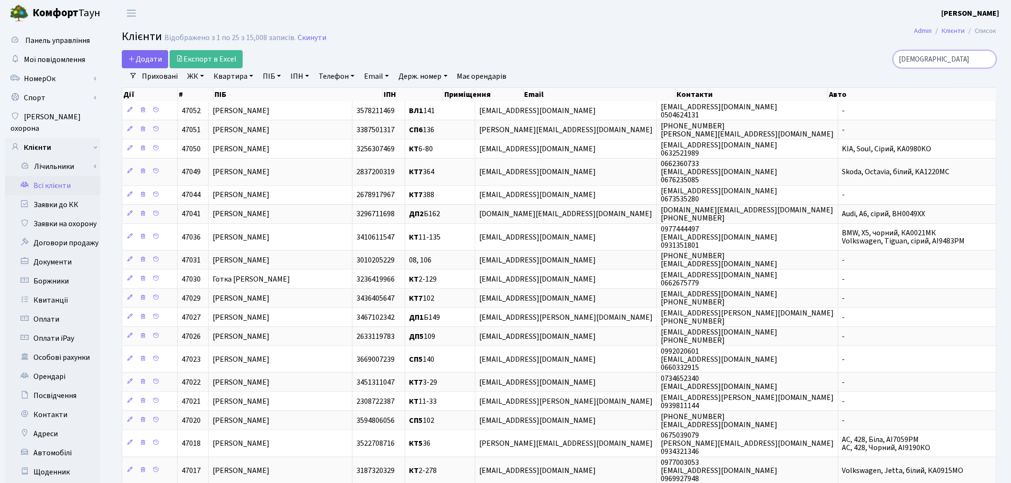
type input "вєтров"
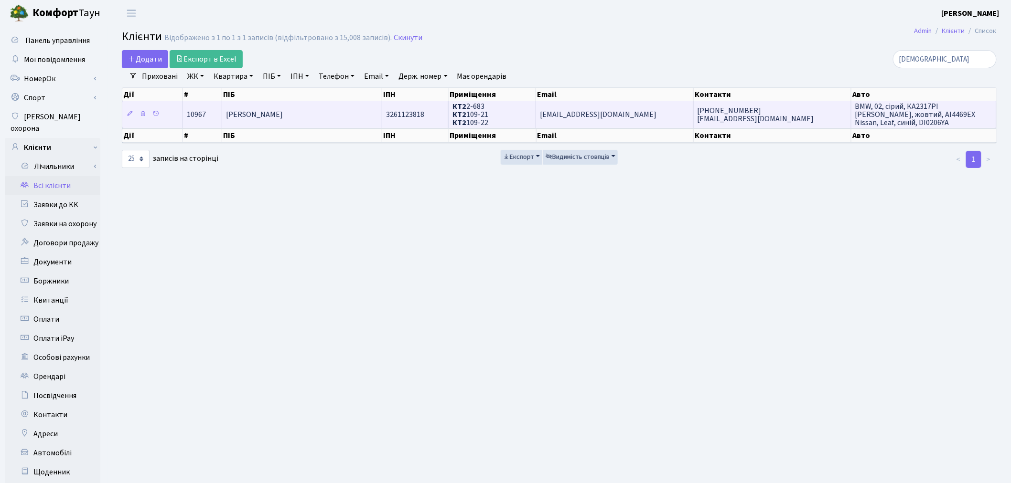
click at [789, 111] on td "(098) 235-55-34 torikamikadze2021@gmail.com" at bounding box center [772, 114] width 158 height 26
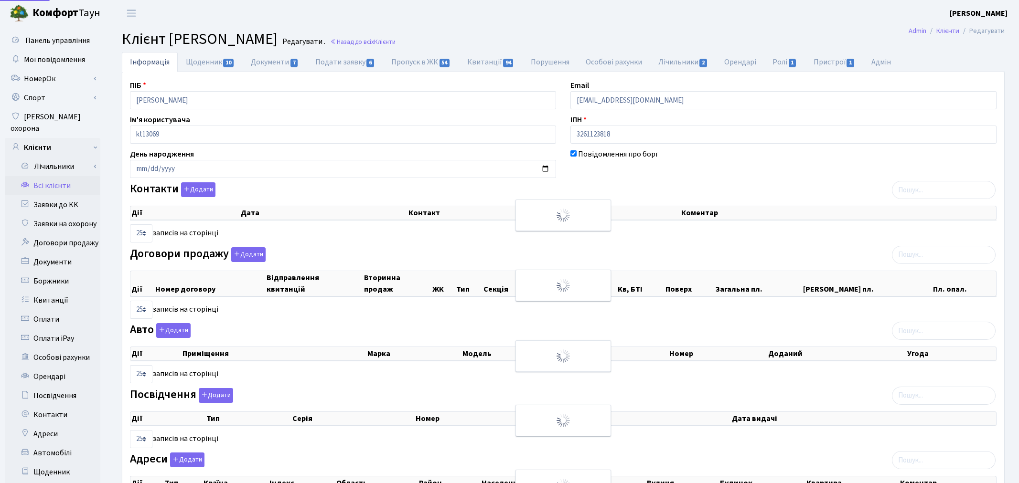
select select "25"
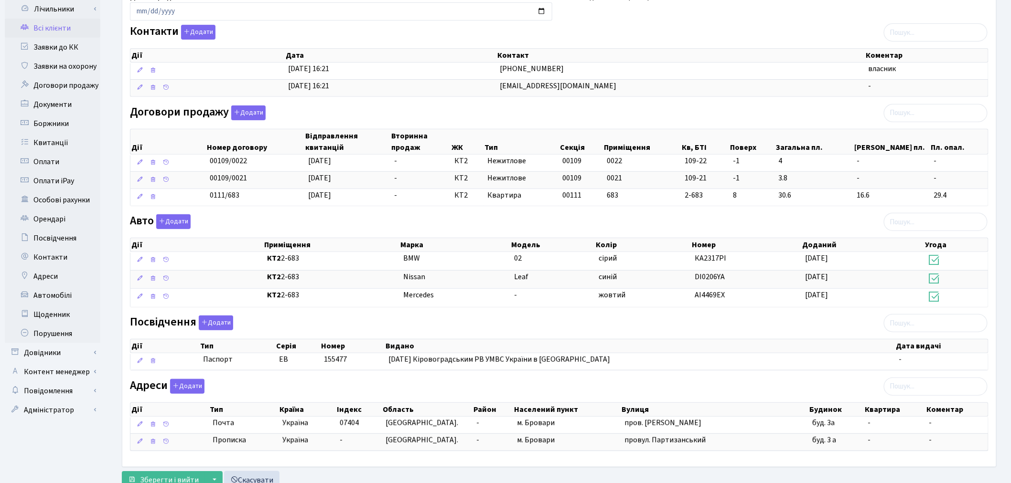
scroll to position [159, 0]
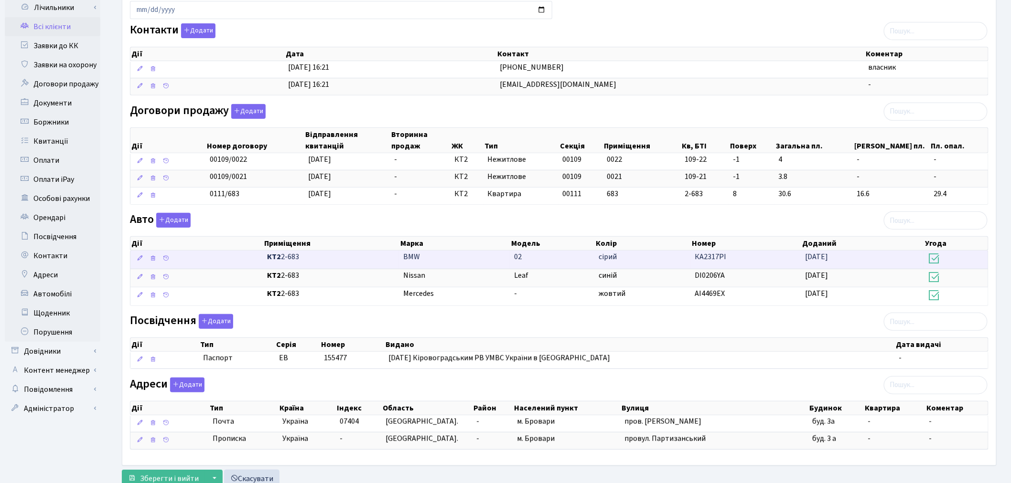
click at [551, 256] on td "02" at bounding box center [552, 260] width 85 height 18
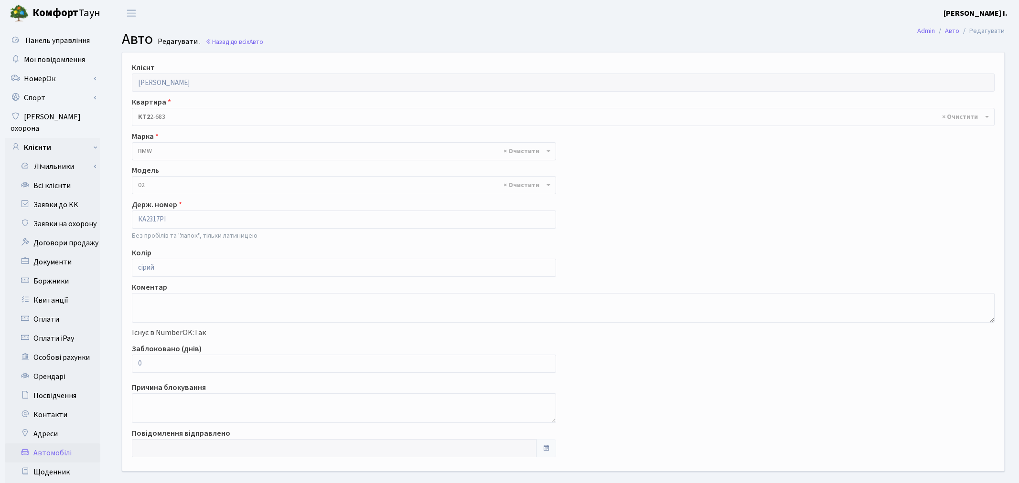
select select "208"
click at [85, 195] on link "Заявки до КК" at bounding box center [53, 204] width 96 height 19
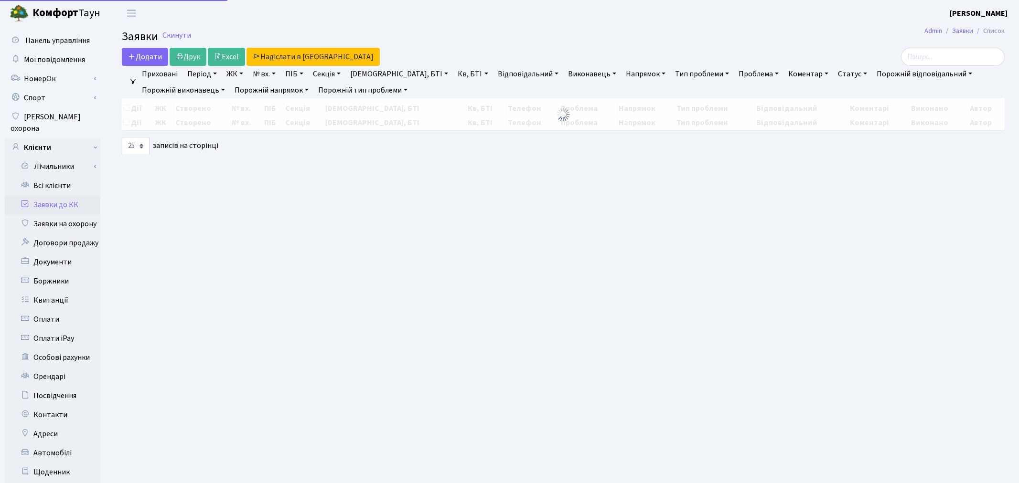
select select "25"
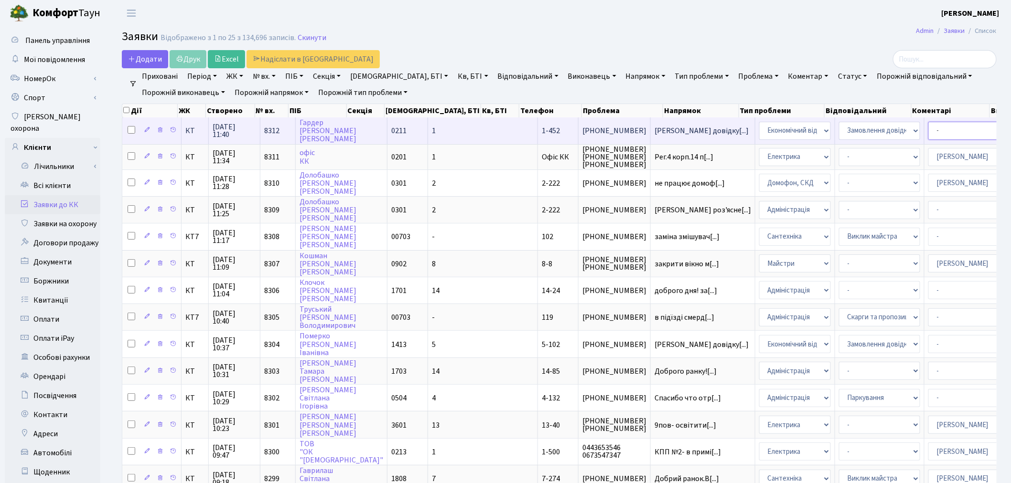
click at [928, 128] on select "- Адміністратор ЖК ДП Адміністратор ЖК КТ Адміністратор ЖК СП [PERSON_NAME] [PE…" at bounding box center [968, 131] width 81 height 18
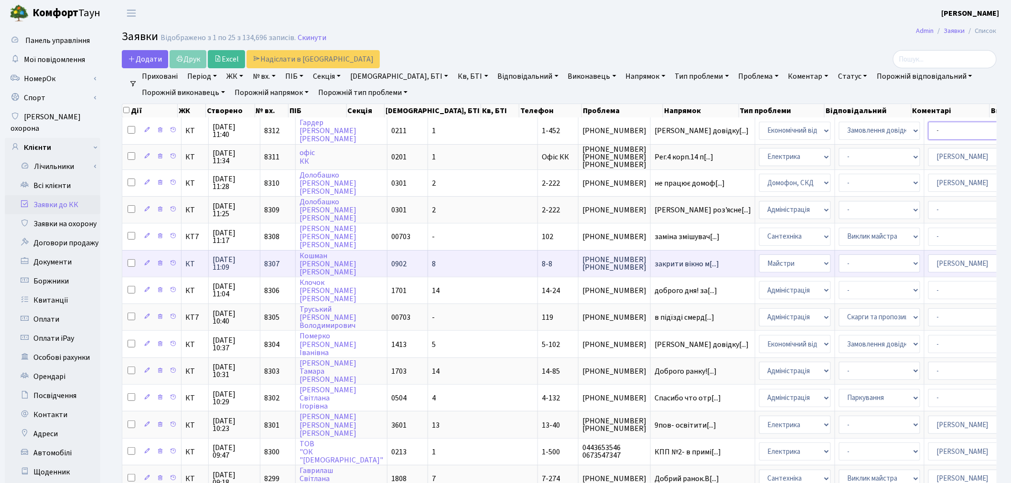
select select "33"
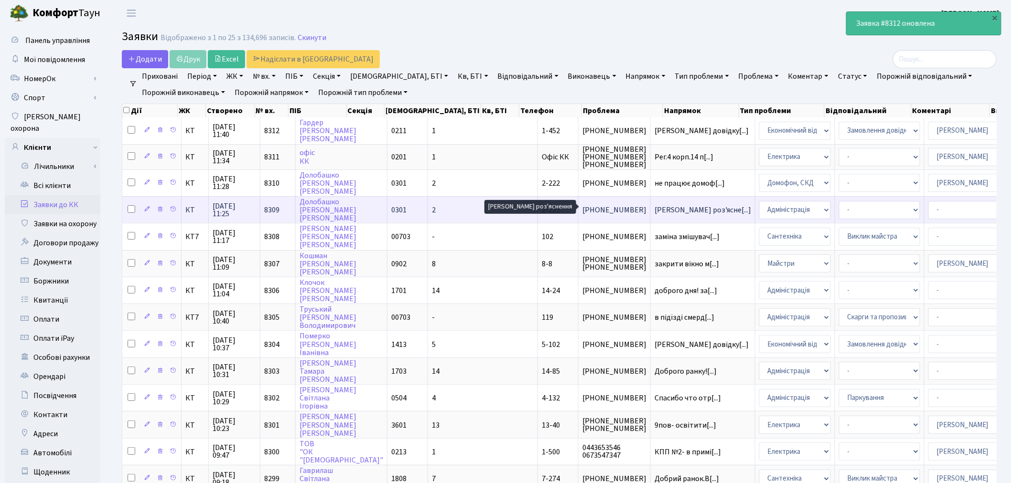
click at [654, 206] on span "Надати роз'ясне[...]" at bounding box center [702, 210] width 96 height 11
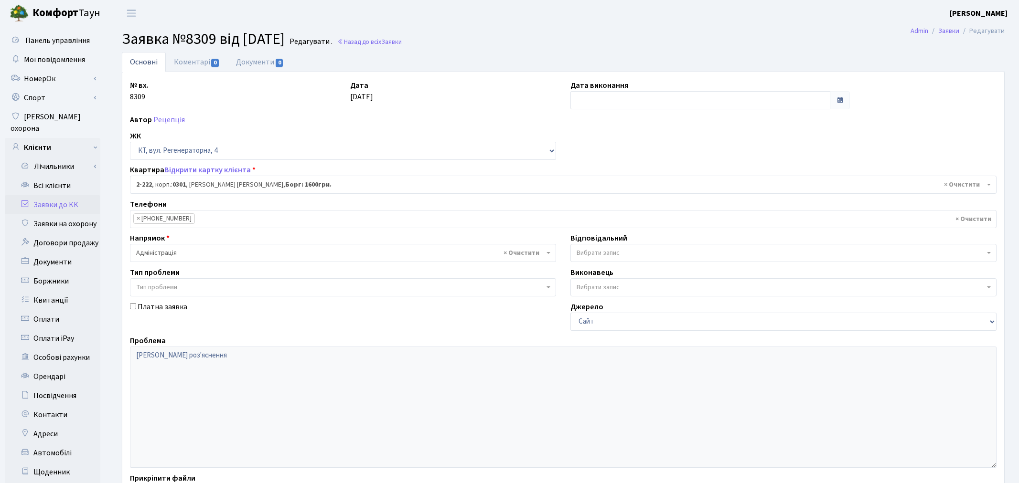
select select "487"
click at [53, 195] on link "Заявки до КК" at bounding box center [53, 204] width 96 height 19
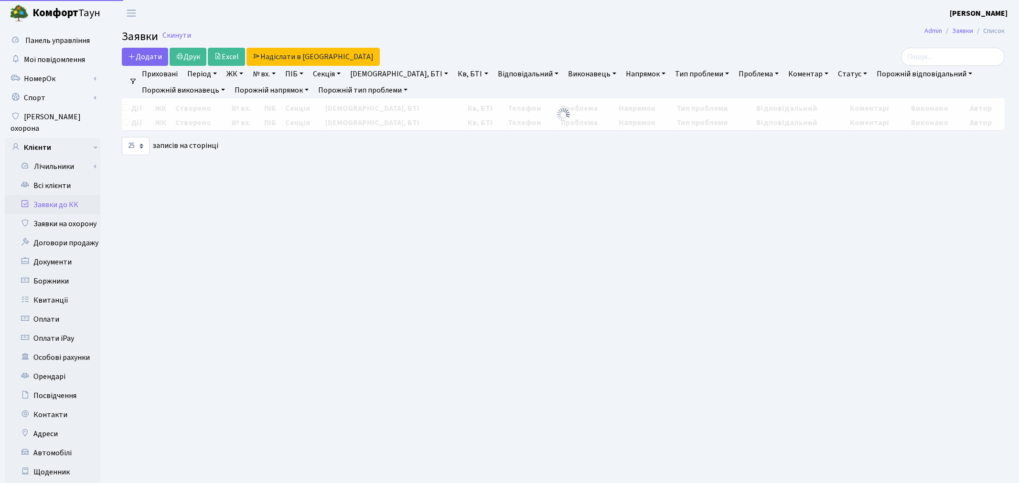
select select "25"
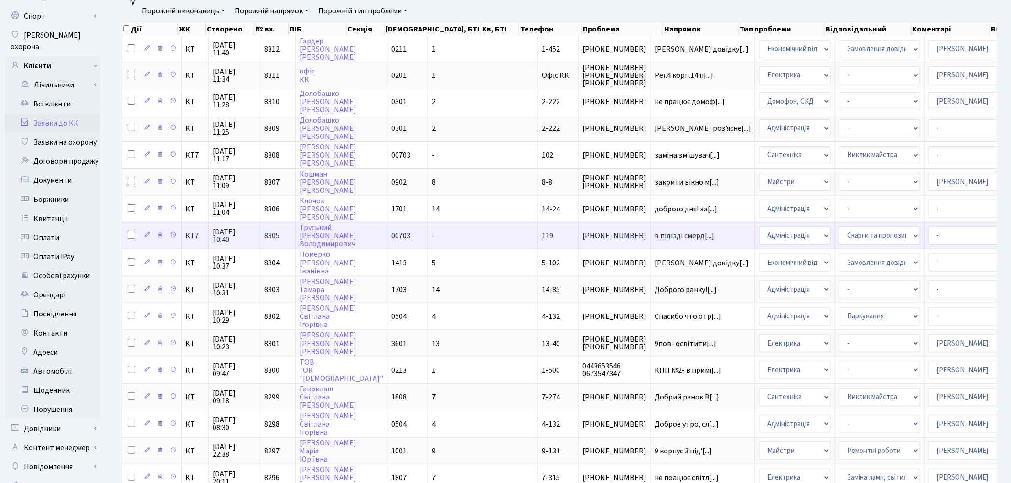
scroll to position [212, 0]
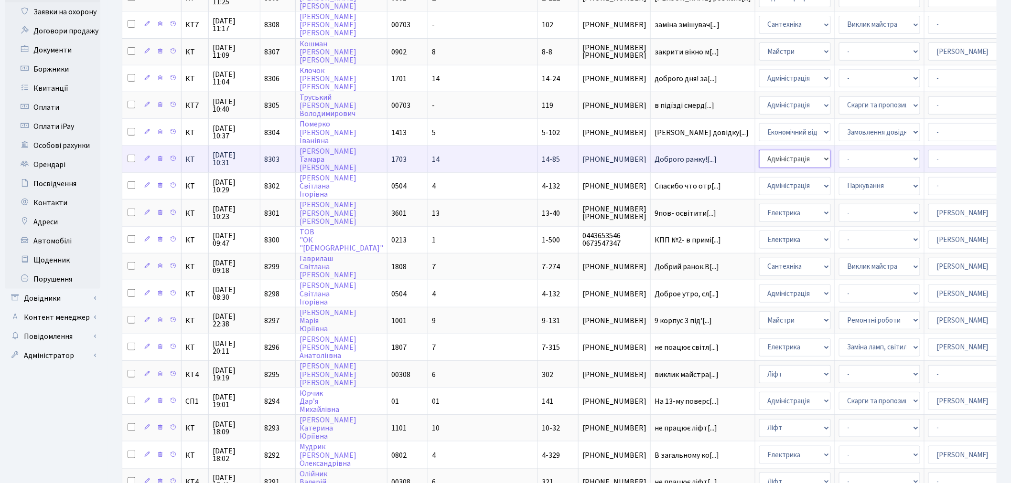
click at [759, 150] on select "- Адміністрація Домофон, СКД Ліфт Майстри Сантехніка Економічний відділ Електри…" at bounding box center [795, 159] width 72 height 18
select select "3"
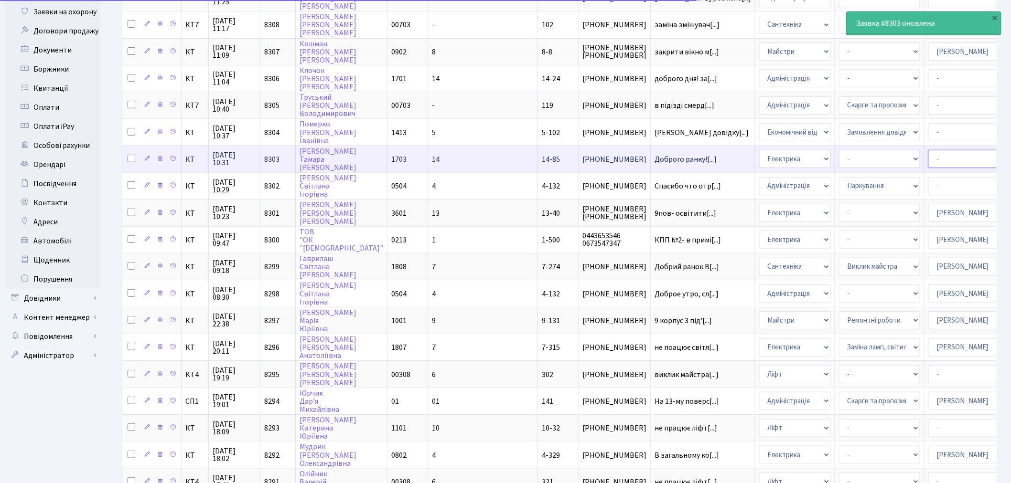
click at [928, 150] on select "- Адміністратор ЖК ДП Адміністратор ЖК КТ Адміністратор ЖК СП Вижул В. В. Горді…" at bounding box center [968, 159] width 81 height 18
select select "22"
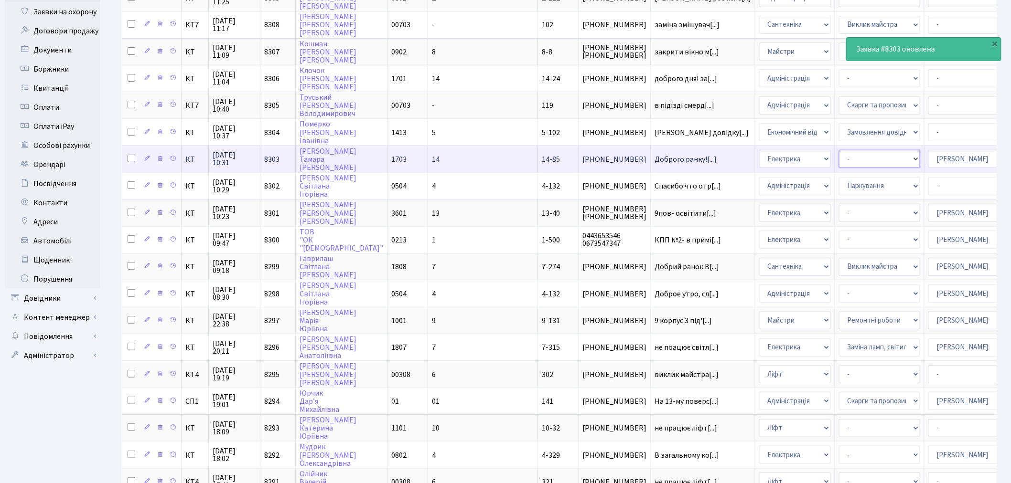
click at [839, 154] on select "- Виклик майстра Заміна ламп, світильників Монтаж/демонтаж електролічильника Оп…" at bounding box center [879, 159] width 81 height 18
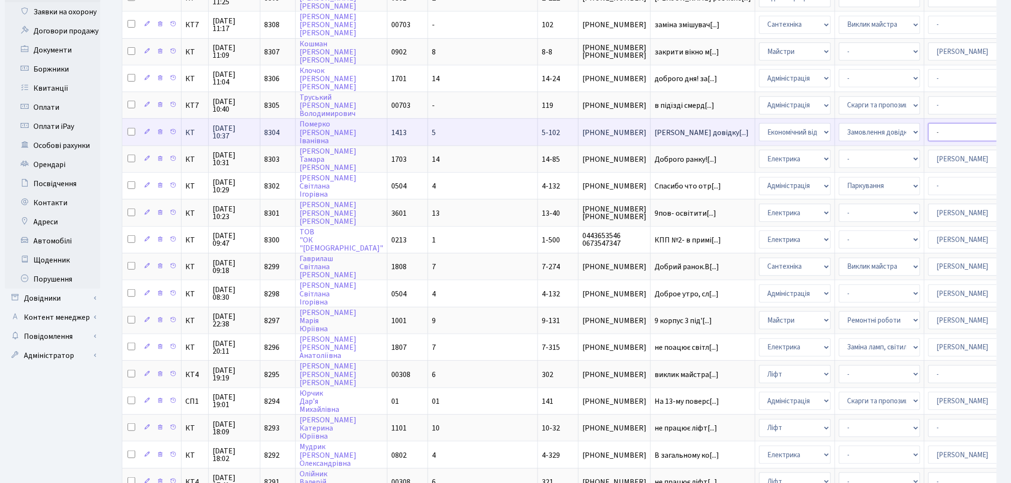
click at [928, 124] on select "- Адміністратор ЖК ДП Адміністратор ЖК КТ Адміністратор ЖК СП Вижул В. В. Горді…" at bounding box center [968, 132] width 81 height 18
select select "33"
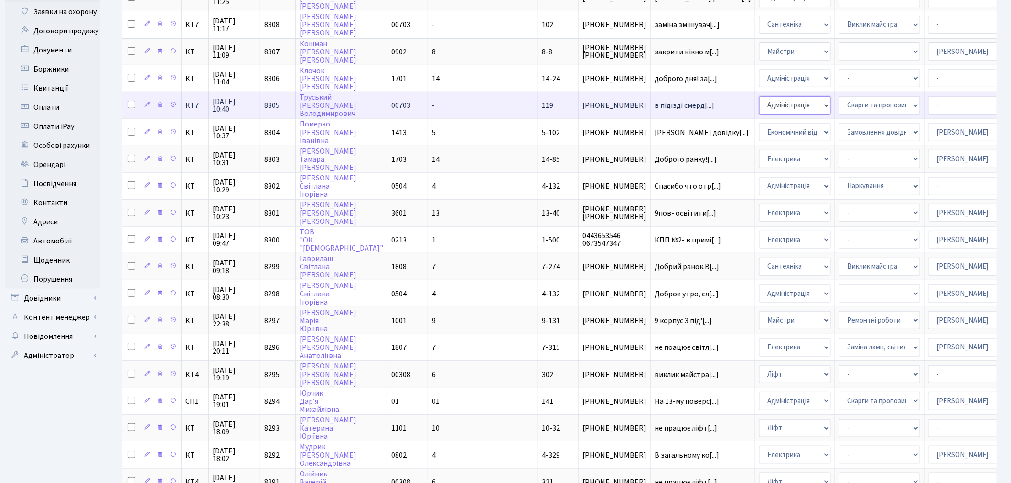
click at [759, 98] on select "- Адміністрація Домофон, СКД Ліфт Майстри Сантехніка Економічний відділ Електри…" at bounding box center [795, 105] width 72 height 18
select select "1"
click at [928, 100] on select "- Адміністратор ЖК ДП Адміністратор ЖК КТ Адміністратор ЖК СП Вижул В. В. Горді…" at bounding box center [968, 105] width 81 height 18
select select "18"
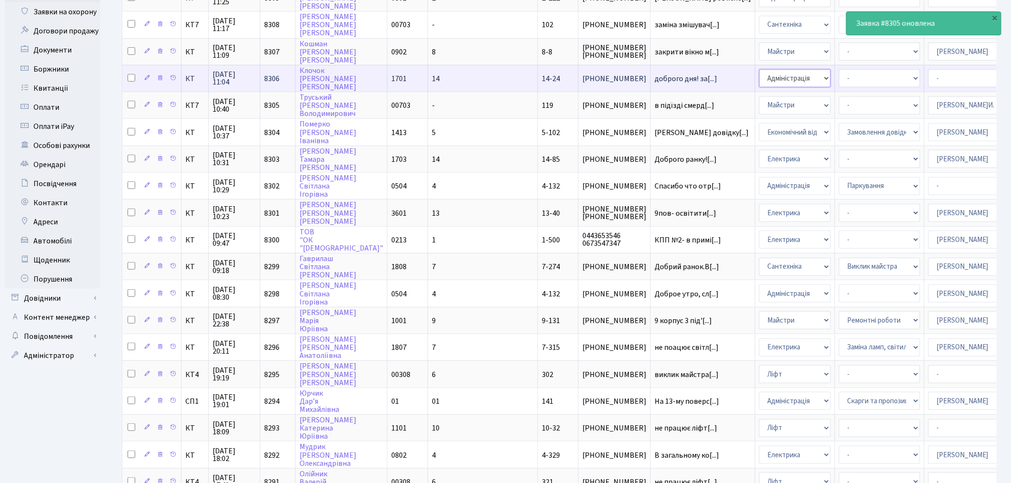
click at [759, 77] on select "- Адміністрація Домофон, СКД Ліфт Майстри Сантехніка Економічний відділ Електри…" at bounding box center [795, 78] width 72 height 18
select select "1"
click at [928, 75] on select "- Адміністратор ЖК ДП Адміністратор ЖК КТ Адміністратор ЖК СП Вижул В. В. Горді…" at bounding box center [968, 78] width 81 height 18
select select "18"
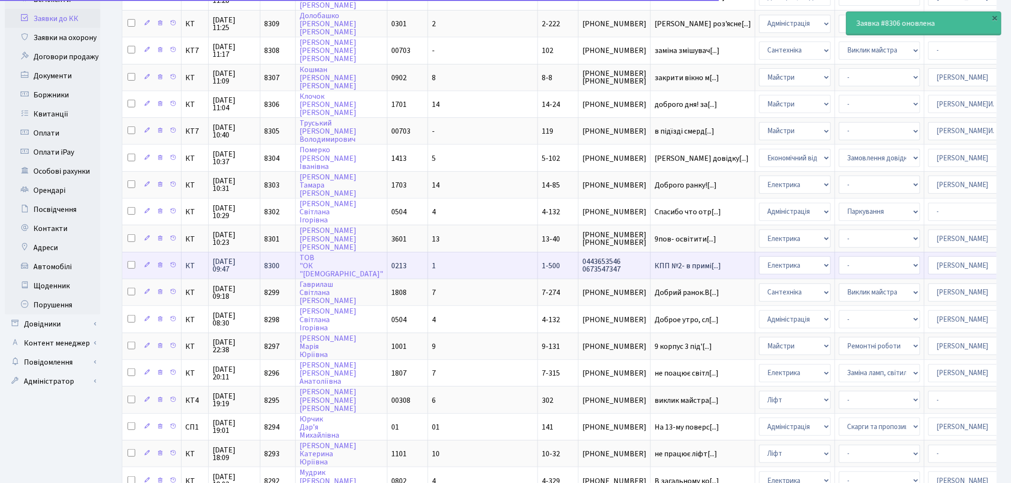
scroll to position [106, 0]
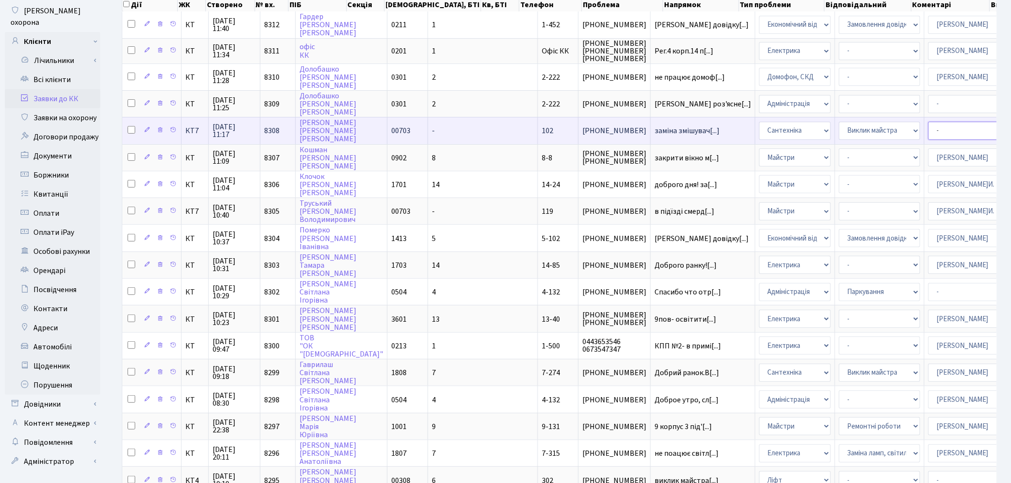
click at [928, 132] on select "- Адміністратор ЖК ДП Адміністратор ЖК КТ Адміністратор ЖК СП Вижул В. В. Горді…" at bounding box center [968, 131] width 81 height 18
select select "67"
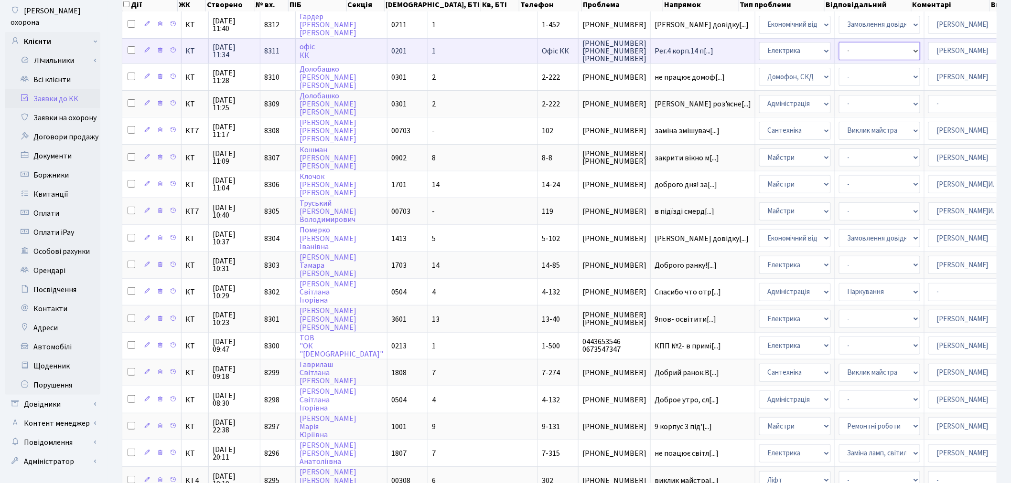
click at [839, 50] on select "- Виклик майстра Монтаж/демонтаж електролічильника Опломбування\розпломбування …" at bounding box center [879, 51] width 81 height 18
select select "40"
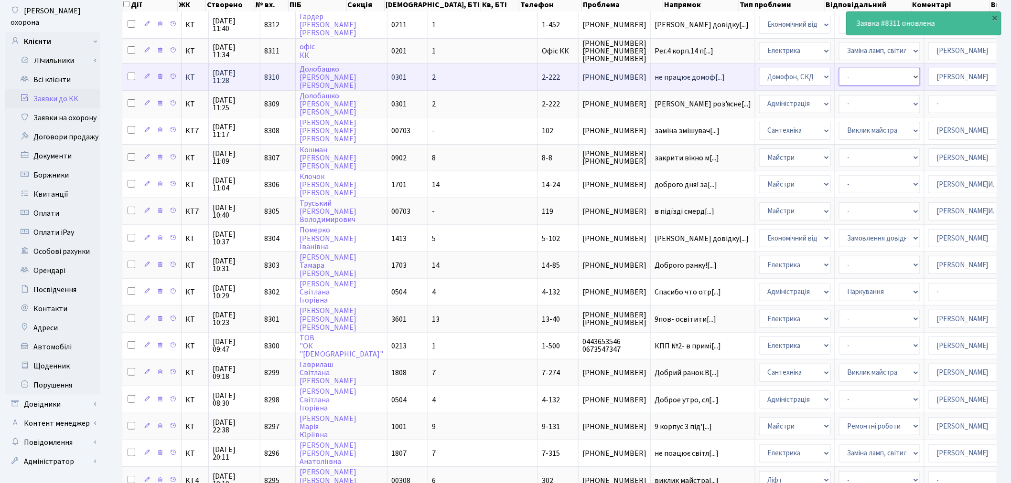
click at [839, 74] on select "- Некоректна робота домофону Встановлення трубки домофону" at bounding box center [879, 77] width 81 height 18
select select "38"
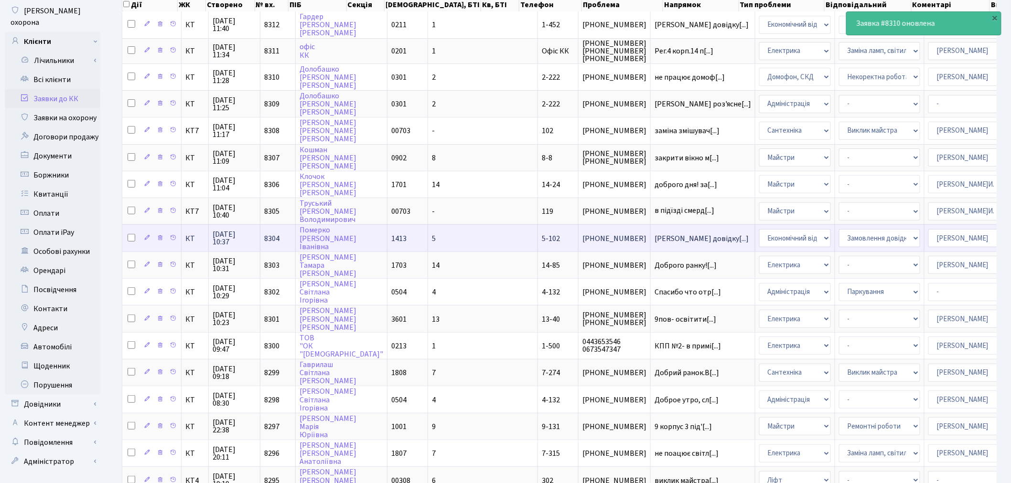
scroll to position [1, 0]
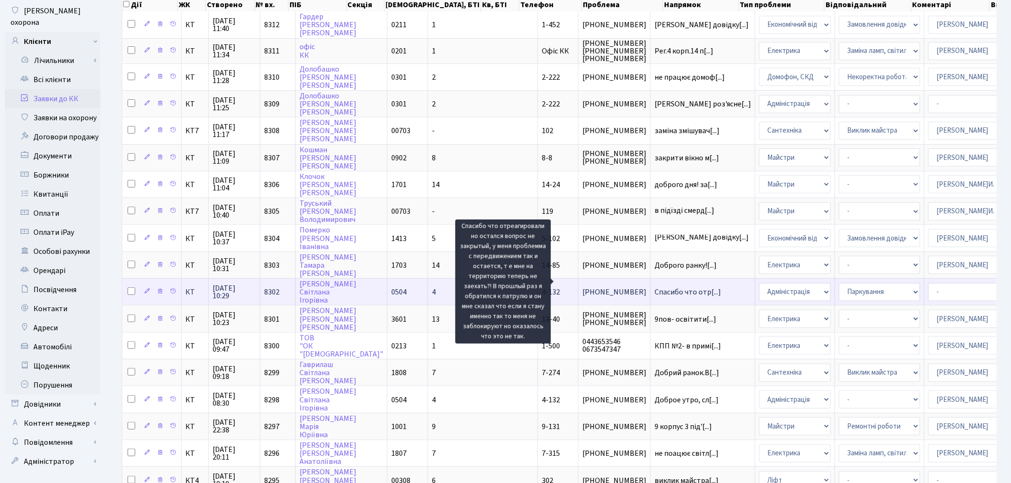
click at [654, 287] on span "Спасибо что отр[...]" at bounding box center [687, 292] width 66 height 11
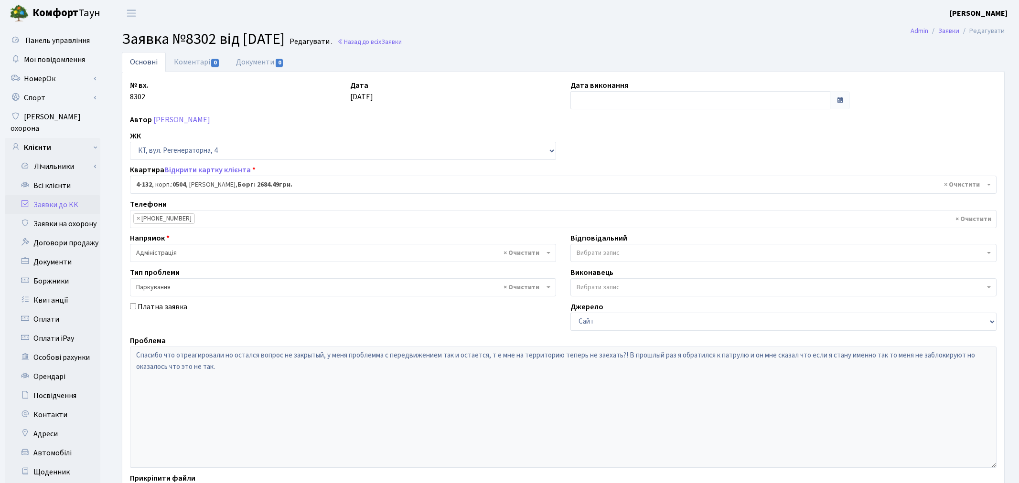
select select "1131"
select select "66"
click at [195, 58] on link "Коментарі 0" at bounding box center [197, 62] width 62 height 20
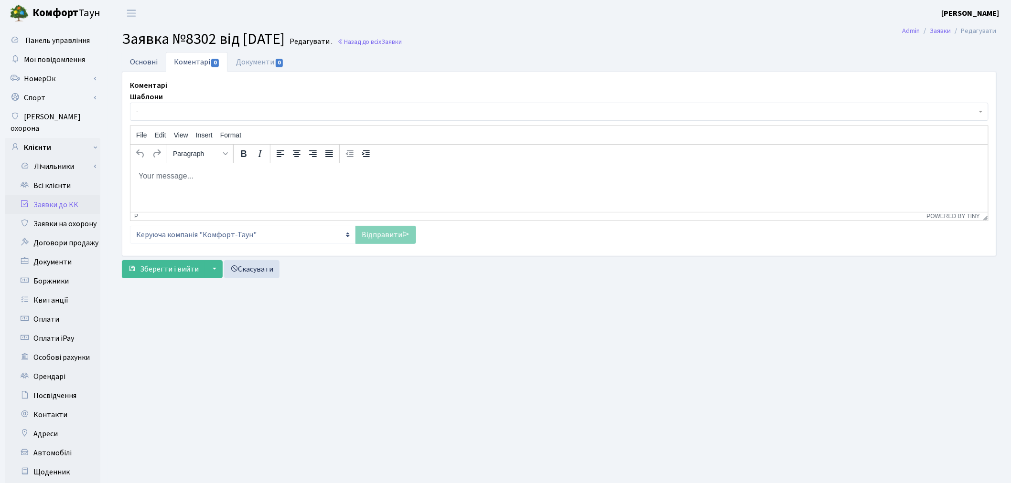
click at [136, 59] on link "Основні" at bounding box center [144, 62] width 44 height 20
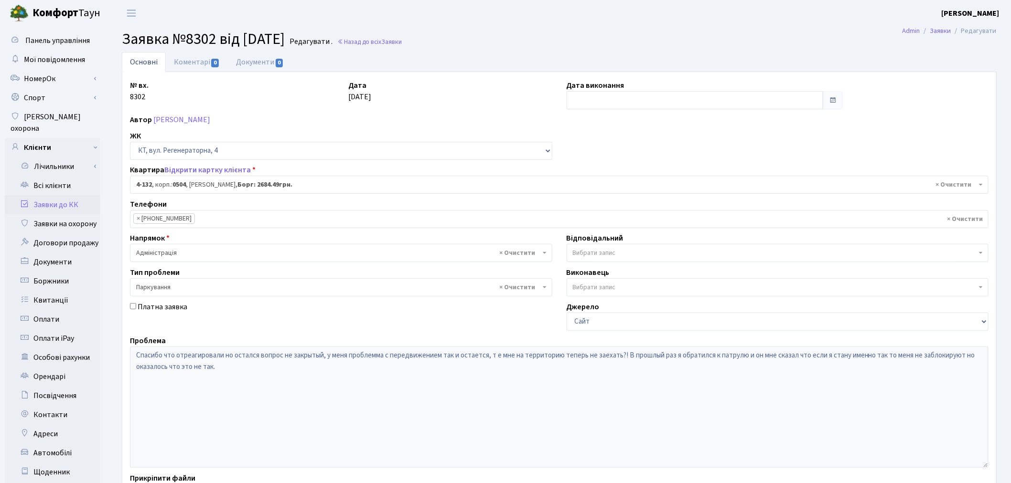
click at [587, 256] on span "Вибрати запис" at bounding box center [594, 253] width 43 height 10
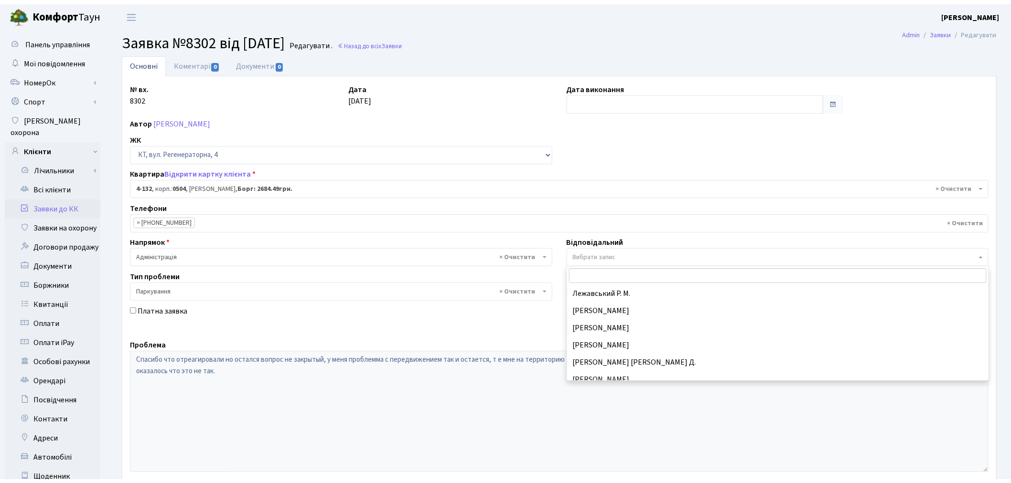
scroll to position [318, 0]
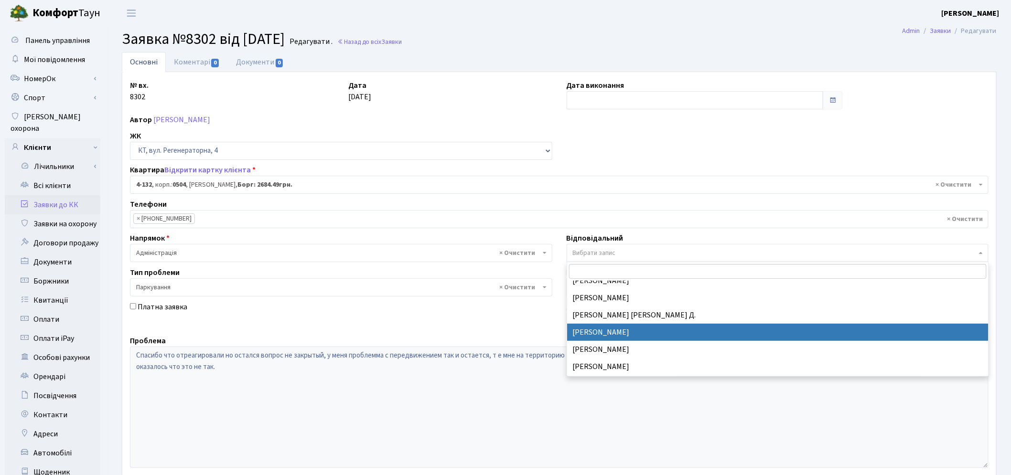
select select "82"
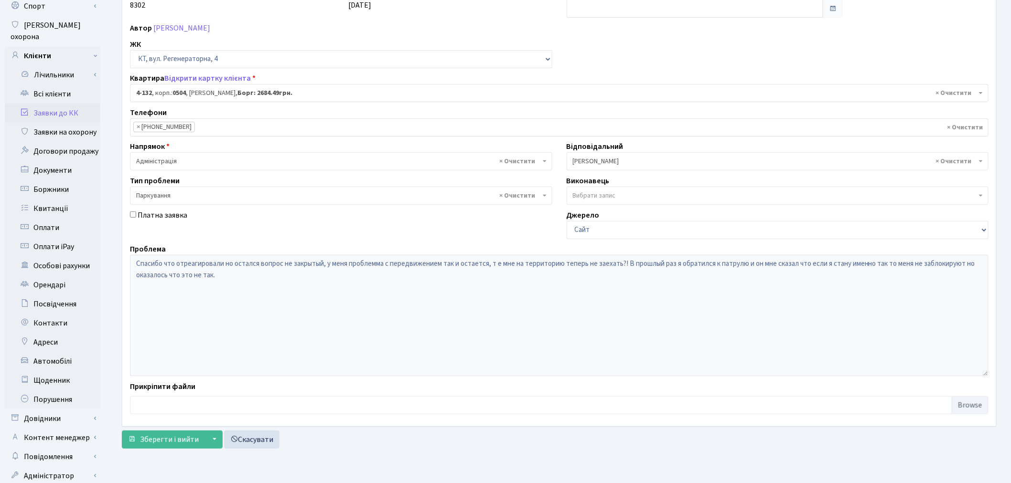
scroll to position [111, 0]
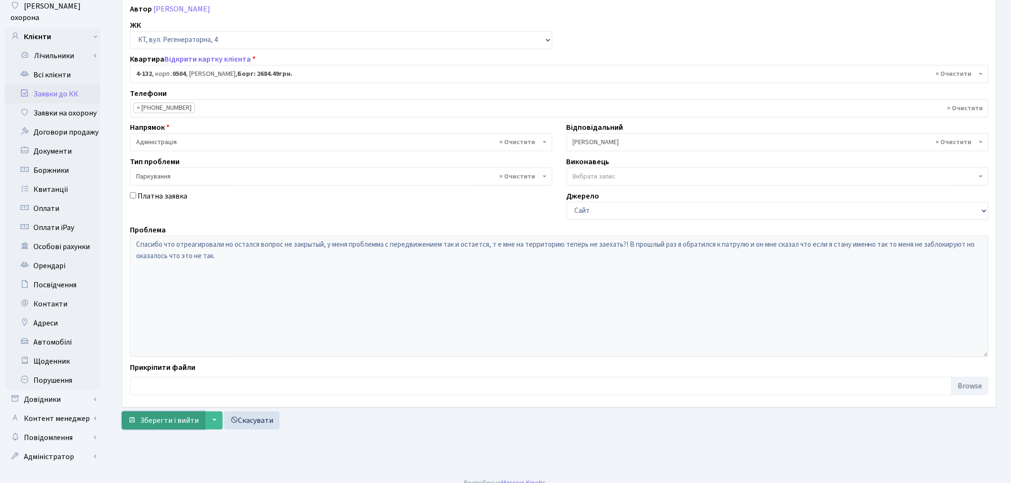
click at [179, 418] on span "Зберегти і вийти" at bounding box center [169, 420] width 59 height 11
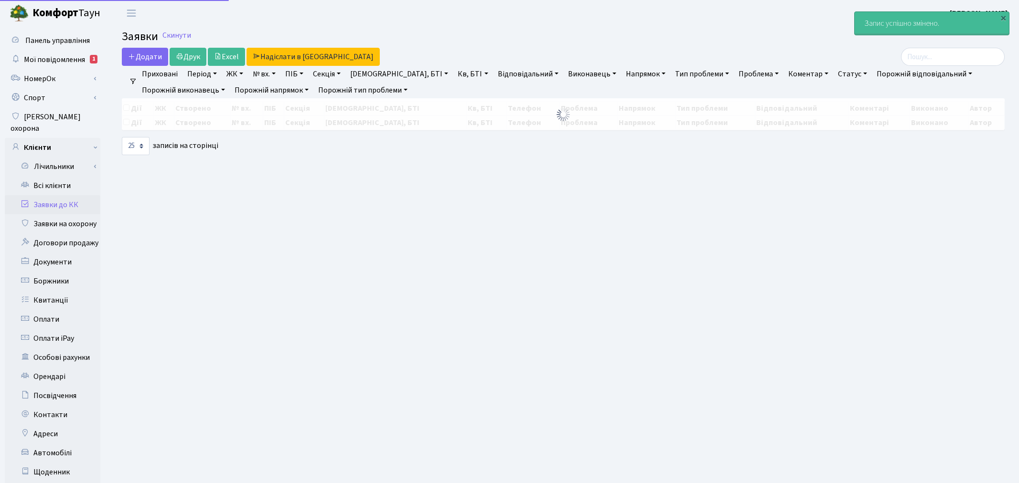
select select "25"
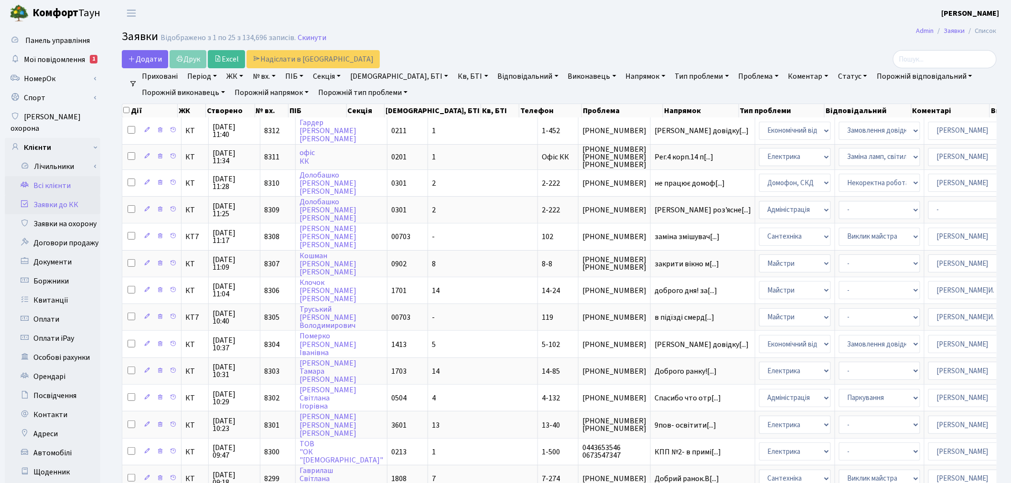
click at [74, 176] on link "Всі клієнти" at bounding box center [53, 185] width 96 height 19
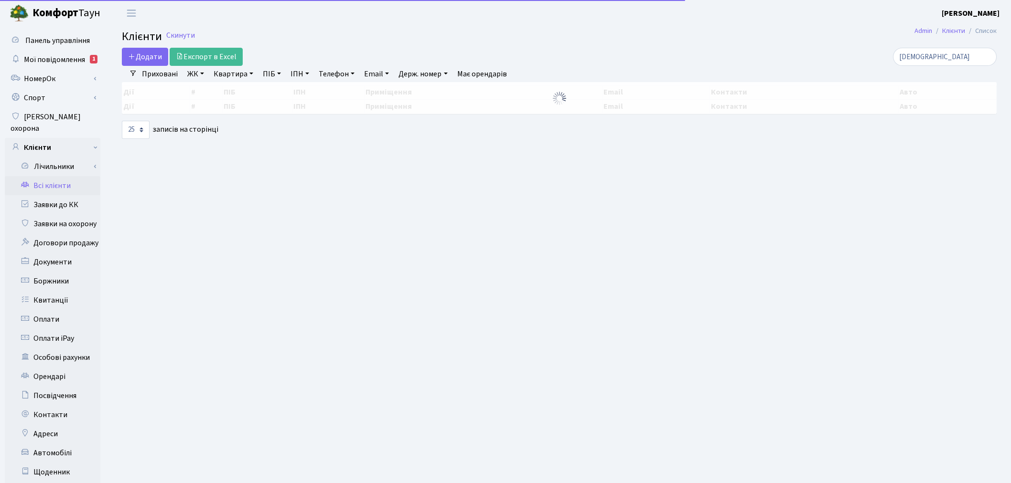
select select "25"
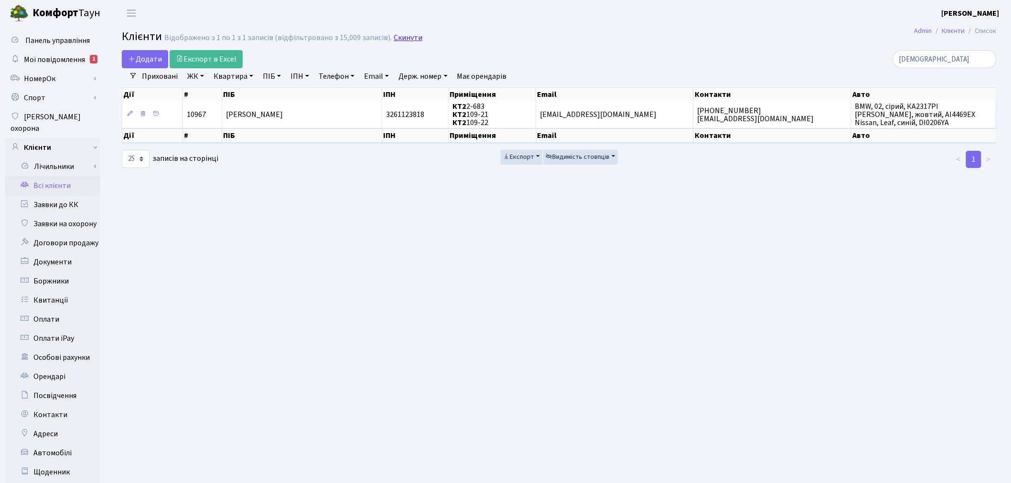
click at [394, 36] on link "Скинути" at bounding box center [408, 37] width 29 height 9
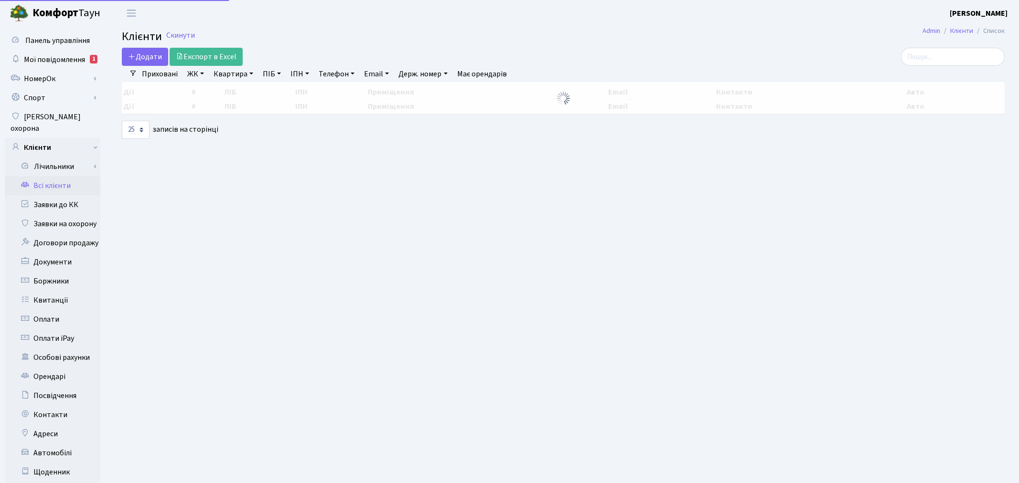
select select "25"
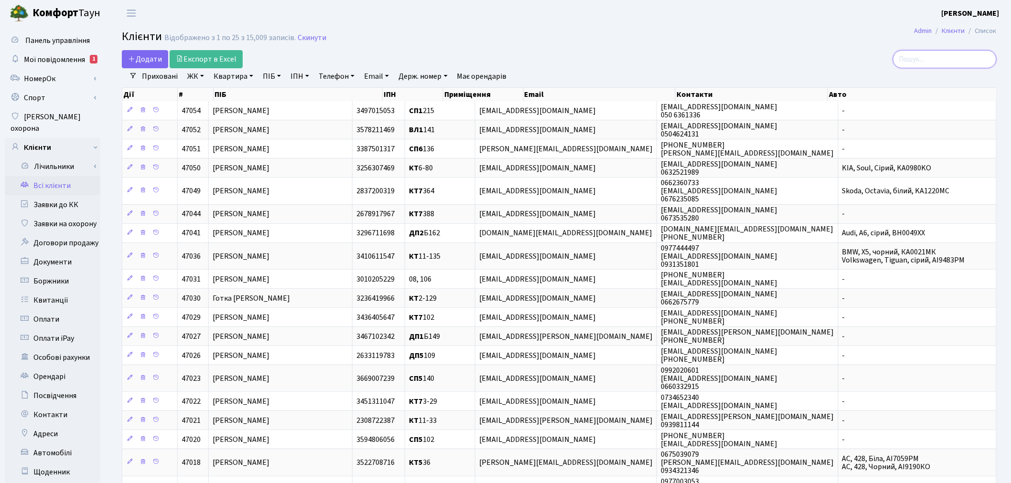
click at [946, 59] on input "search" at bounding box center [945, 59] width 104 height 18
type input "шилклоп"
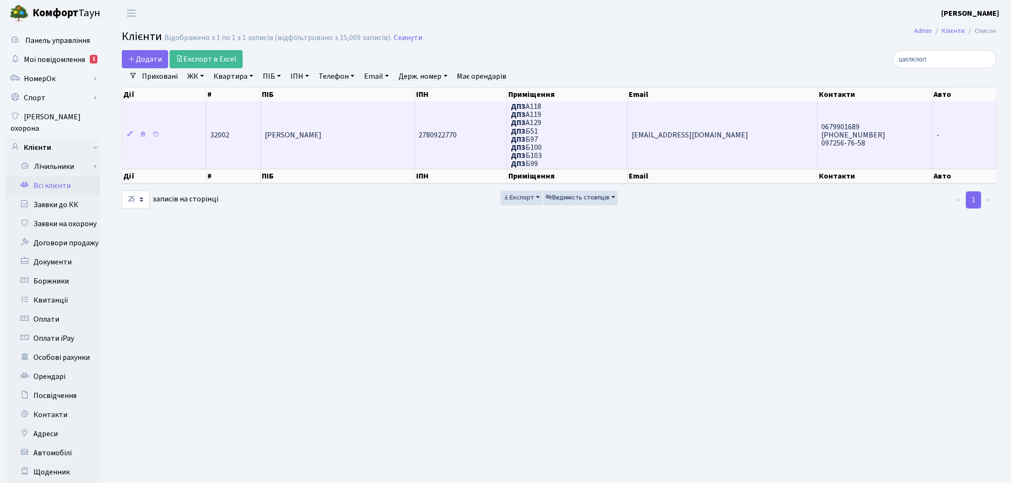
click at [565, 135] on td "ДП3 А118 ДП3 А119 ДП3 А129 ДП3 Б51 ДП3 Б97 ДП3 ДП3 ДП3" at bounding box center [567, 134] width 121 height 67
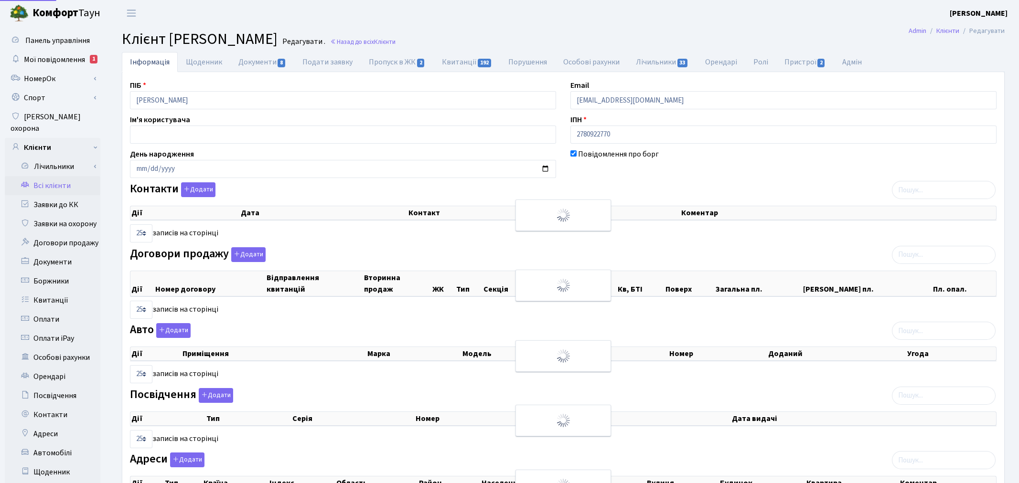
select select "25"
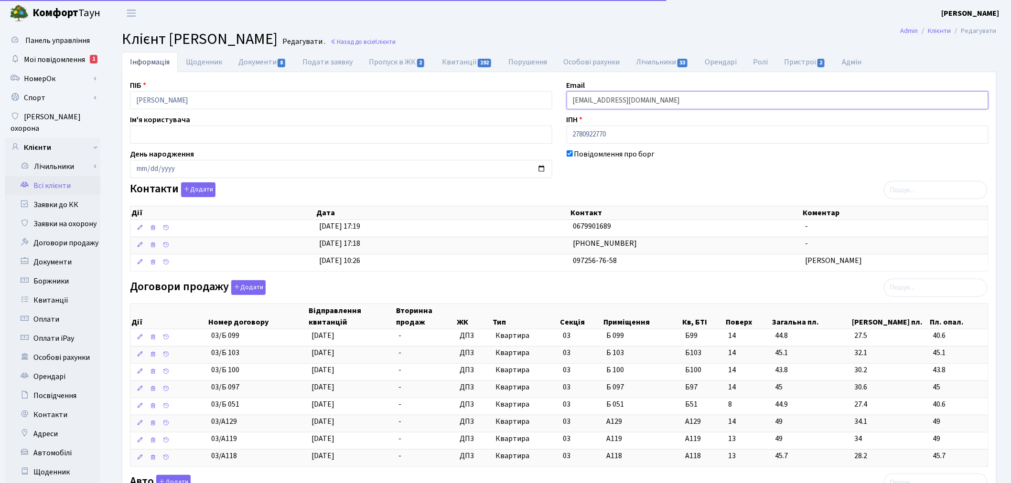
drag, startPoint x: 681, startPoint y: 99, endPoint x: 522, endPoint y: 101, distance: 158.6
click at [522, 101] on div "ПІБ [PERSON_NAME] Email [EMAIL_ADDRESS][DOMAIN_NAME] Ім'я користувача ІПН 27809…" at bounding box center [559, 368] width 873 height 577
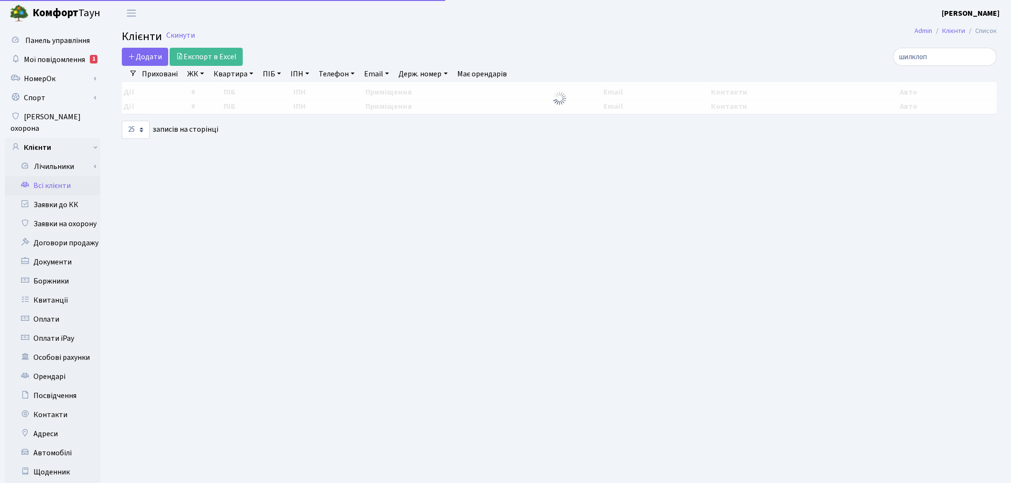
select select "25"
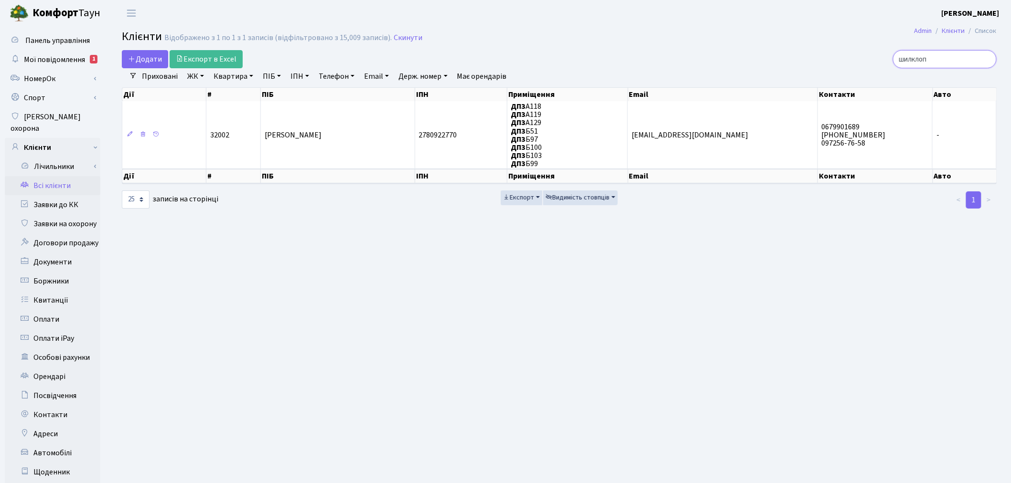
drag, startPoint x: 941, startPoint y: 65, endPoint x: 889, endPoint y: 59, distance: 52.0
click at [889, 59] on div "шилклоп" at bounding box center [855, 59] width 282 height 18
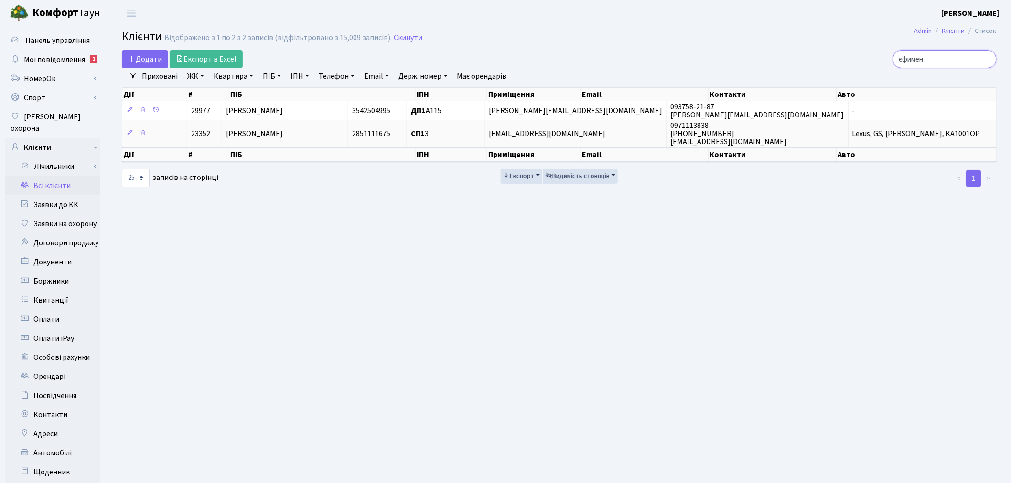
type input "єфимен"
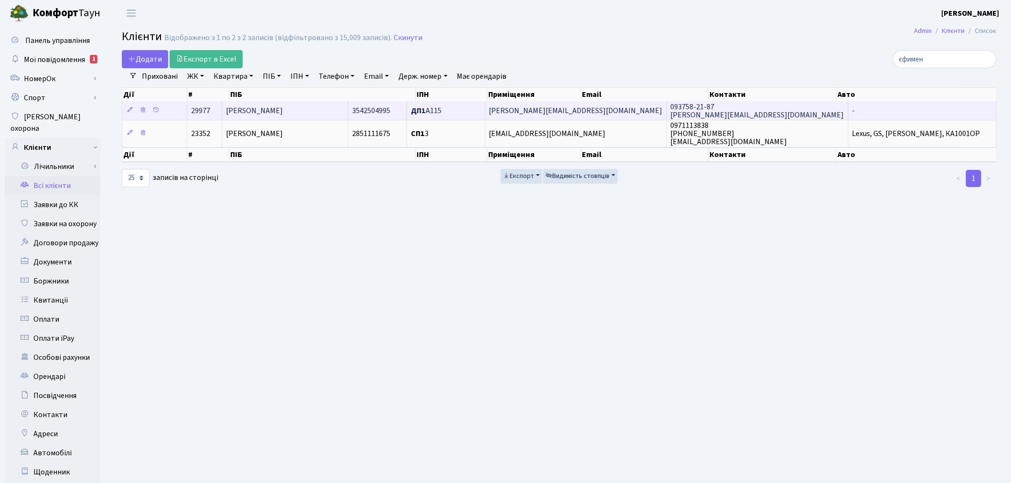
click at [584, 107] on span "[PERSON_NAME][EMAIL_ADDRESS][DOMAIN_NAME]" at bounding box center [575, 111] width 173 height 11
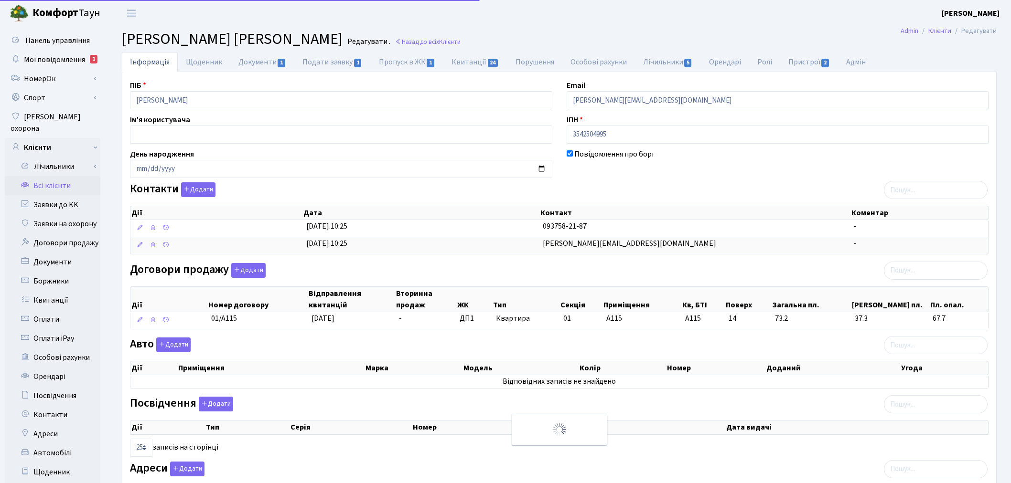
select select "25"
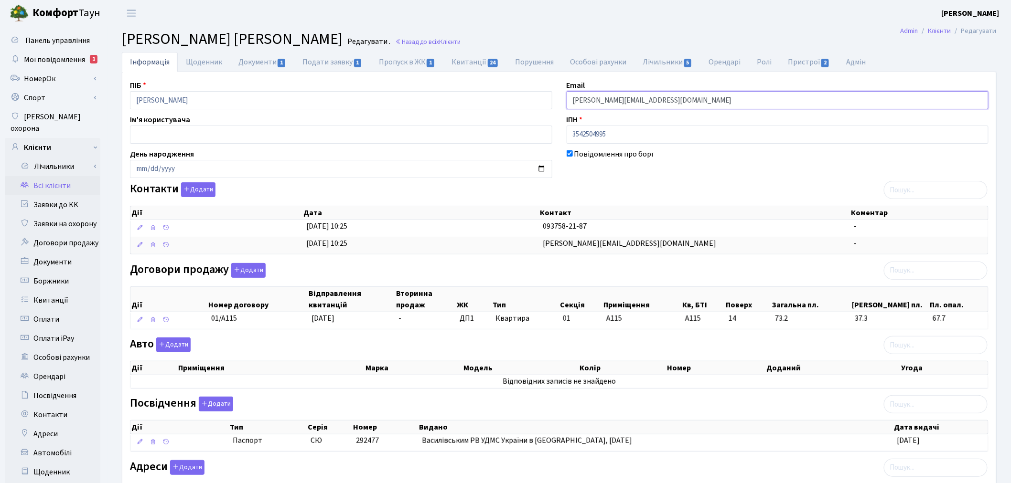
drag, startPoint x: 657, startPoint y: 97, endPoint x: 556, endPoint y: 96, distance: 100.8
click at [556, 96] on div "ПІБ Єфименко Владислав Сергійович Email vlad.glavie@gmail.com Ім'я користувача …" at bounding box center [559, 302] width 873 height 444
click at [42, 176] on link "Всі клієнти" at bounding box center [53, 185] width 96 height 19
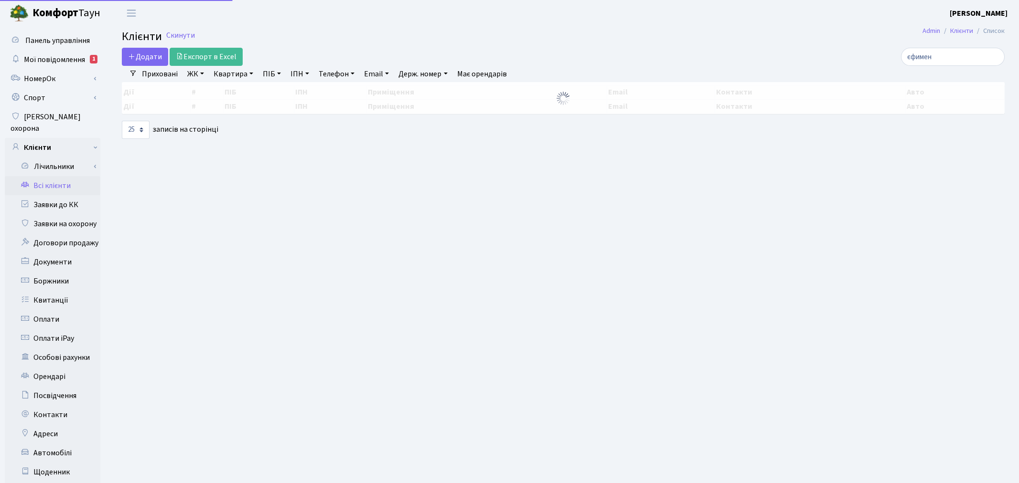
select select "25"
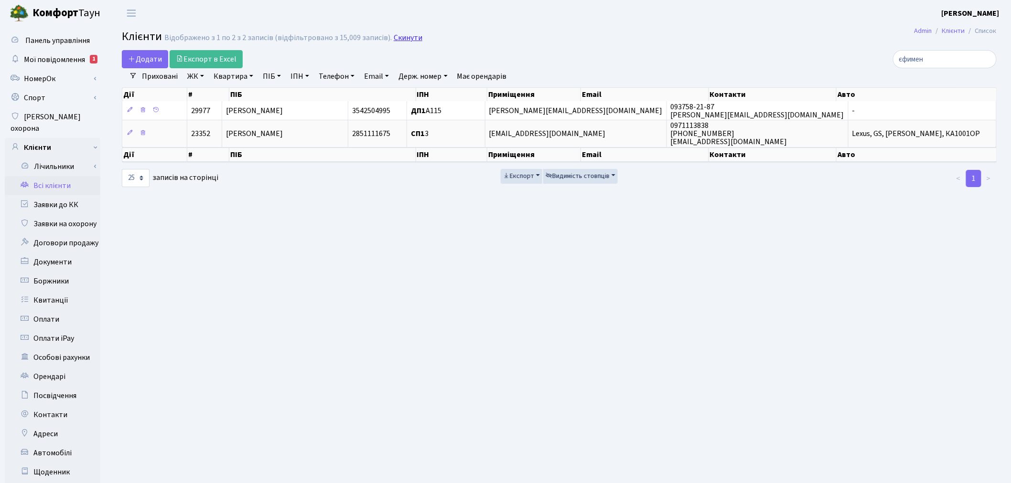
click at [409, 38] on link "Скинути" at bounding box center [408, 37] width 29 height 9
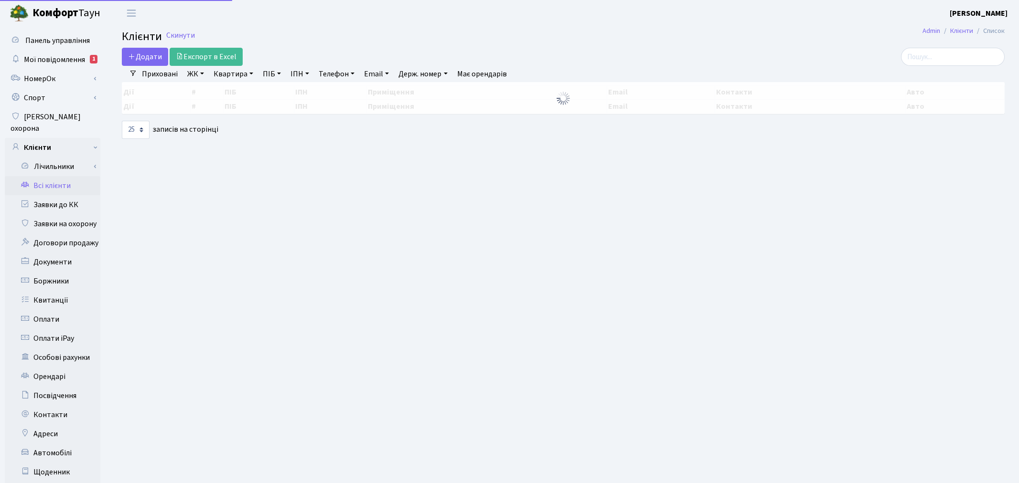
select select "25"
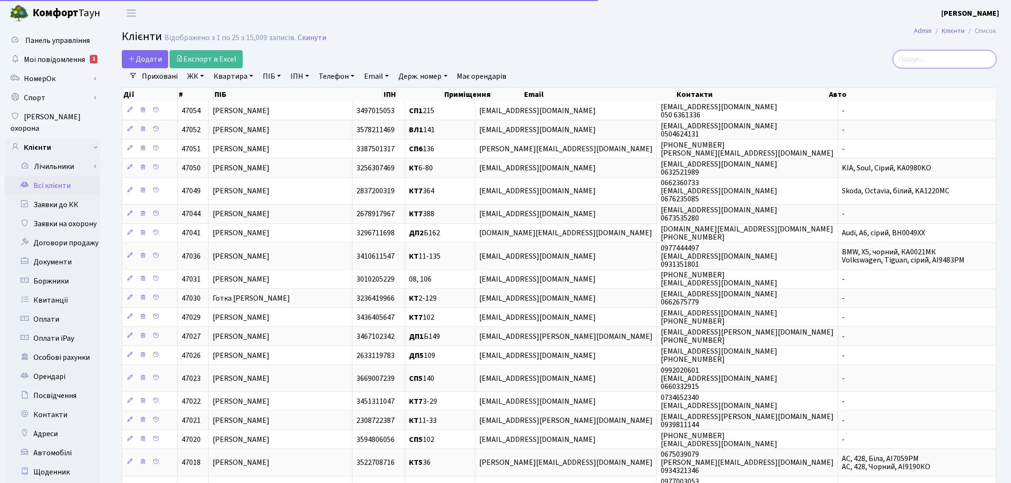
click at [952, 51] on input "search" at bounding box center [945, 59] width 104 height 18
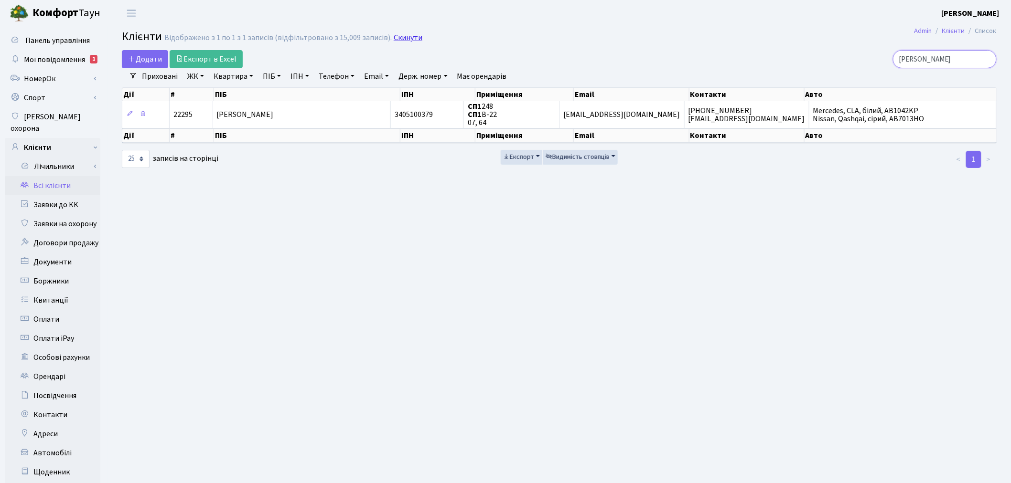
type input "[PERSON_NAME]"
drag, startPoint x: 403, startPoint y: 39, endPoint x: 691, endPoint y: 42, distance: 288.0
click at [404, 38] on link "Скинути" at bounding box center [408, 37] width 29 height 9
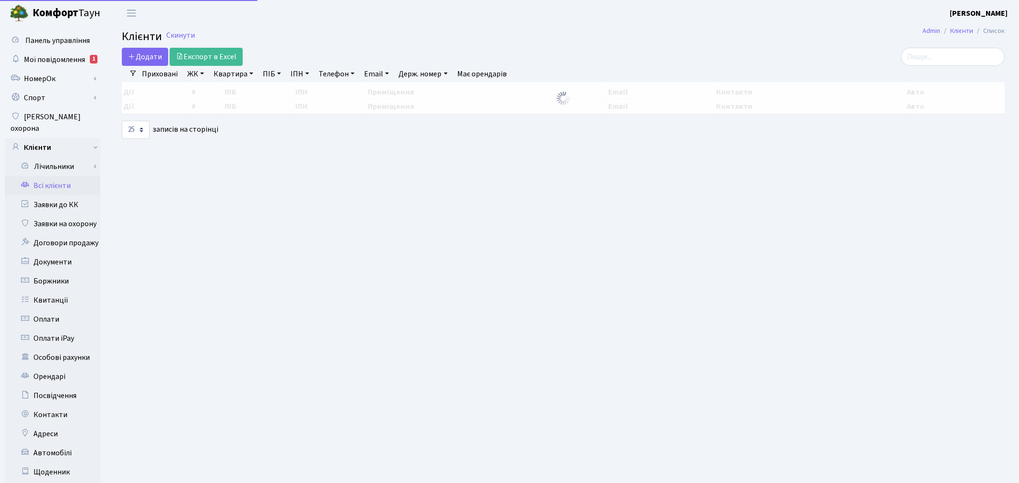
select select "25"
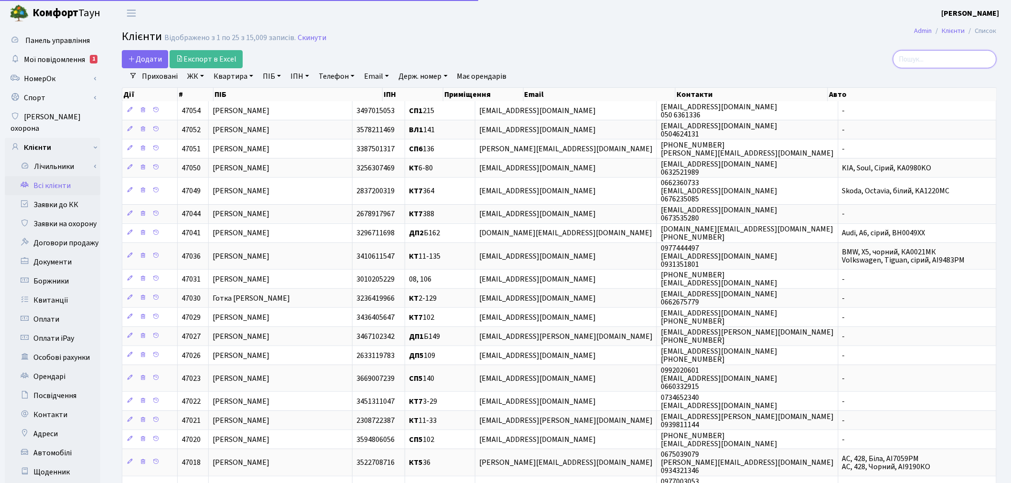
click at [959, 64] on input "search" at bounding box center [945, 59] width 104 height 18
type input "степаненко"
